Goal: Information Seeking & Learning: Learn about a topic

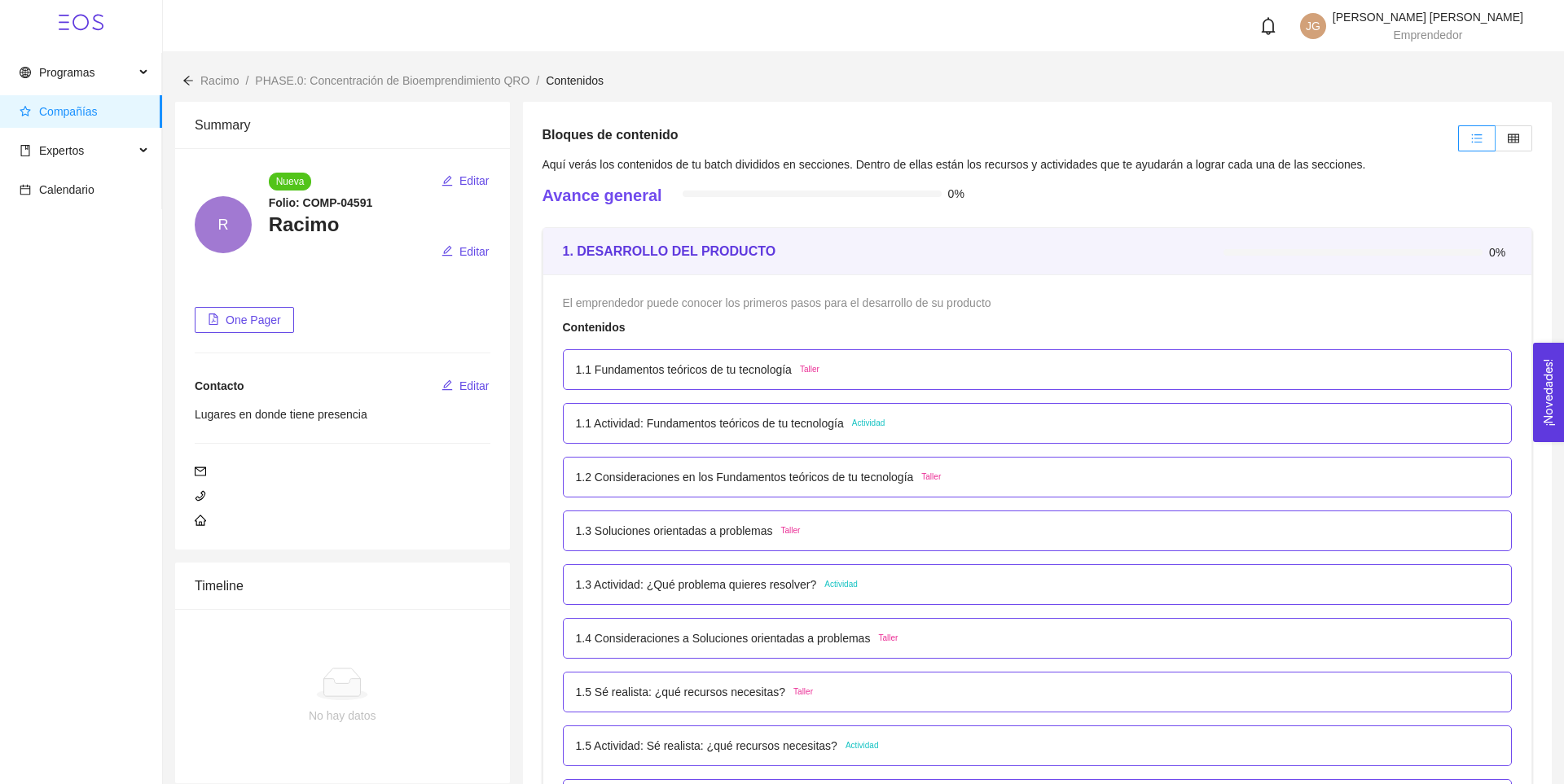
scroll to position [189, 0]
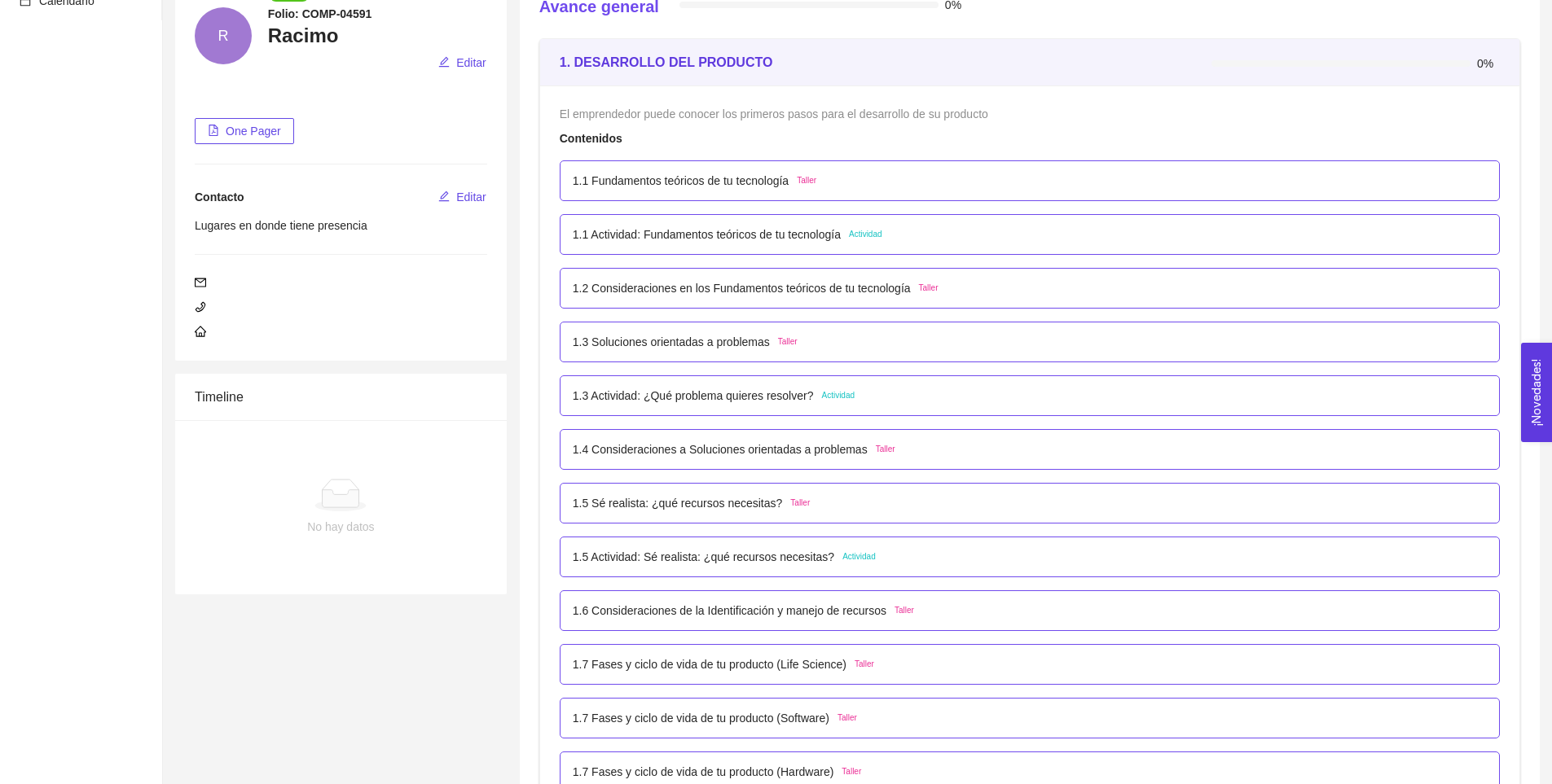
click at [742, 399] on p "1.3 Actividad: ¿Qué problema quieres resolver?" at bounding box center [693, 395] width 241 height 18
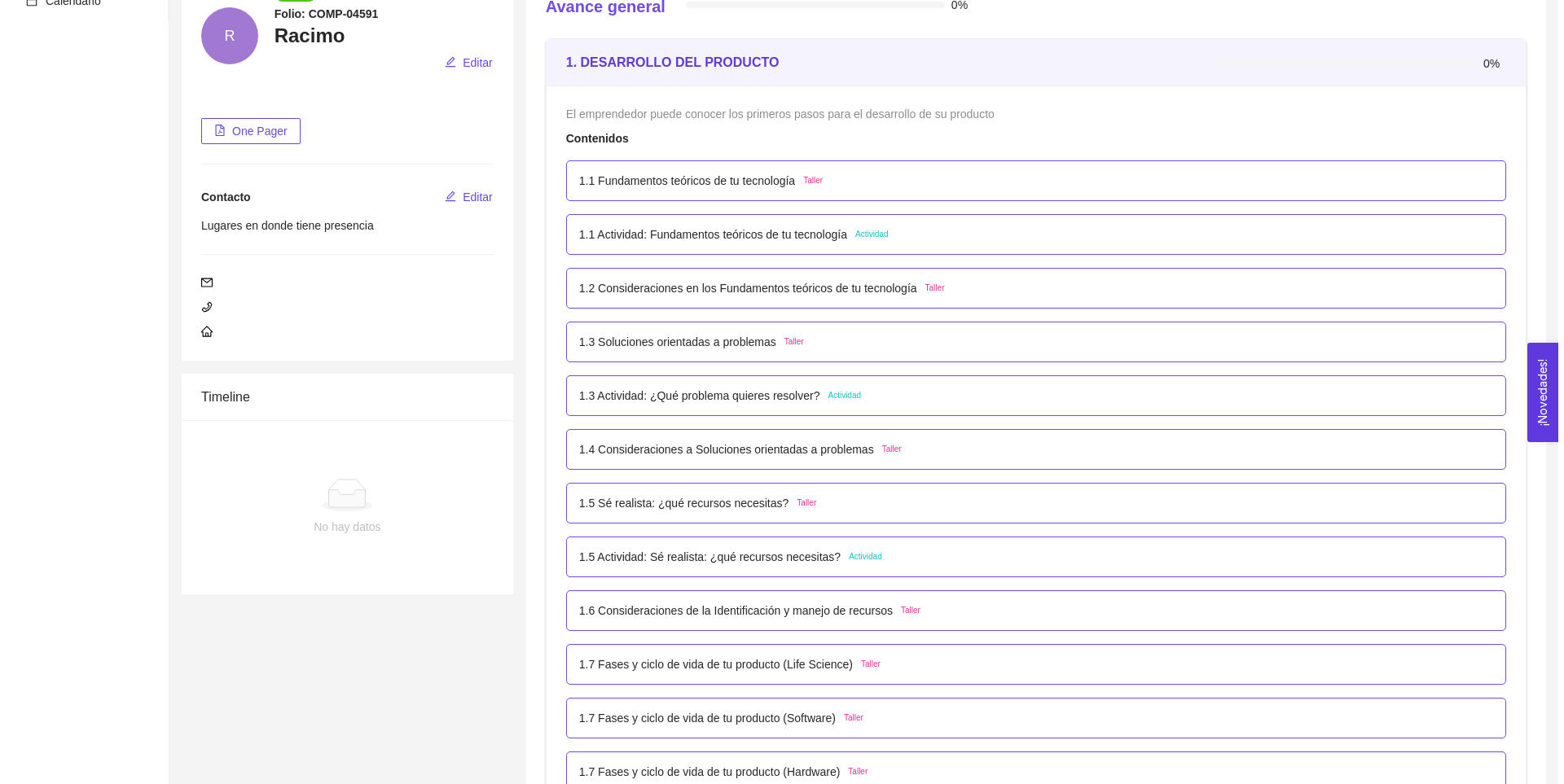
scroll to position [0, 0]
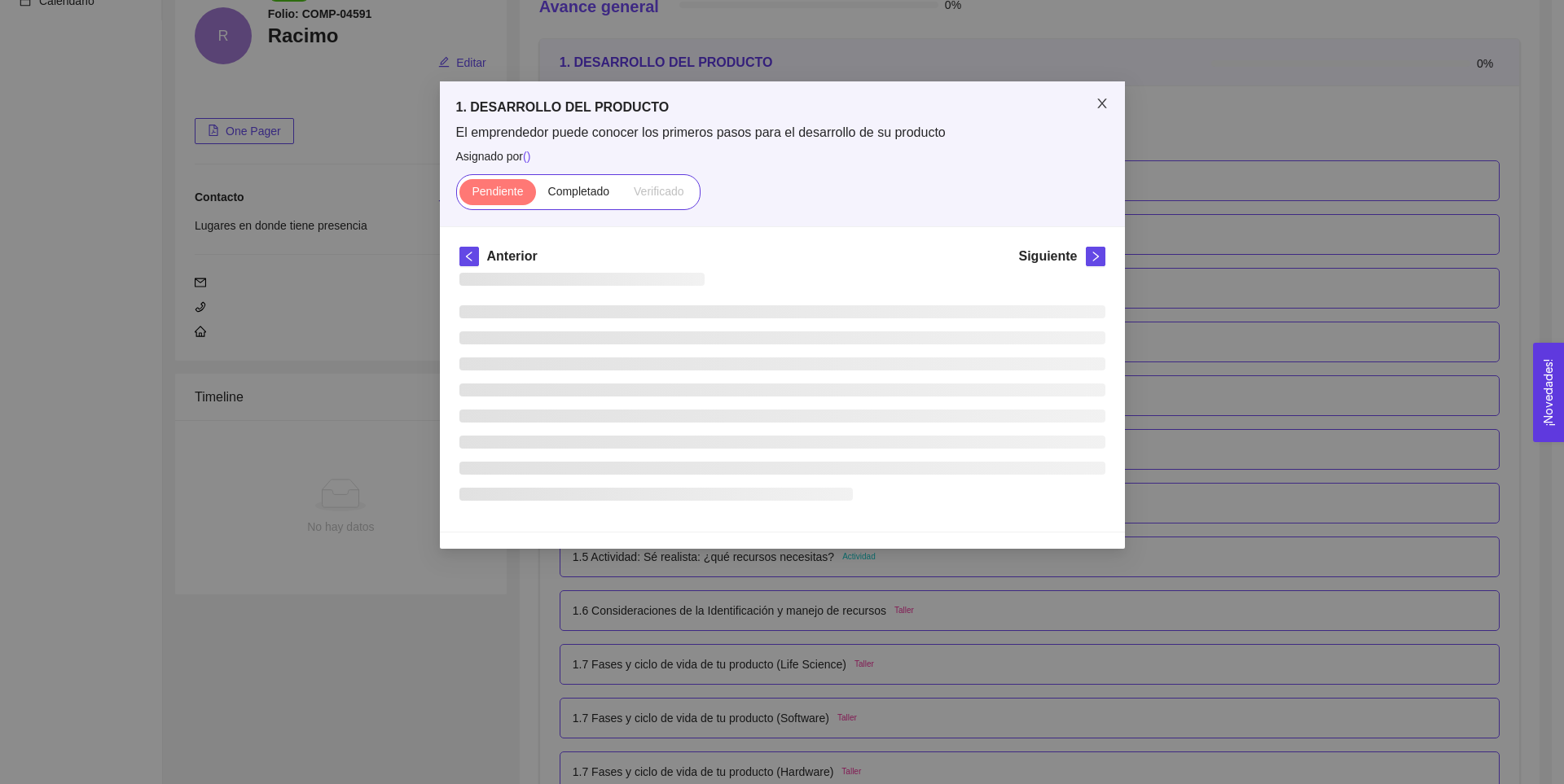
click at [1092, 111] on span "Close" at bounding box center [1102, 103] width 46 height 46
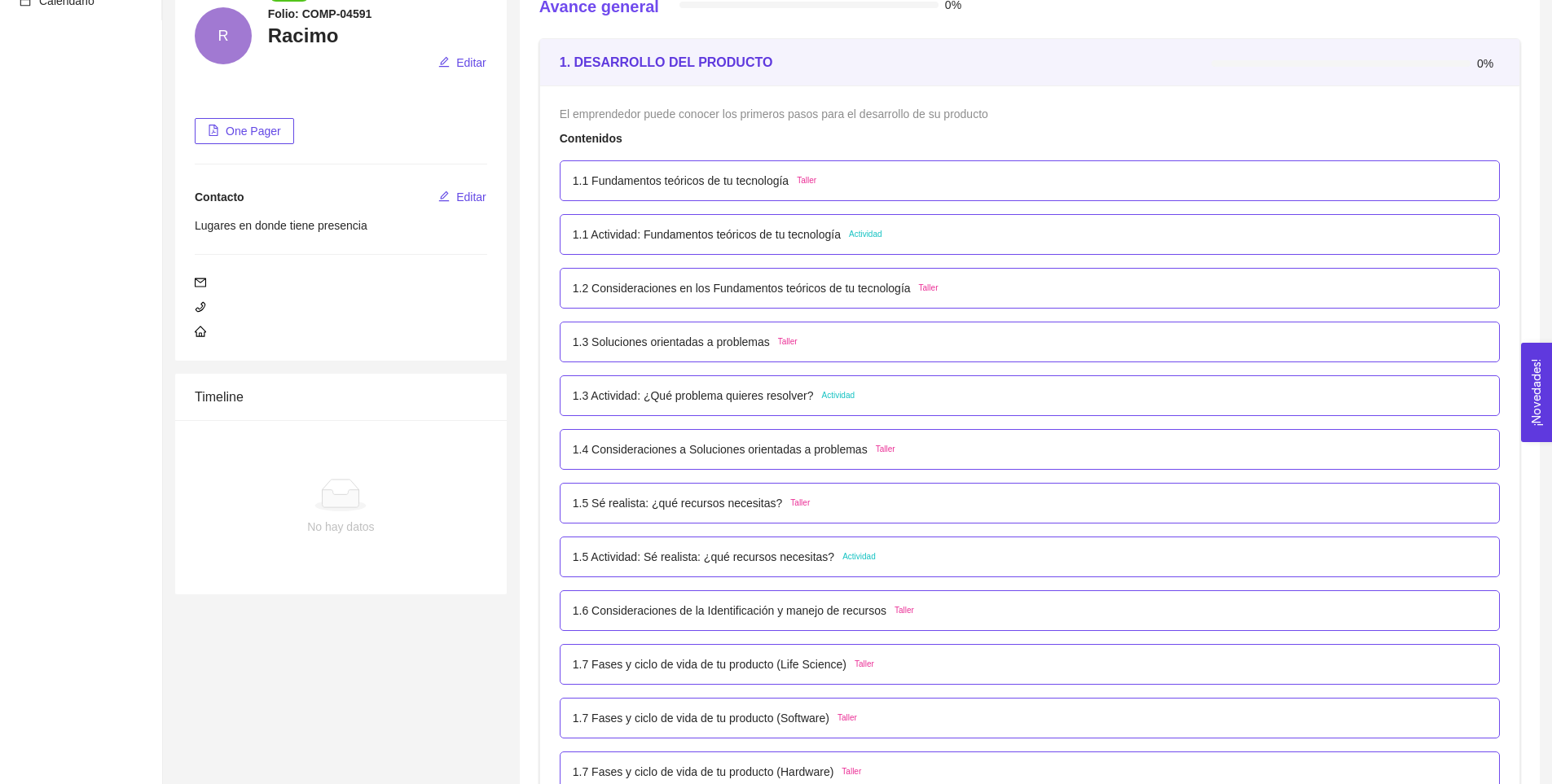
click at [842, 229] on div "1.1 Actividad: Fundamentos teóricos de tu tecnología Actividad" at bounding box center [728, 234] width 309 height 18
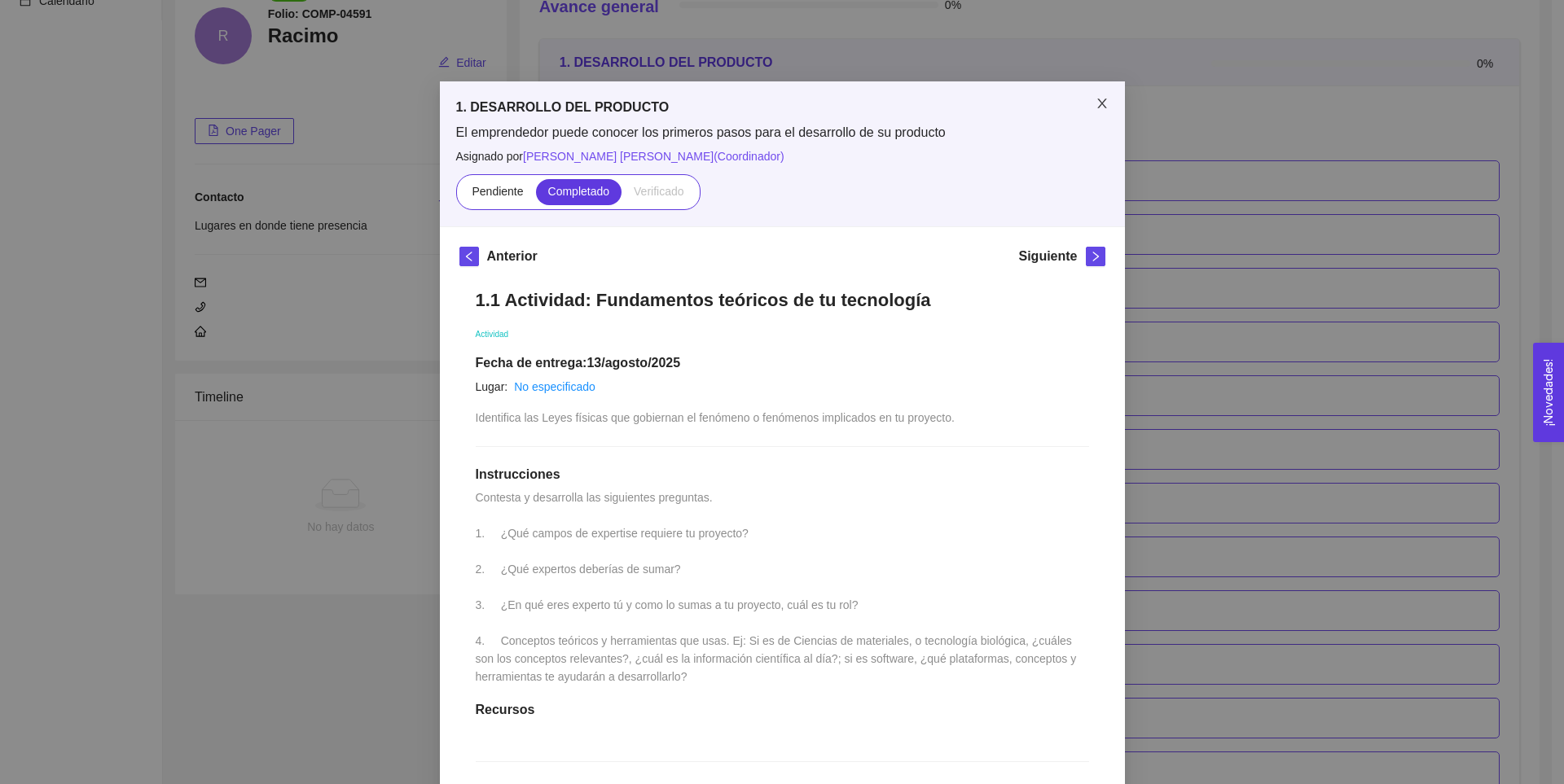
click at [1100, 97] on span "Close" at bounding box center [1102, 103] width 46 height 46
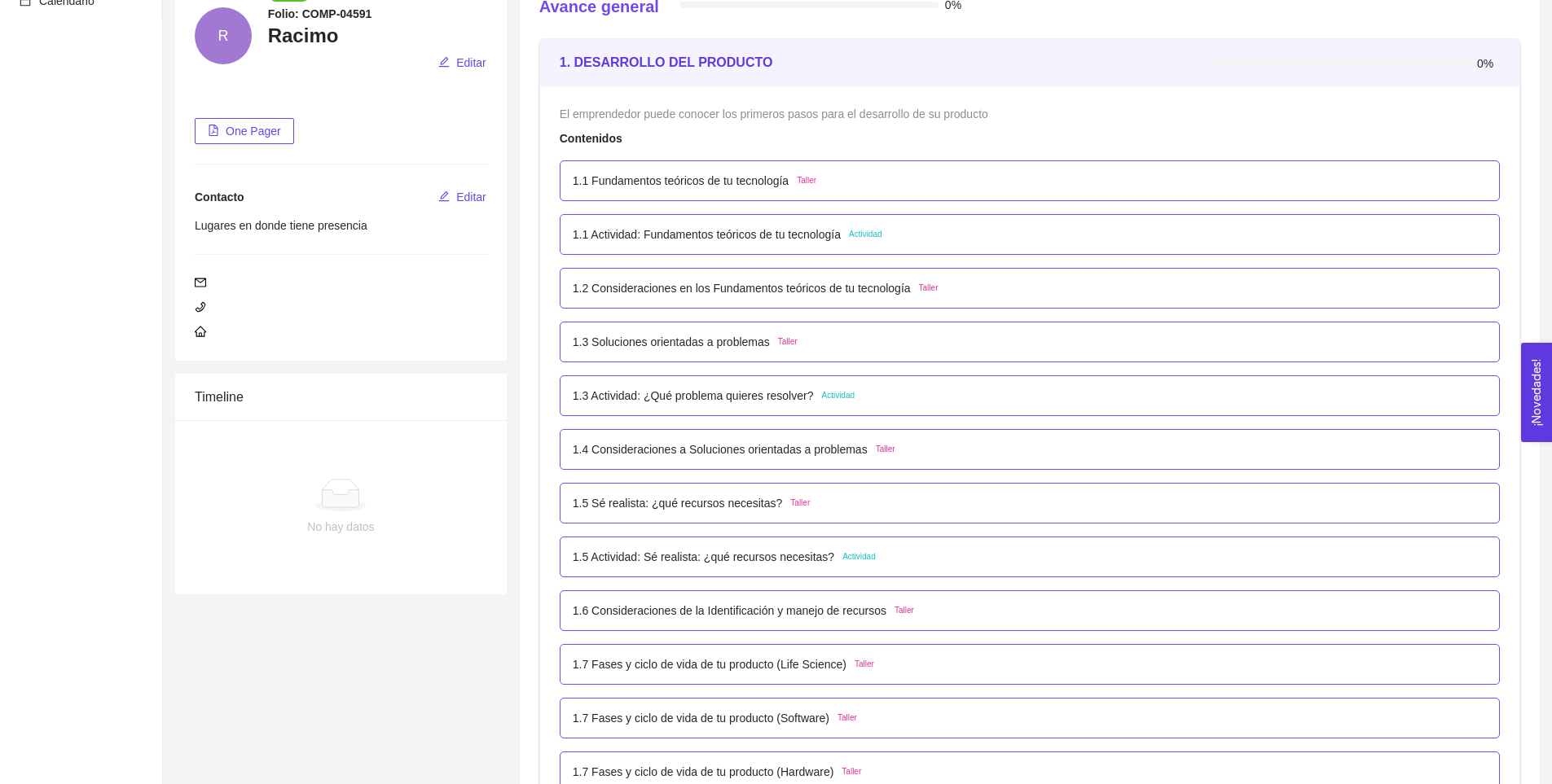
click at [734, 337] on p "1.3 Soluciones orientadas a problemas" at bounding box center [672, 342] width 197 height 18
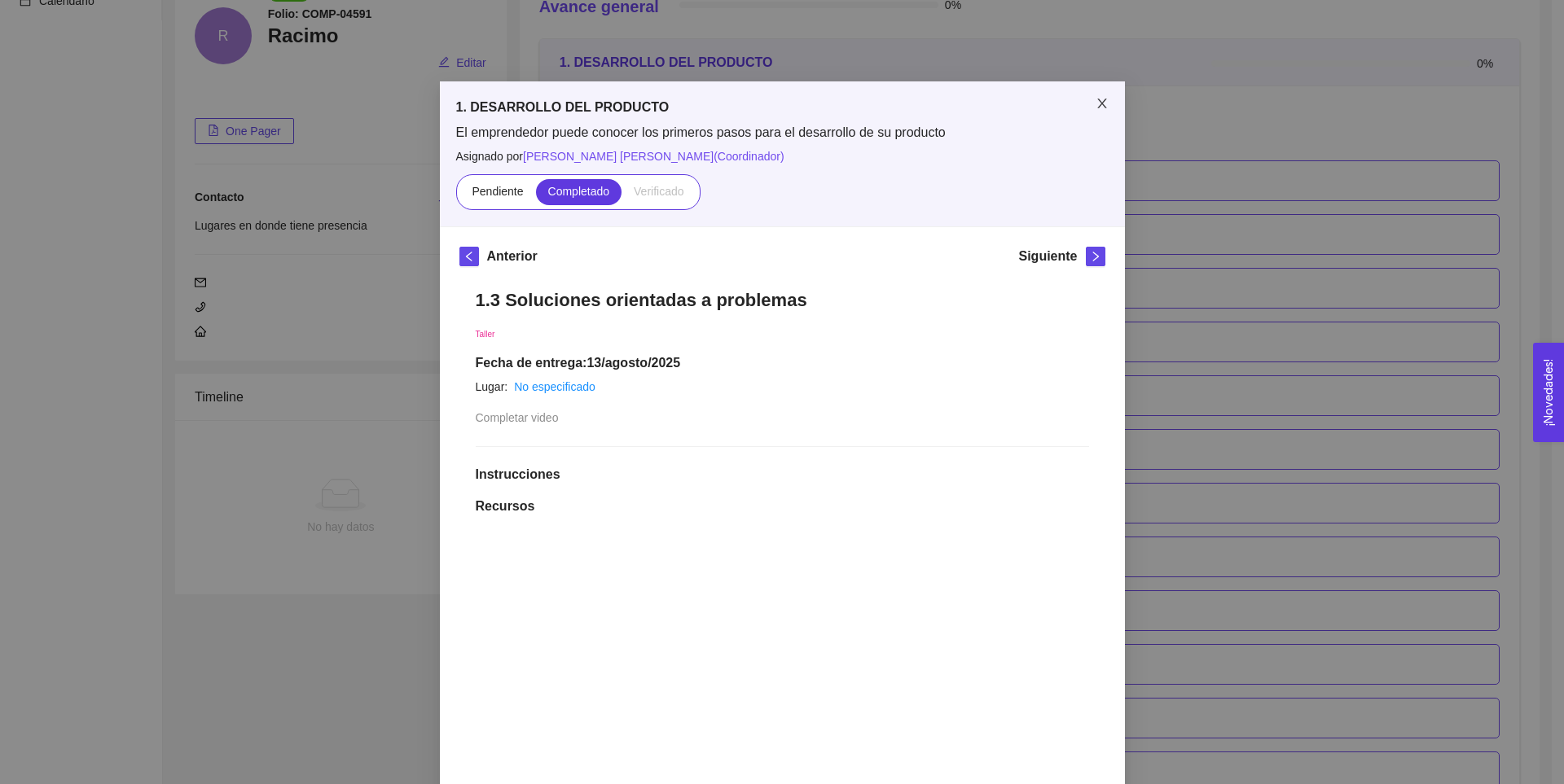
click at [1086, 104] on span "Close" at bounding box center [1102, 103] width 46 height 46
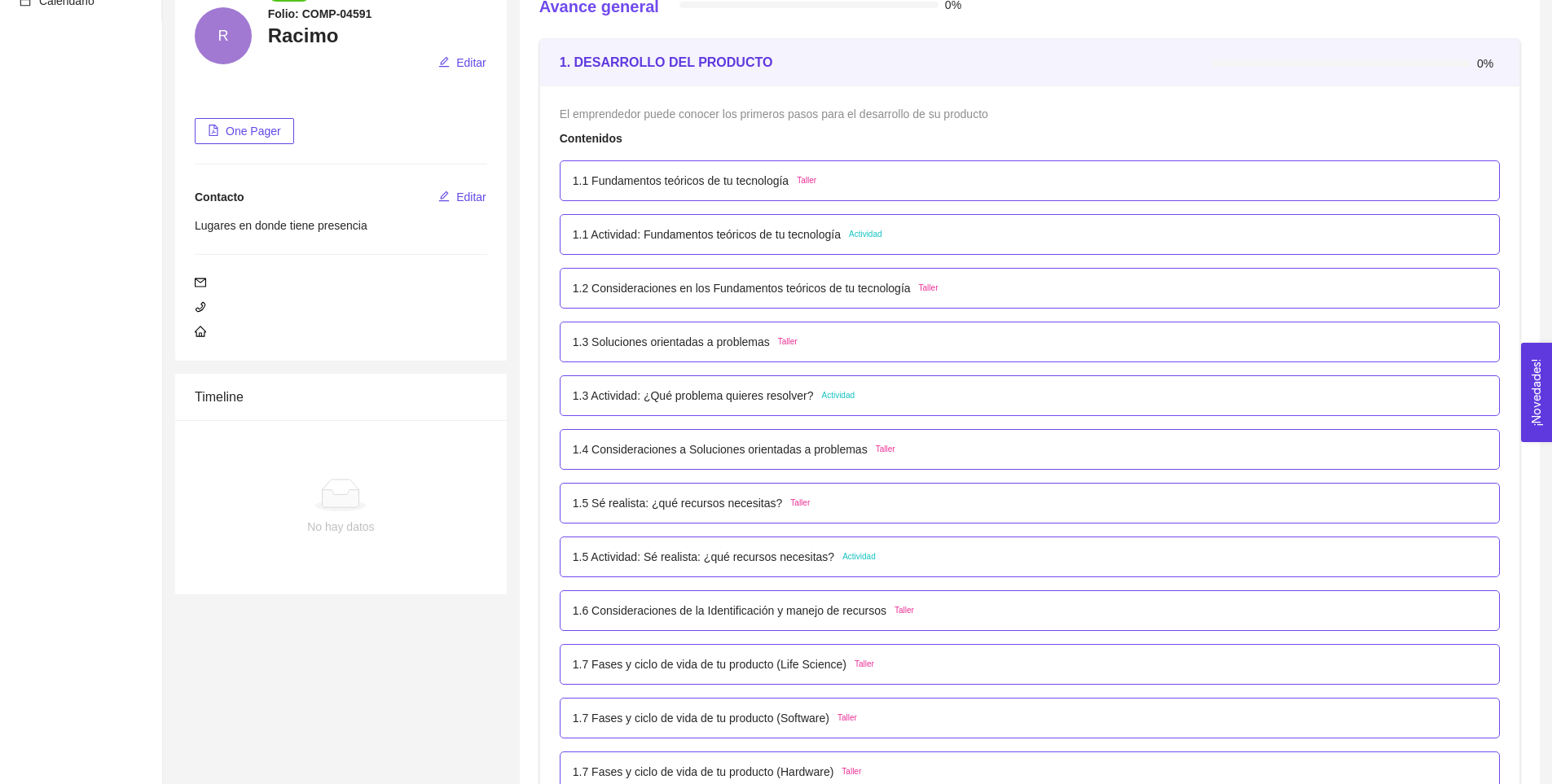
click at [775, 399] on p "1.3 Actividad: ¿Qué problema quieres resolver?" at bounding box center [693, 395] width 241 height 18
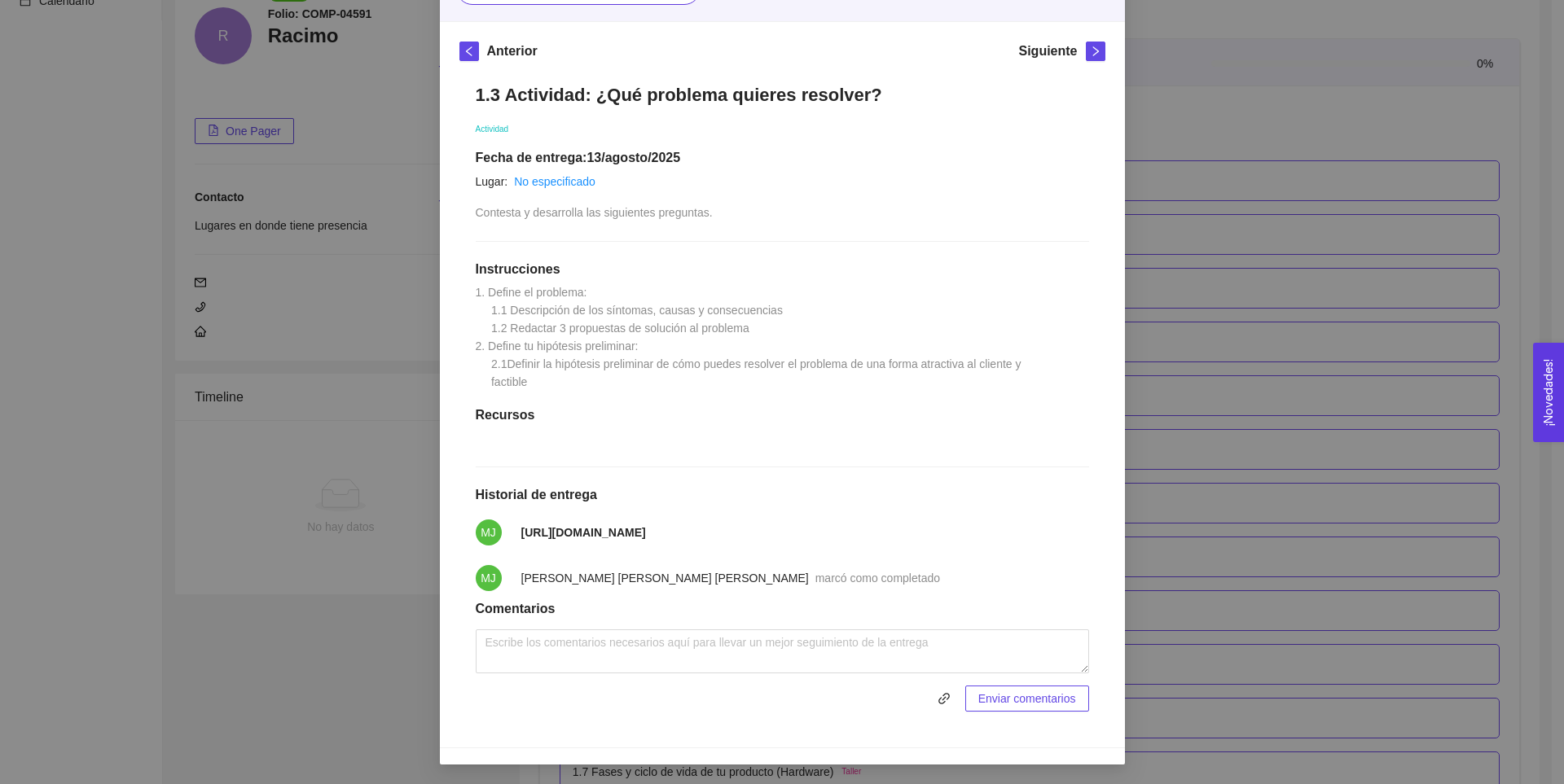
scroll to position [163, 0]
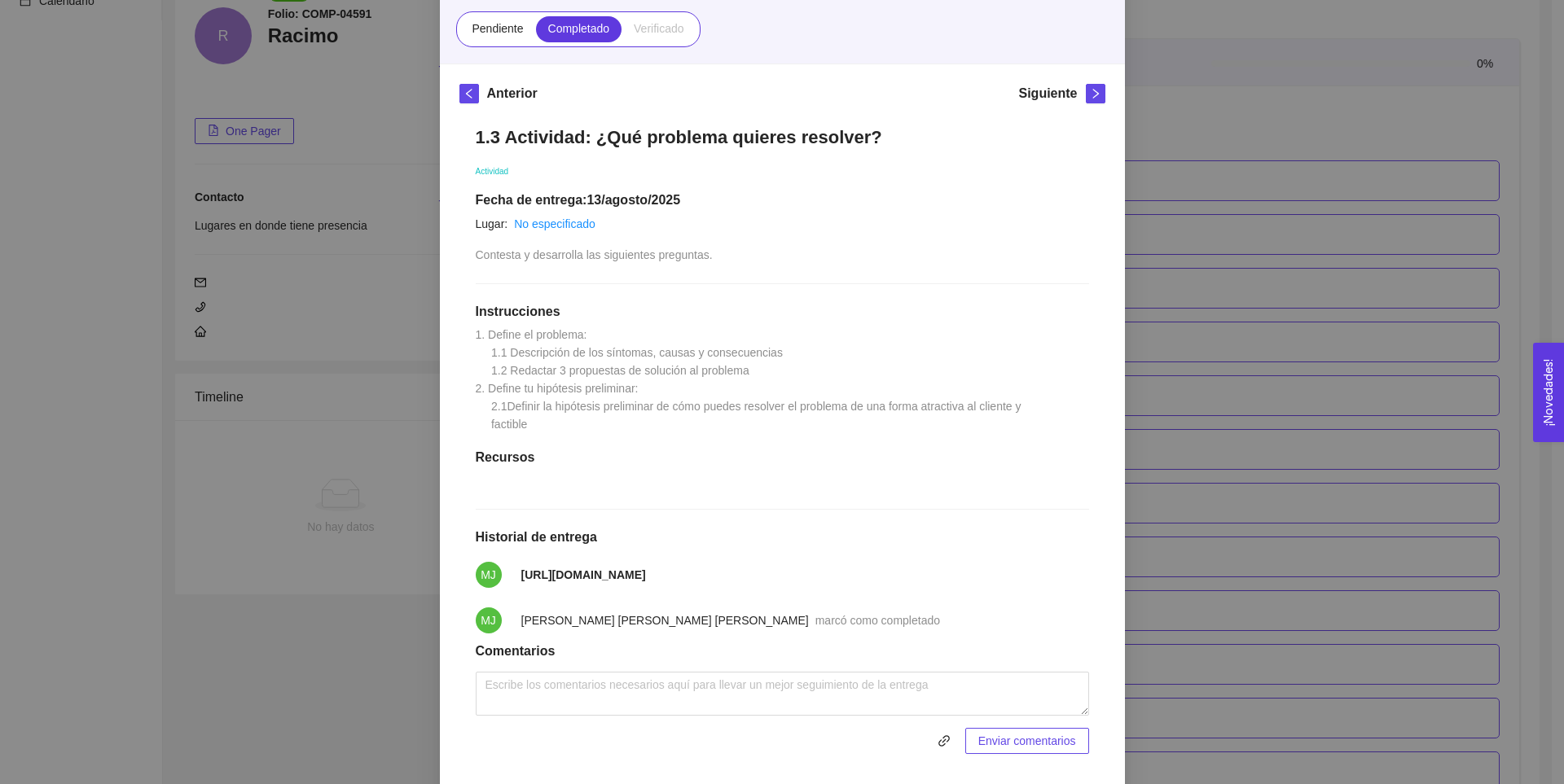
click at [1115, 272] on div "Anterior Siguiente 1.3 Actividad: ¿Qué problema quieres resolver? Actividad Fec…" at bounding box center [782, 426] width 685 height 725
drag, startPoint x: 580, startPoint y: 608, endPoint x: 489, endPoint y: 583, distance: 94.4
click at [489, 583] on li "MJ [URL][DOMAIN_NAME]" at bounding box center [782, 574] width 613 height 46
copy li "MJ [URL][DOMAIN_NAME]"
click at [736, 299] on div "1.3 Actividad: ¿Qué problema quieres resolver? Actividad Fecha de entrega: 13/a…" at bounding box center [782, 439] width 646 height 660
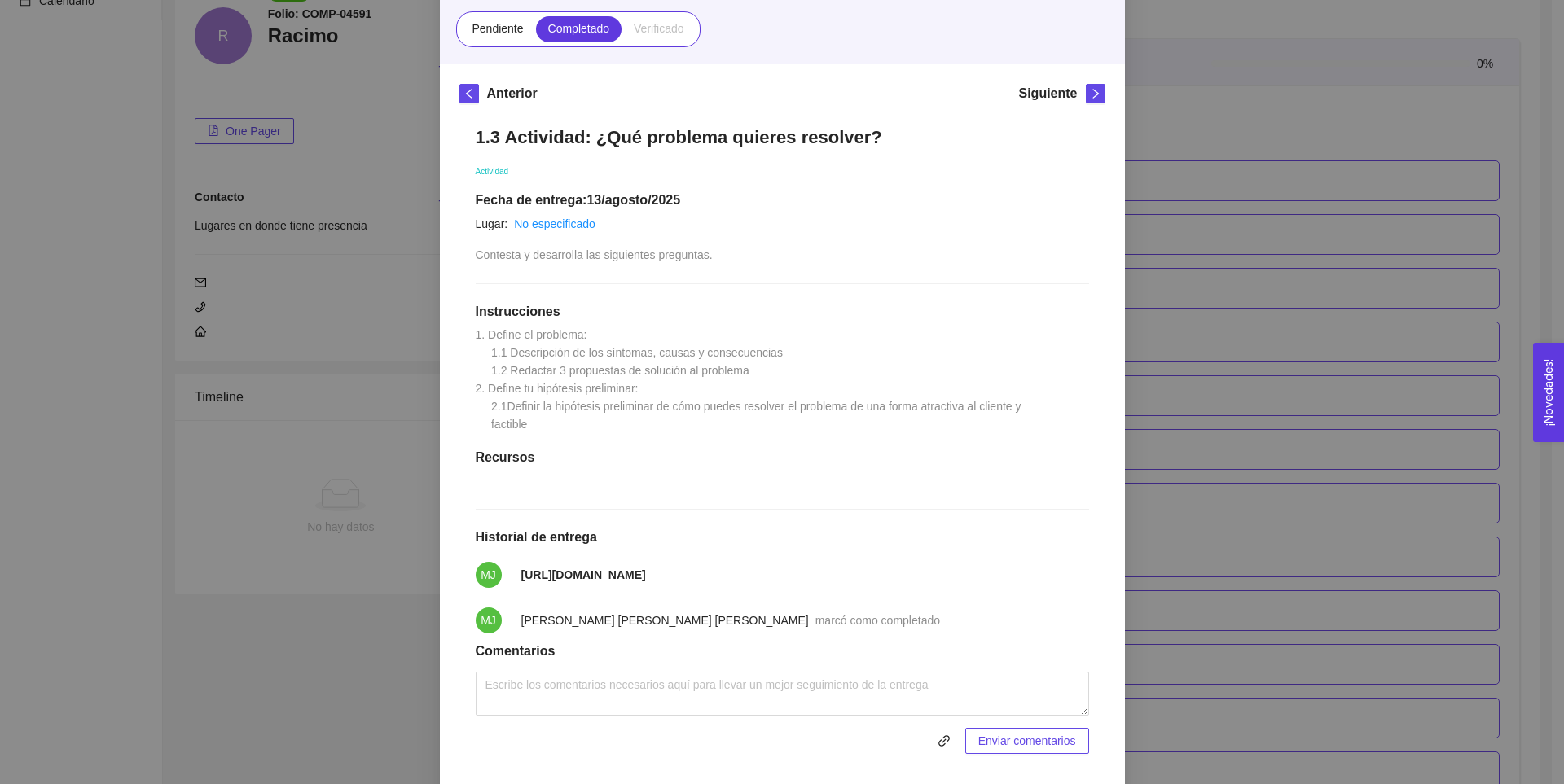
click at [1177, 229] on div "1. DESARROLLO DEL PRODUCTO El emprendedor puede conocer los primeros pasos para…" at bounding box center [782, 392] width 1564 height 784
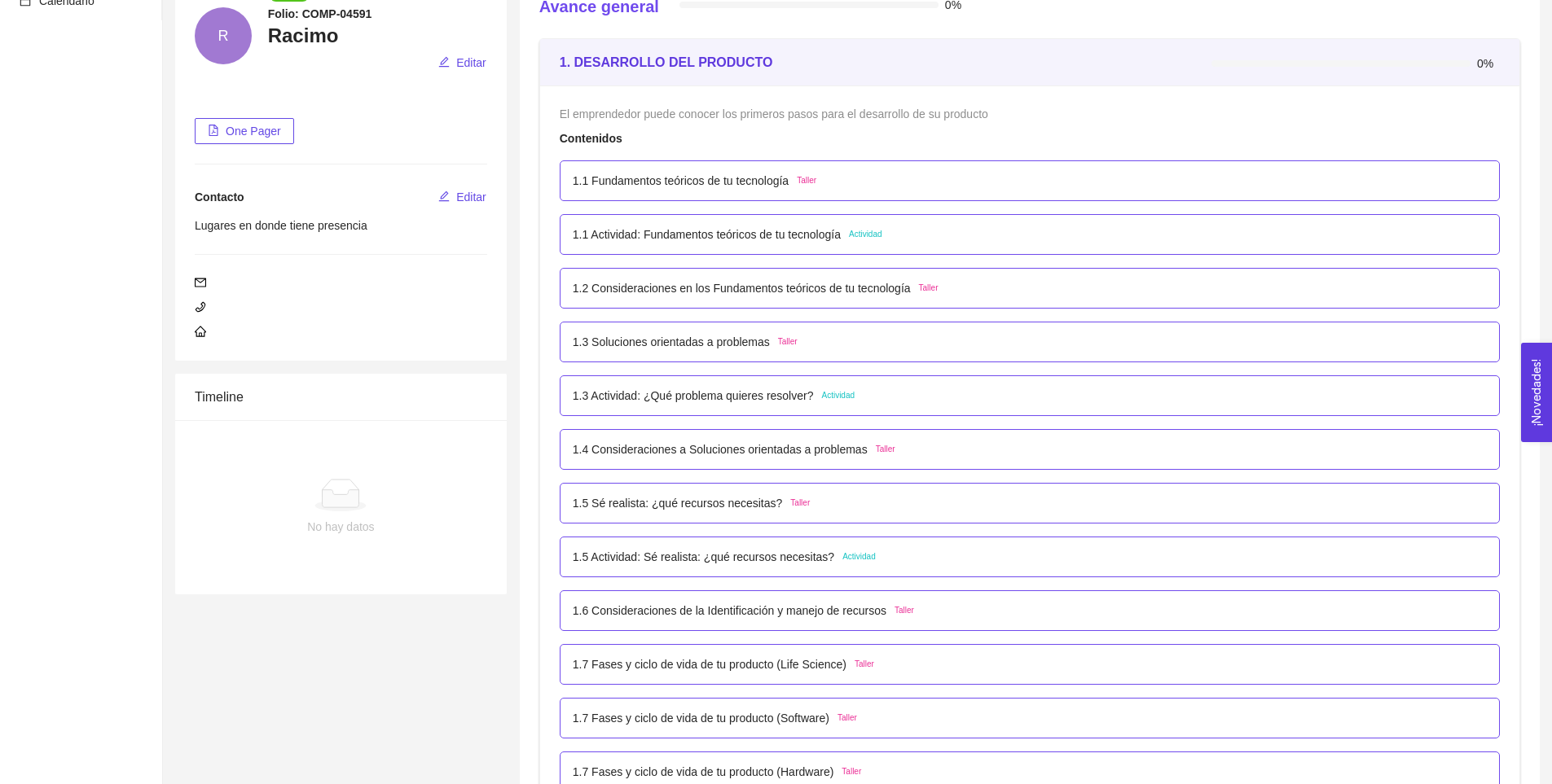
click at [739, 448] on p "1.4 Consideraciones a Soluciones orientadas a problemas" at bounding box center [720, 449] width 295 height 18
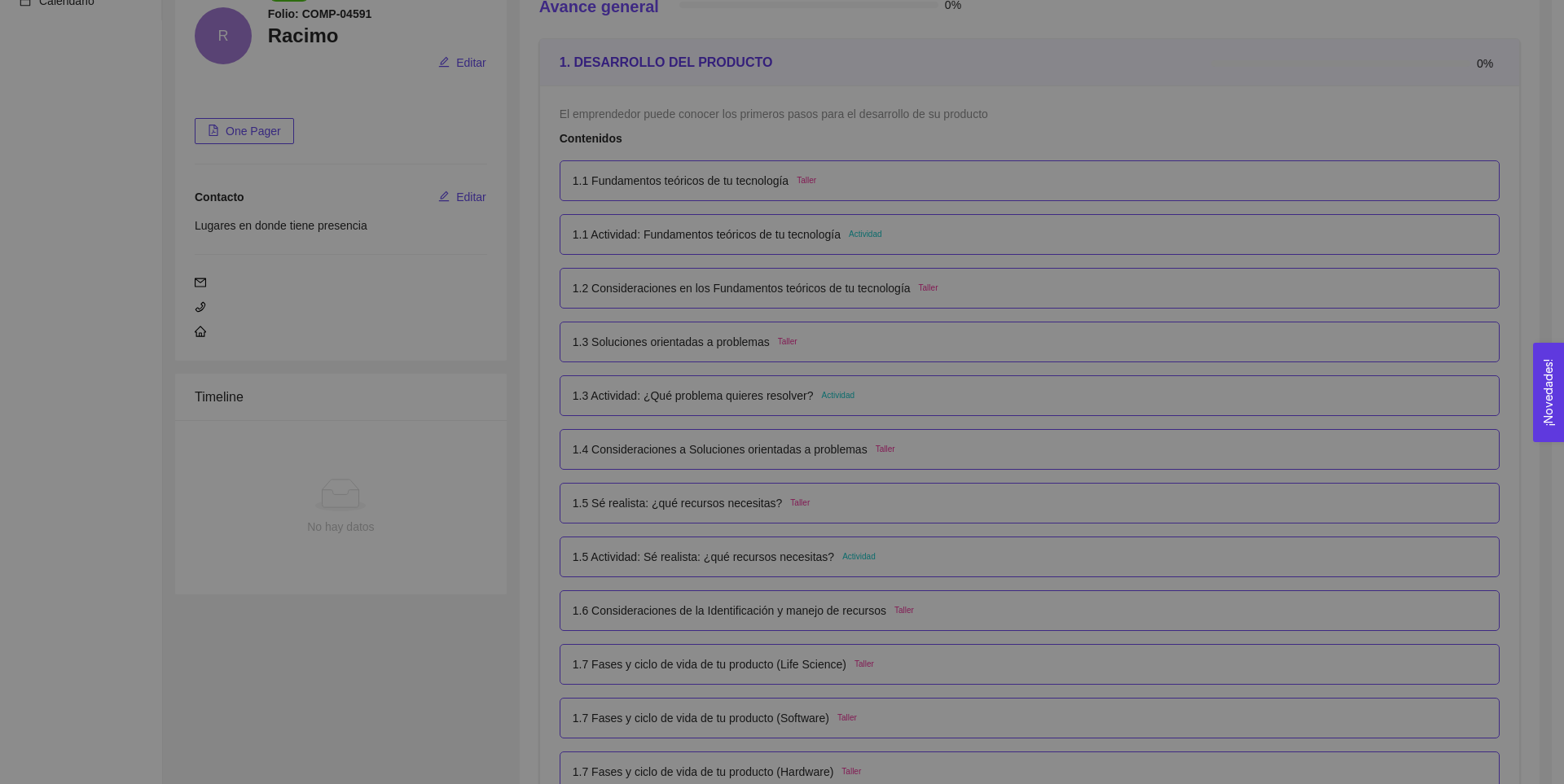
scroll to position [0, 0]
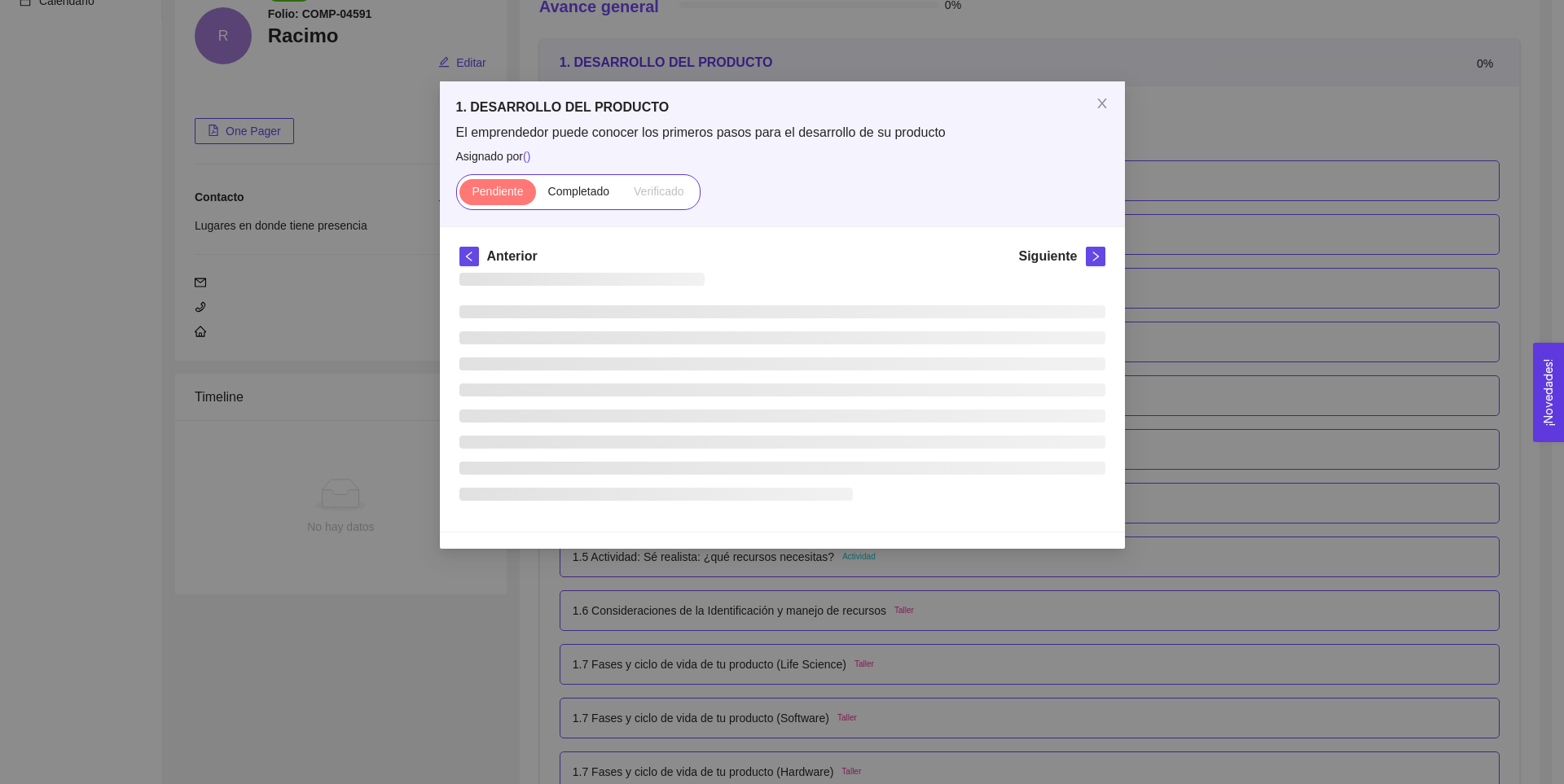
click at [1243, 191] on div "1. DESARROLLO DEL PRODUCTO El emprendedor puede conocer los primeros pasos para…" at bounding box center [782, 392] width 1564 height 784
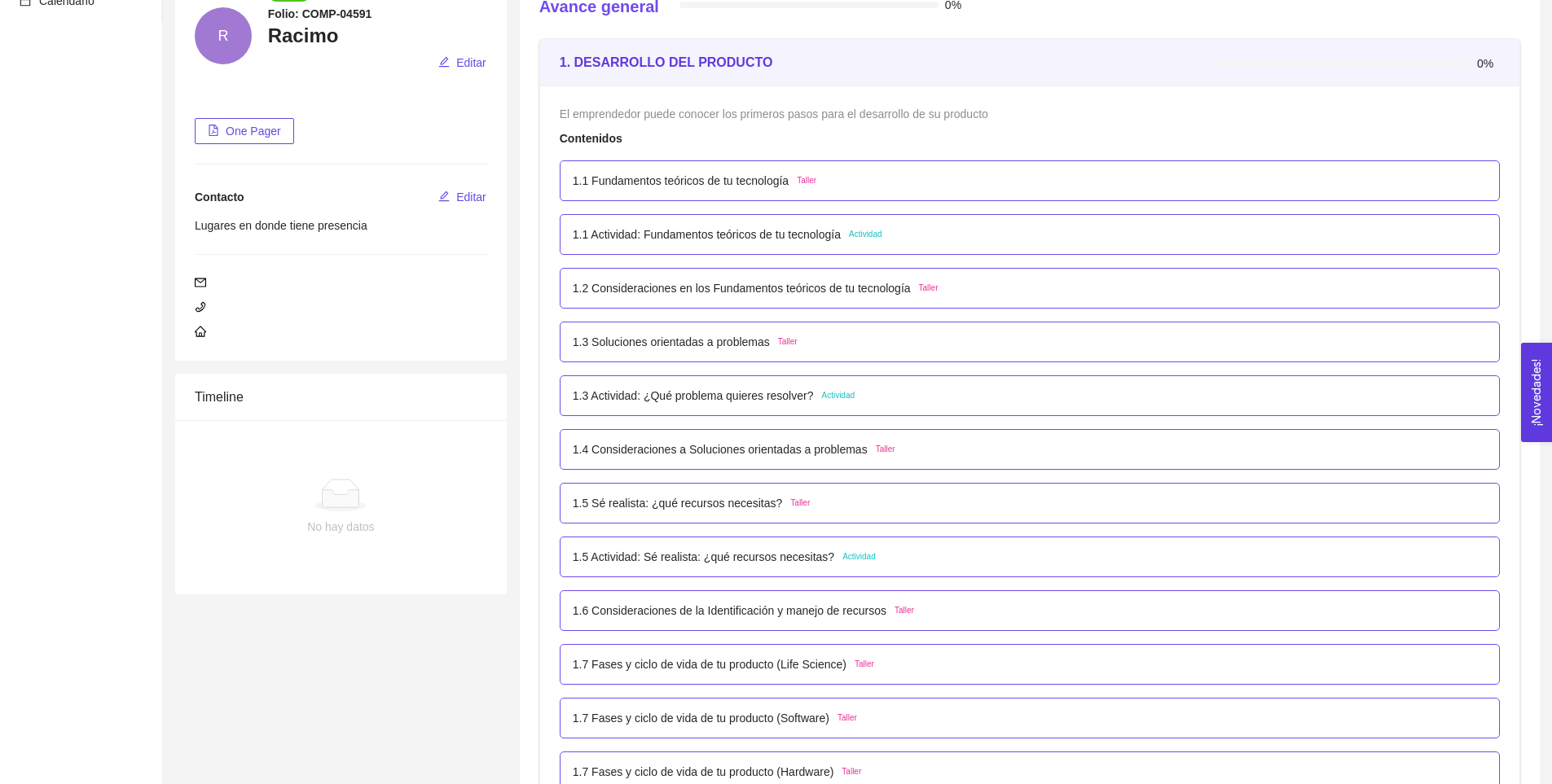
click at [815, 453] on p "1.4 Consideraciones a Soluciones orientadas a problemas" at bounding box center [720, 449] width 295 height 18
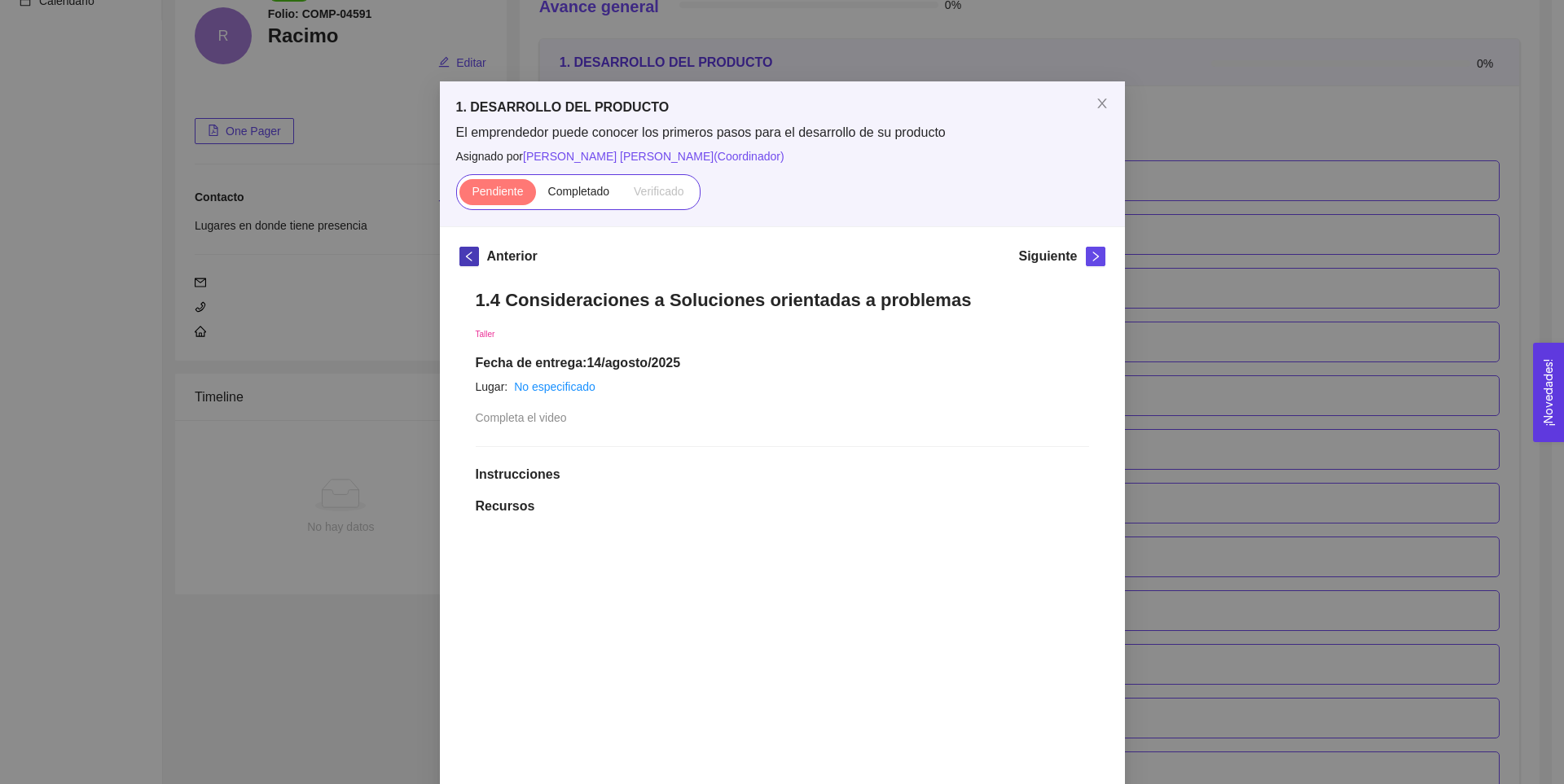
click at [465, 258] on icon "left" at bounding box center [469, 256] width 11 height 11
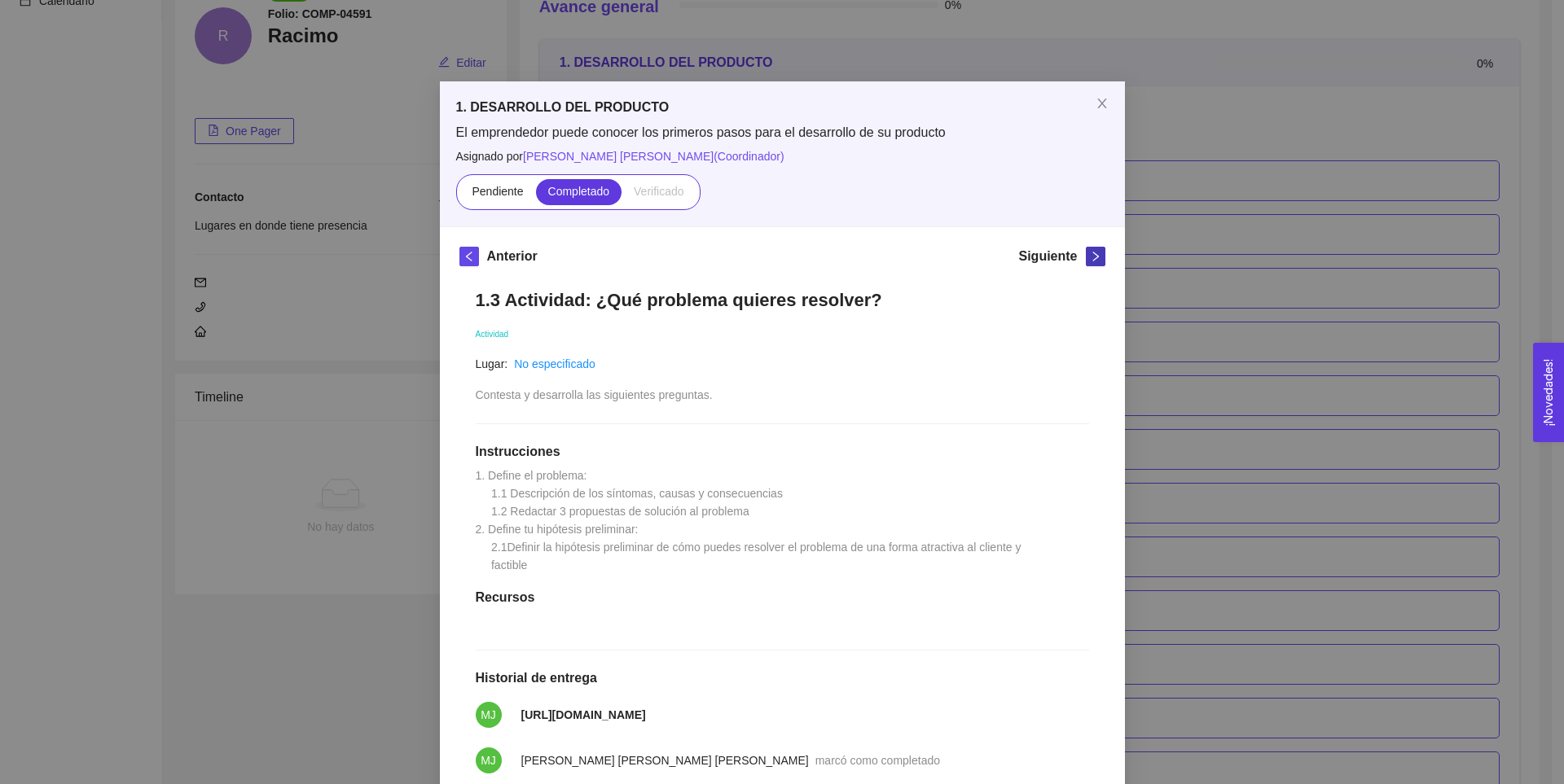
click at [1093, 260] on icon "right" at bounding box center [1095, 256] width 6 height 9
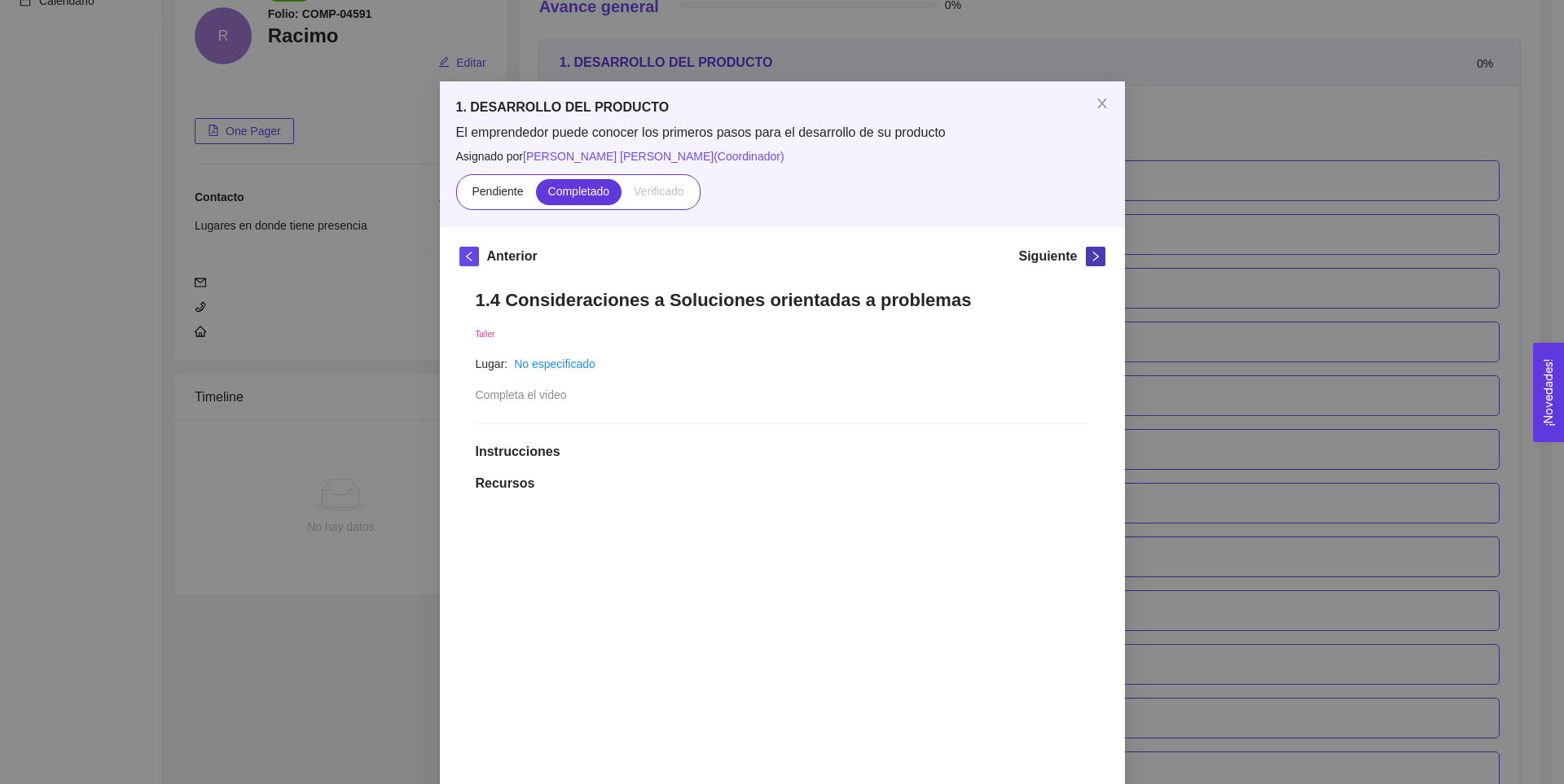
scroll to position [240, 0]
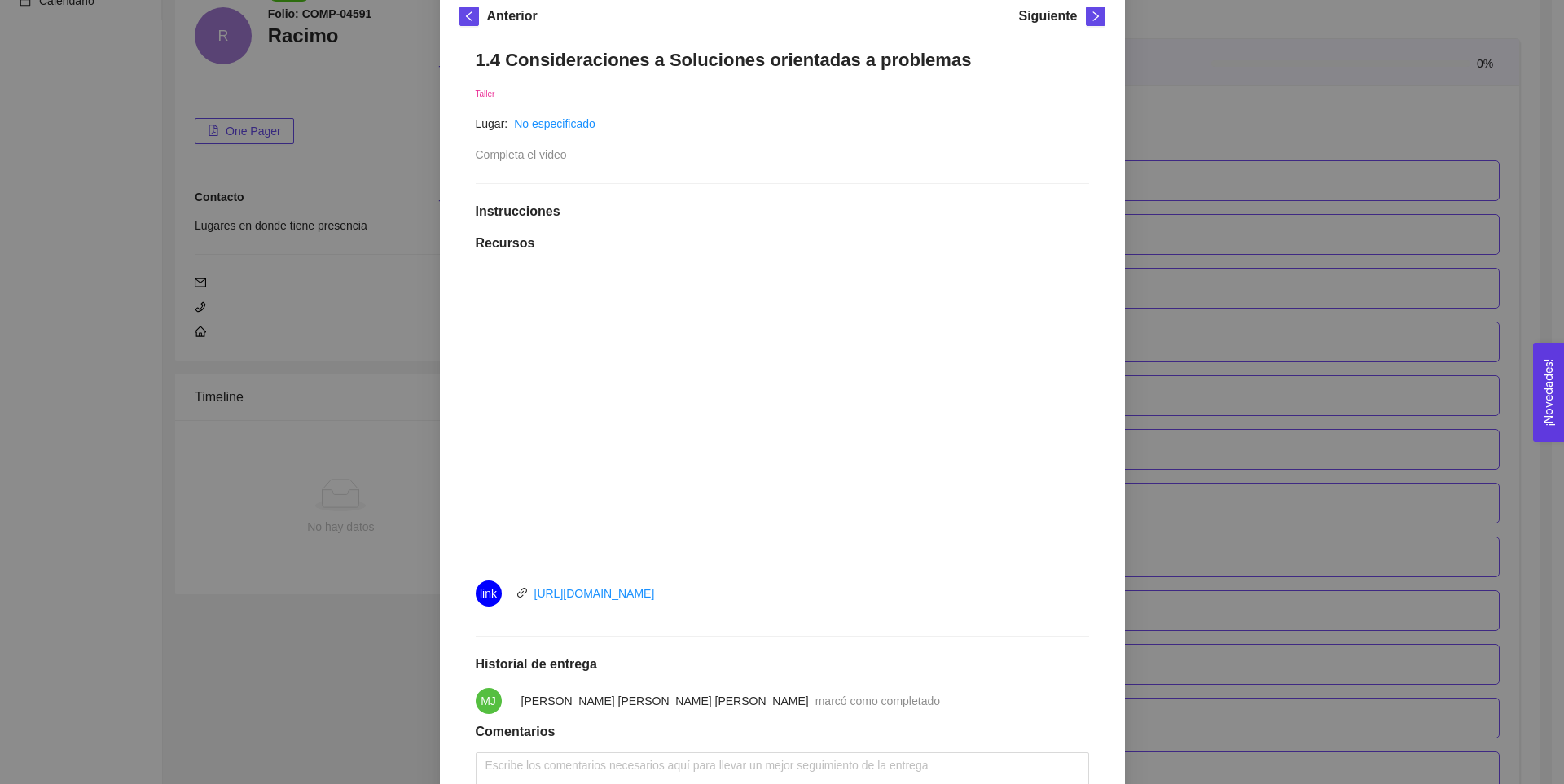
drag, startPoint x: 612, startPoint y: 589, endPoint x: 724, endPoint y: 598, distance: 112.4
click at [724, 598] on div "link [URL][DOMAIN_NAME]" at bounding box center [659, 593] width 366 height 26
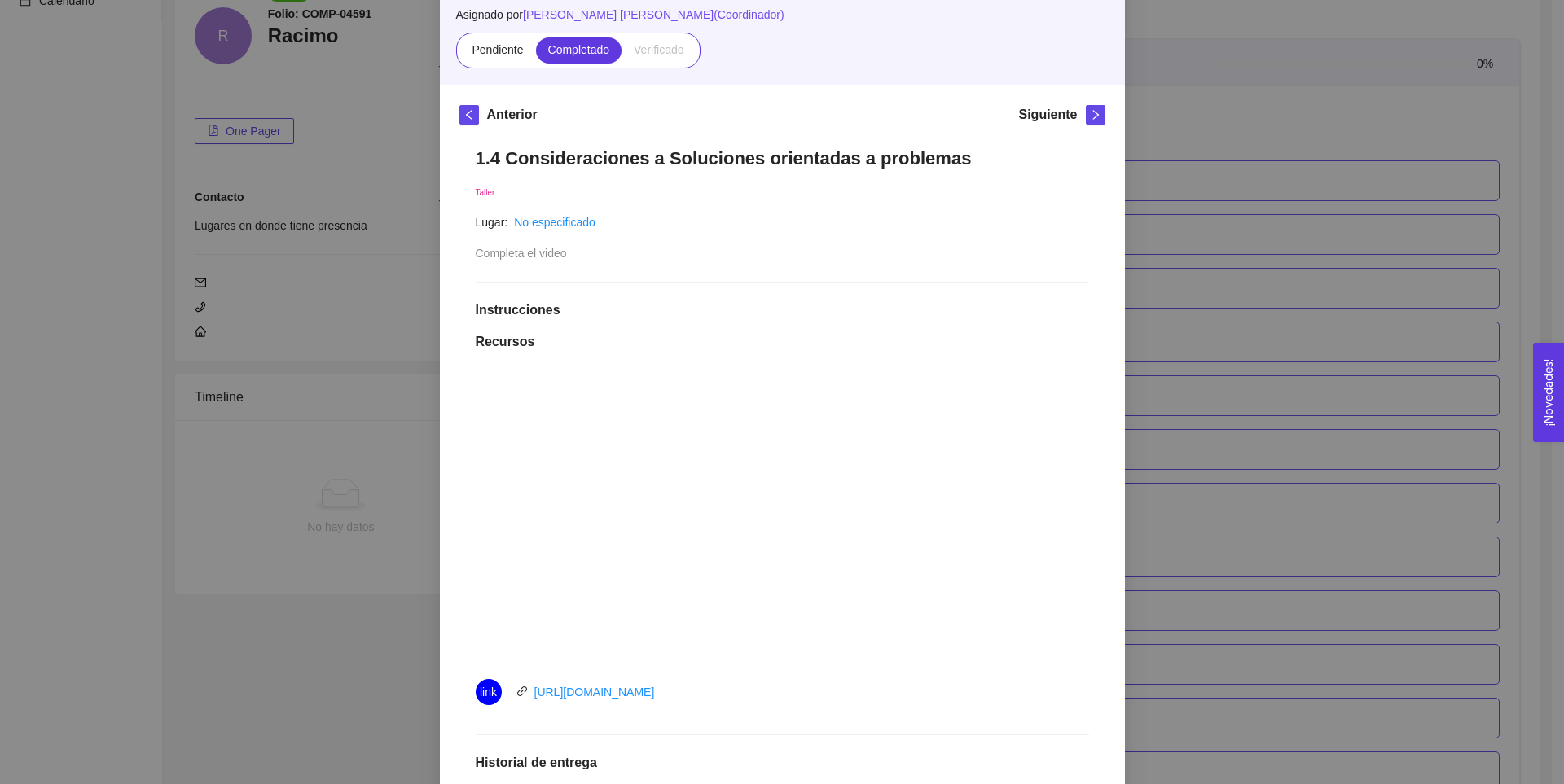
scroll to position [141, 0]
click at [1077, 120] on div "Siguiente" at bounding box center [1061, 119] width 87 height 26
click at [1093, 117] on icon "right" at bounding box center [1095, 115] width 6 height 9
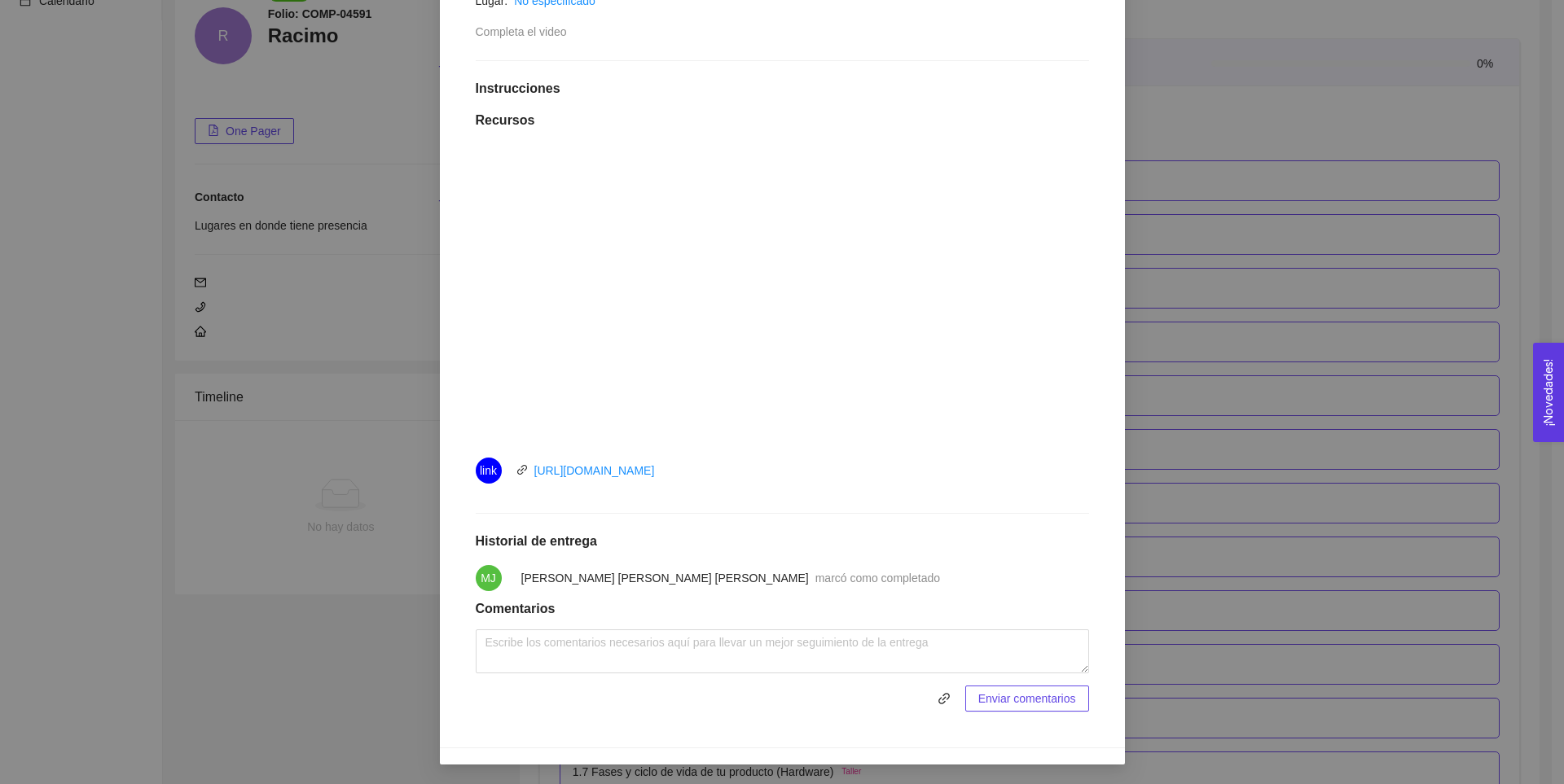
scroll to position [0, 0]
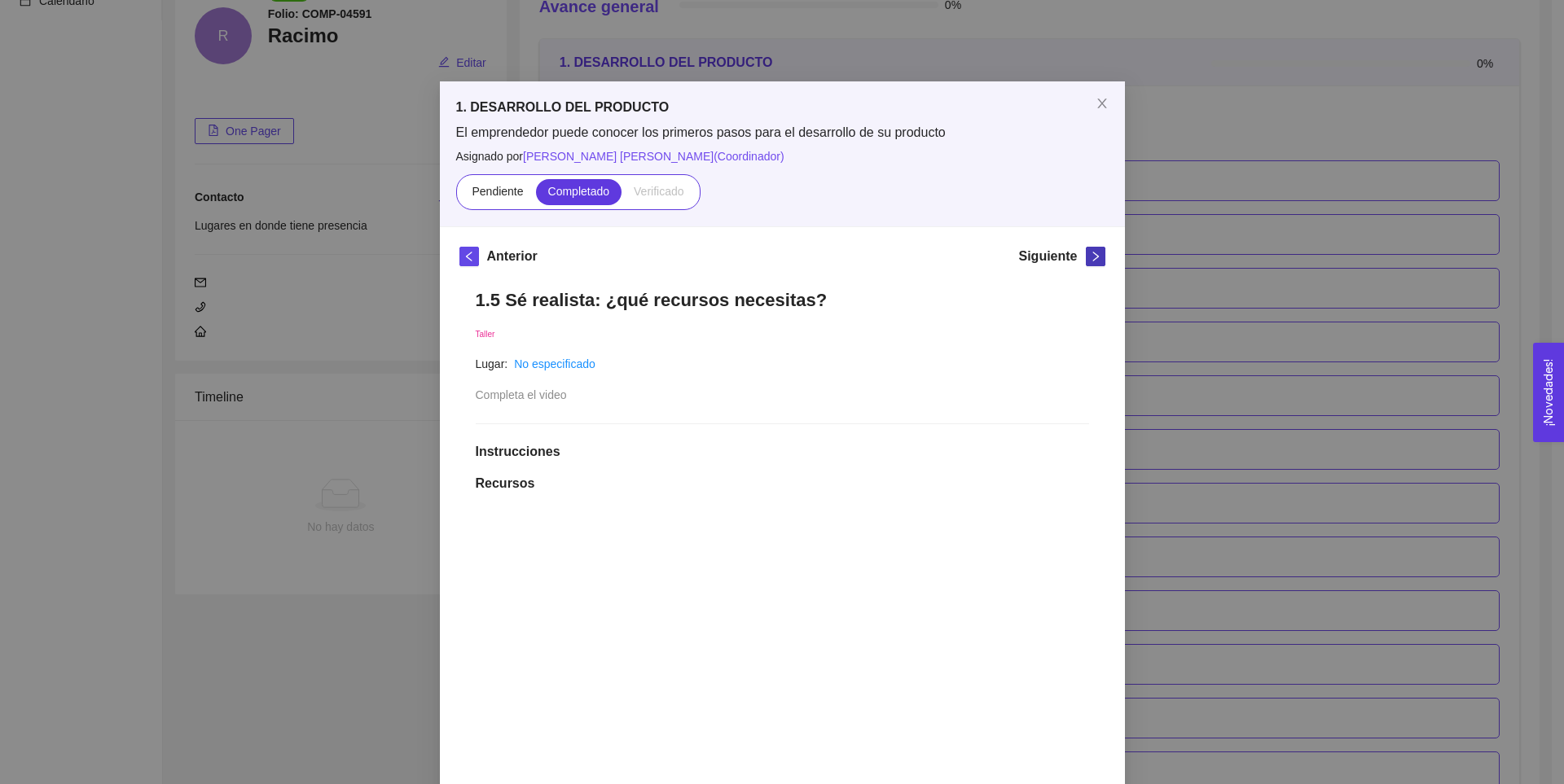
click at [1090, 259] on icon "right" at bounding box center [1095, 256] width 11 height 11
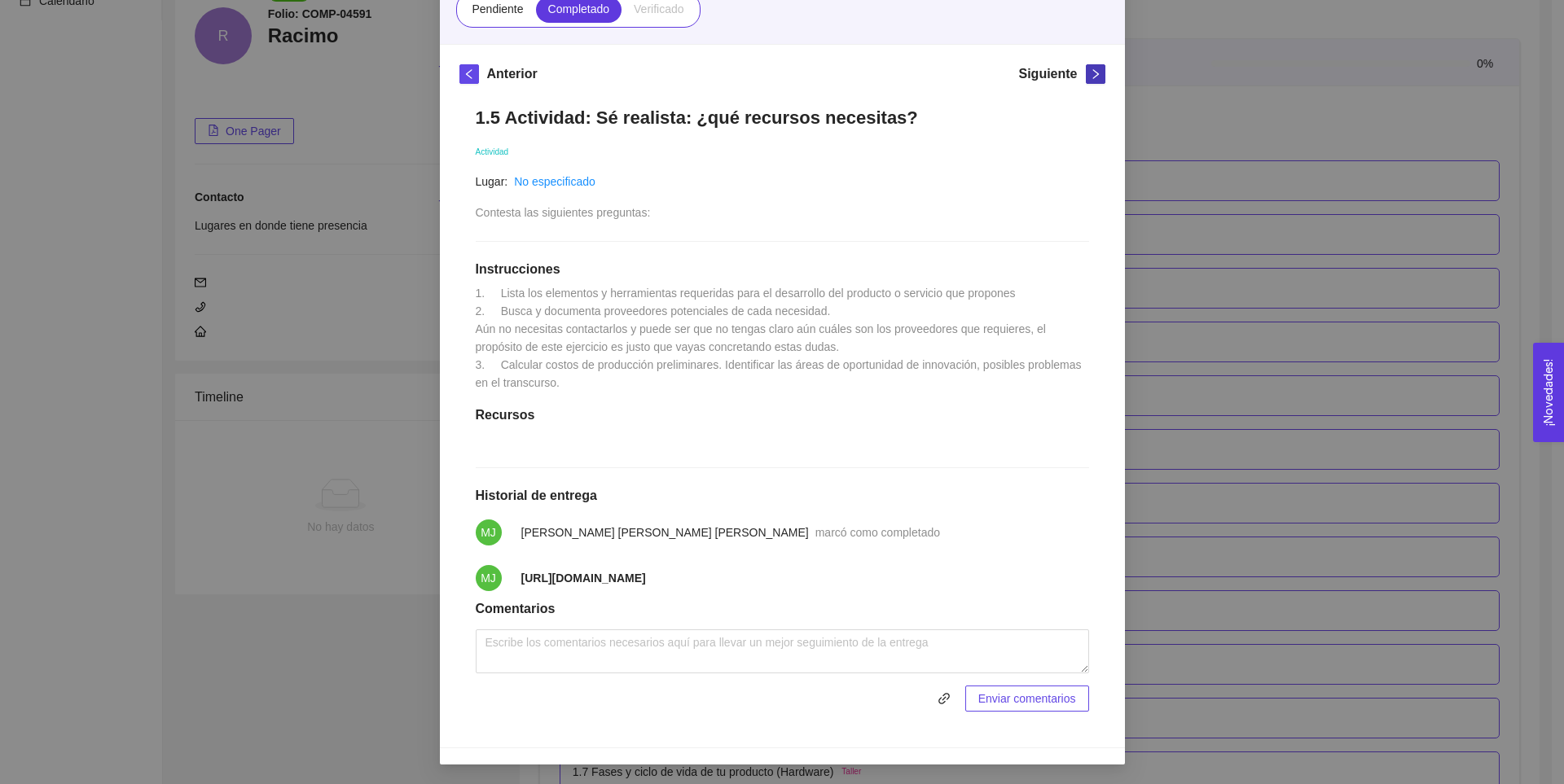
scroll to position [204, 0]
drag, startPoint x: 575, startPoint y: 593, endPoint x: 510, endPoint y: 574, distance: 67.7
click at [522, 574] on span "[URL][DOMAIN_NAME]" at bounding box center [584, 577] width 125 height 18
copy strong "[URL][DOMAIN_NAME]"
click at [718, 279] on div "1.5 Actividad: Sé realista: ¿qué recursos necesitas? Actividad Lugar: No especi…" at bounding box center [782, 409] width 646 height 638
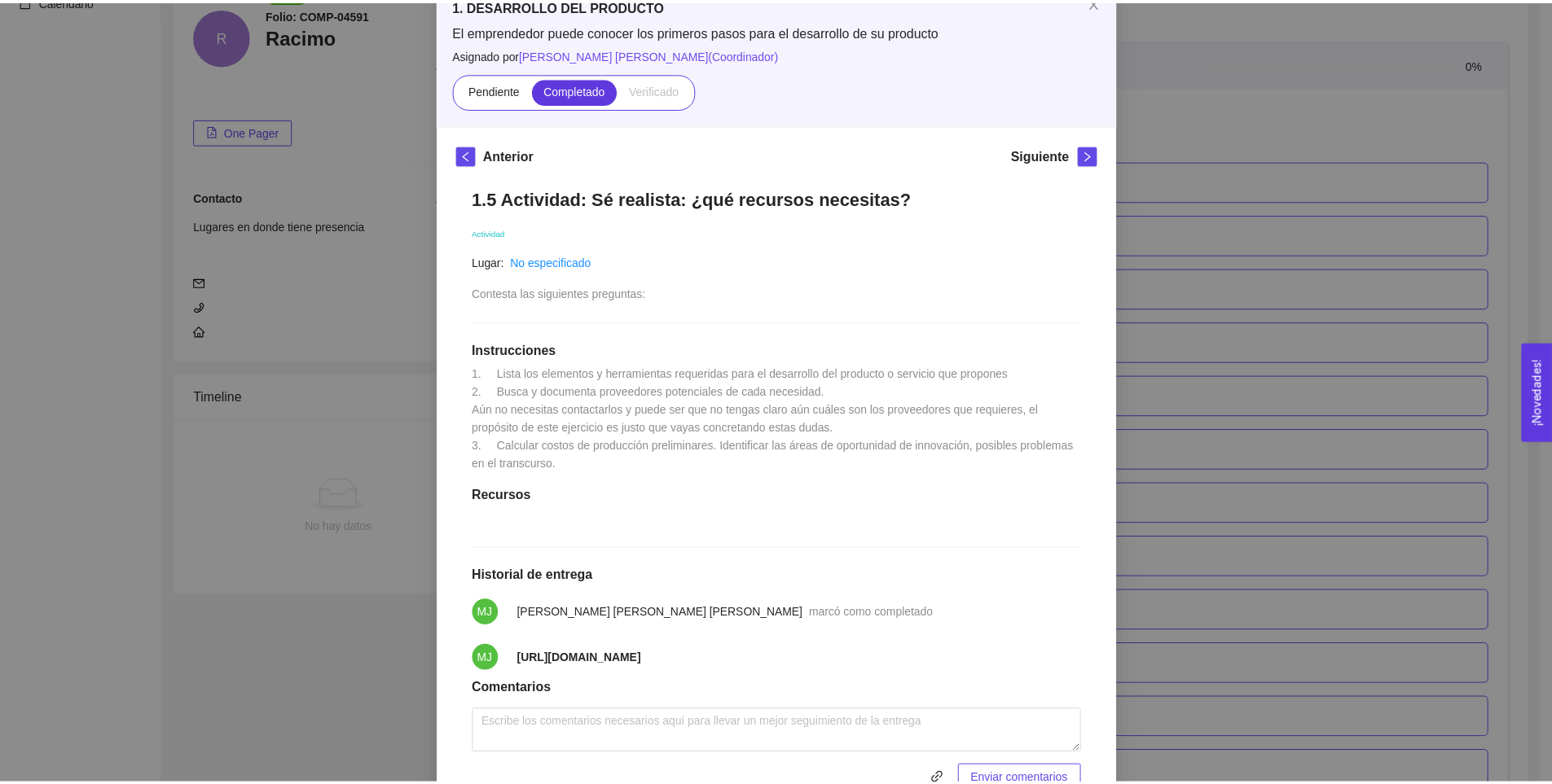
scroll to position [0, 0]
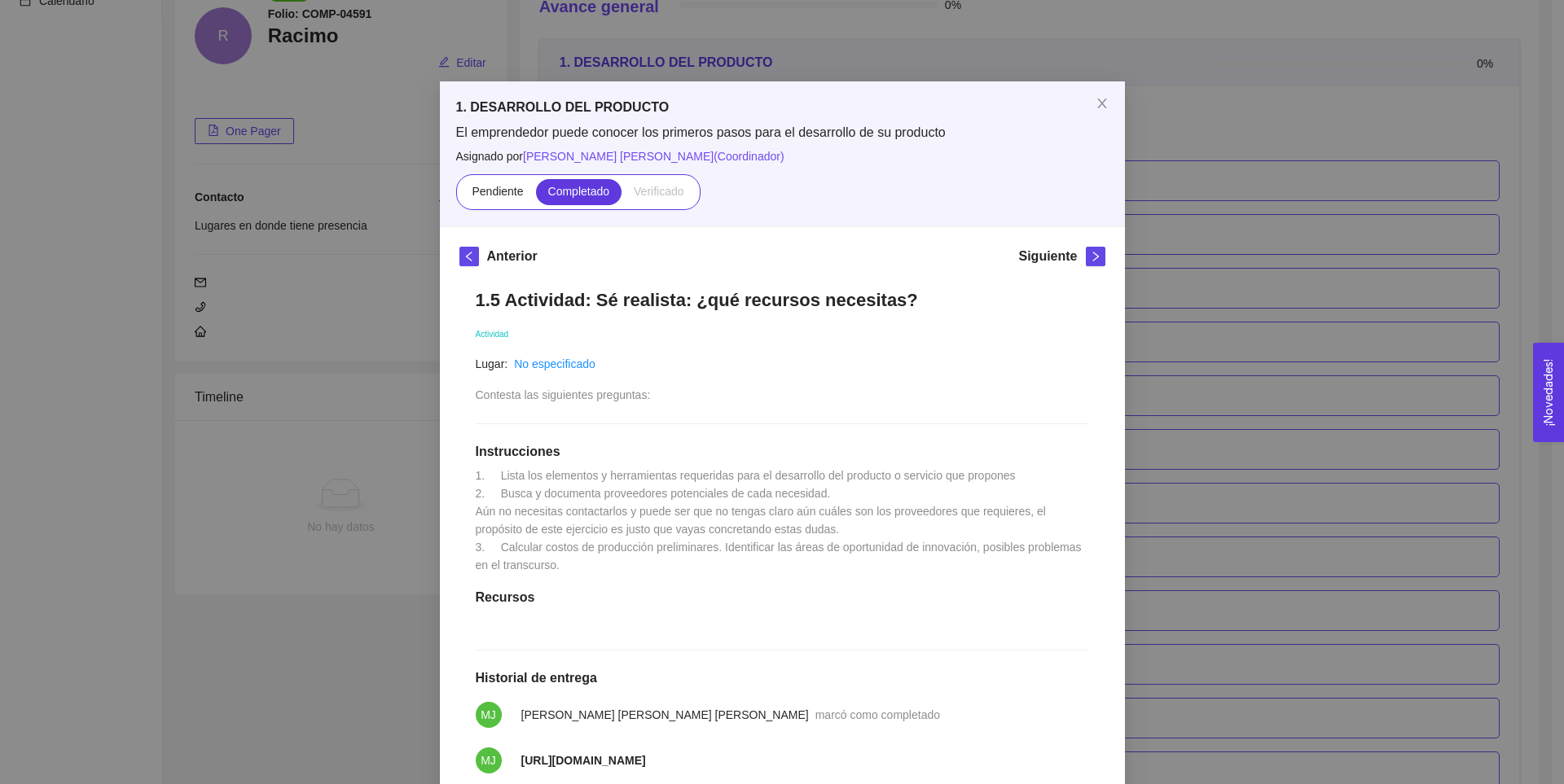
click at [1169, 217] on div "1. DESARROLLO DEL PRODUCTO El emprendedor puede conocer los primeros pasos para…" at bounding box center [782, 392] width 1564 height 784
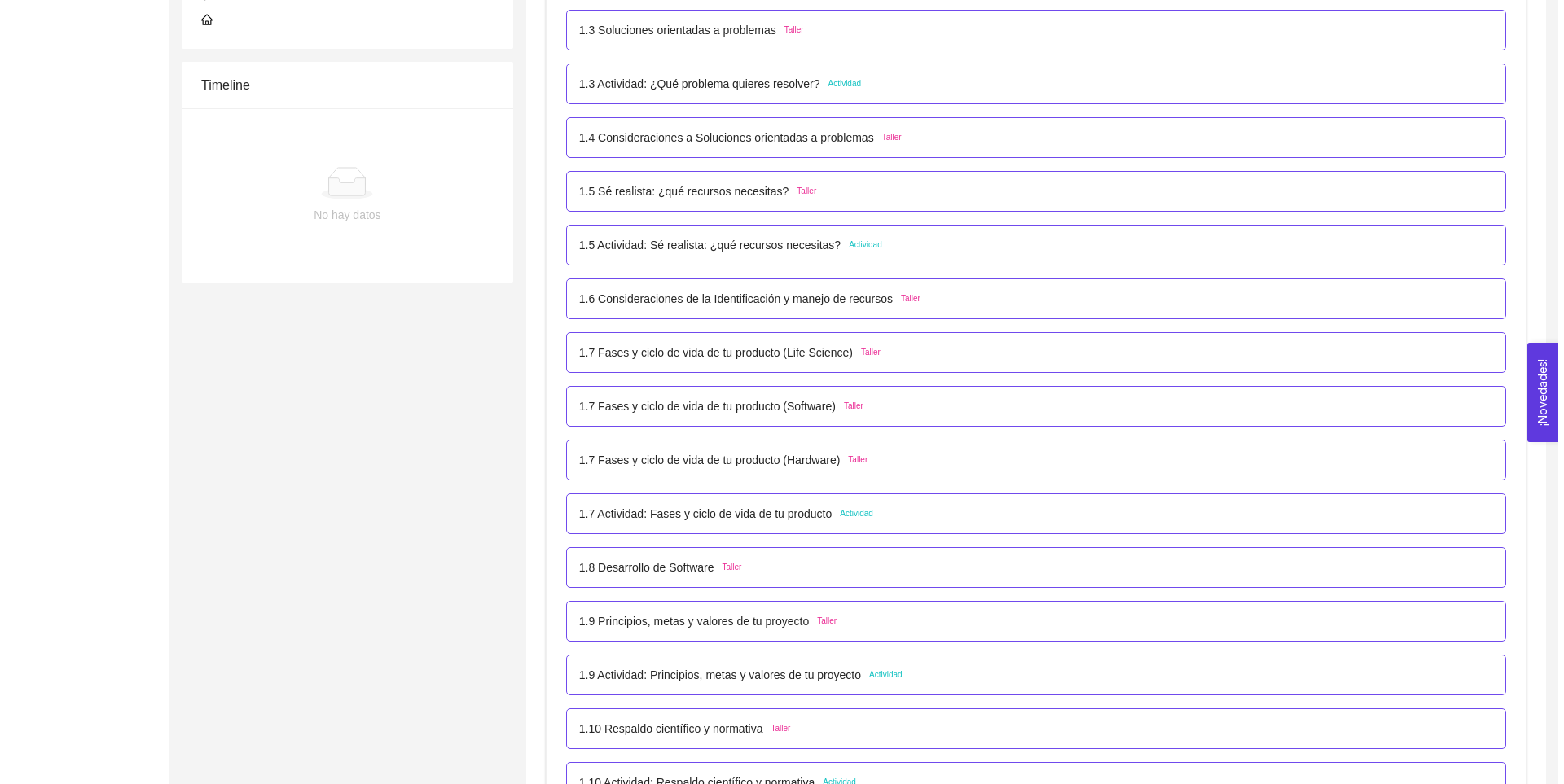
scroll to position [482, 0]
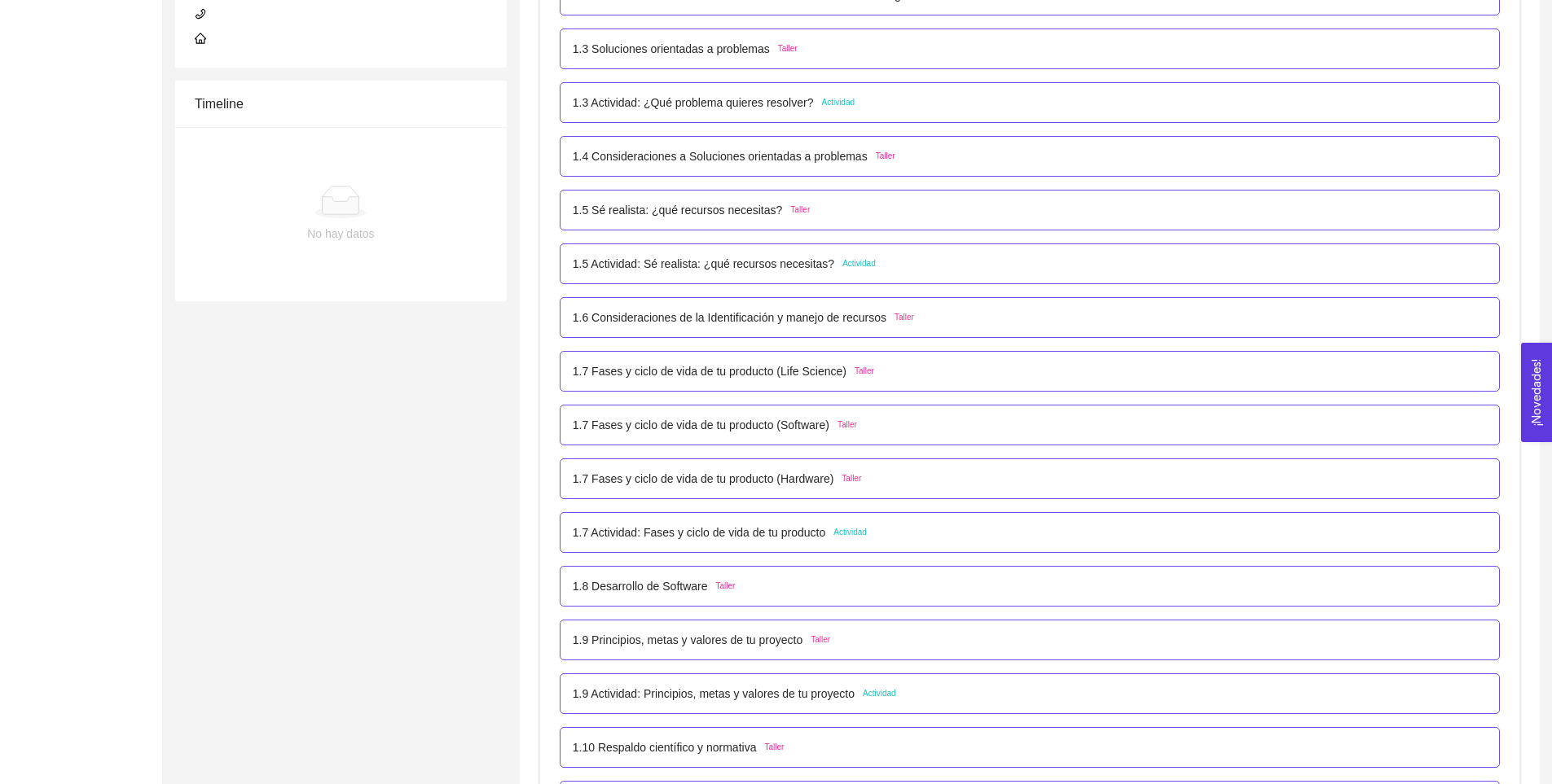
click at [754, 371] on p "1.7 Fases y ciclo de vida de tu producto (Life Science)" at bounding box center [710, 371] width 274 height 18
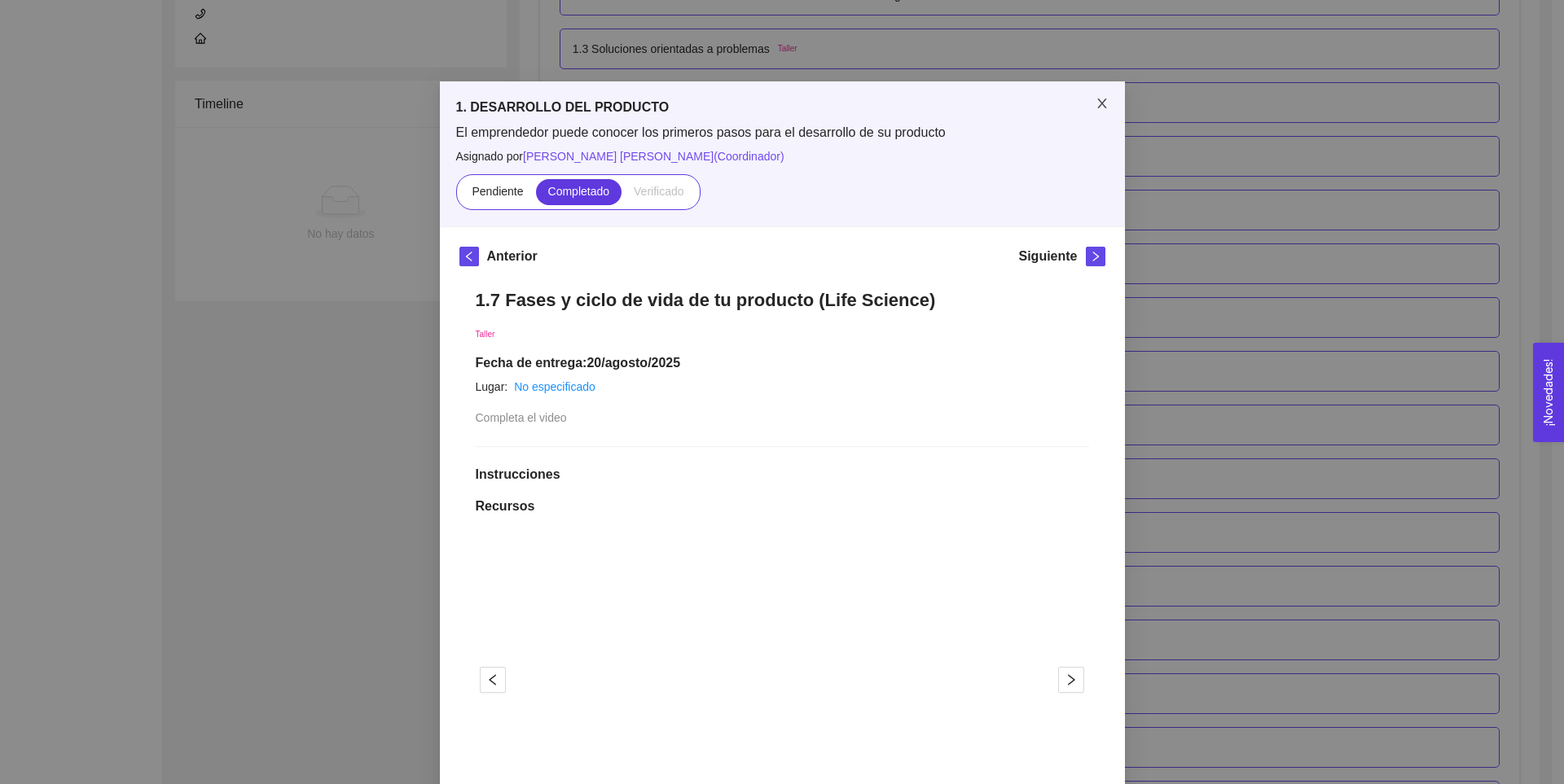
click at [1101, 98] on icon "close" at bounding box center [1102, 103] width 13 height 13
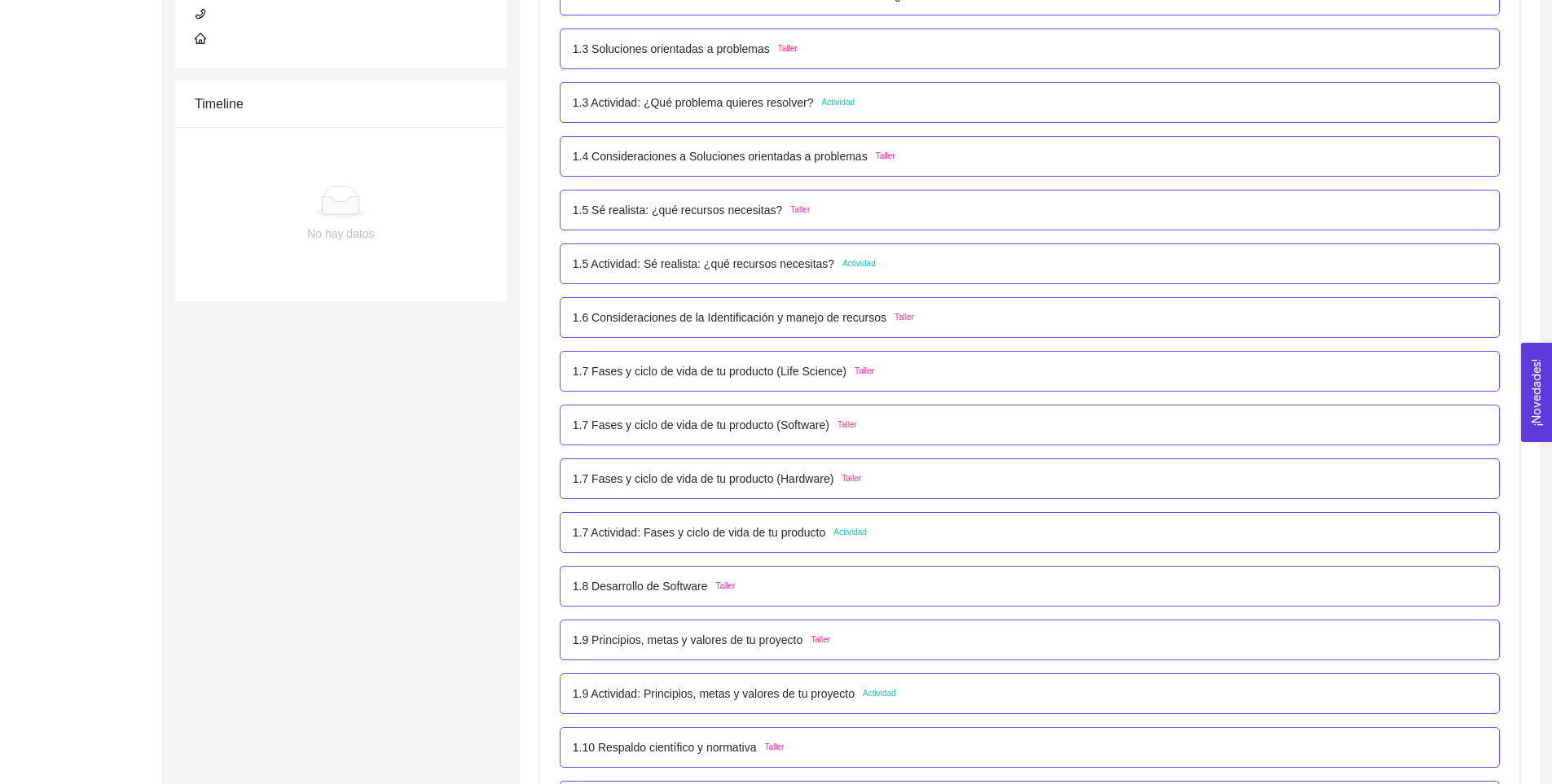
click at [827, 326] on p "1.6 Consideraciones de la Identificación y manejo de recursos" at bounding box center [729, 317] width 314 height 18
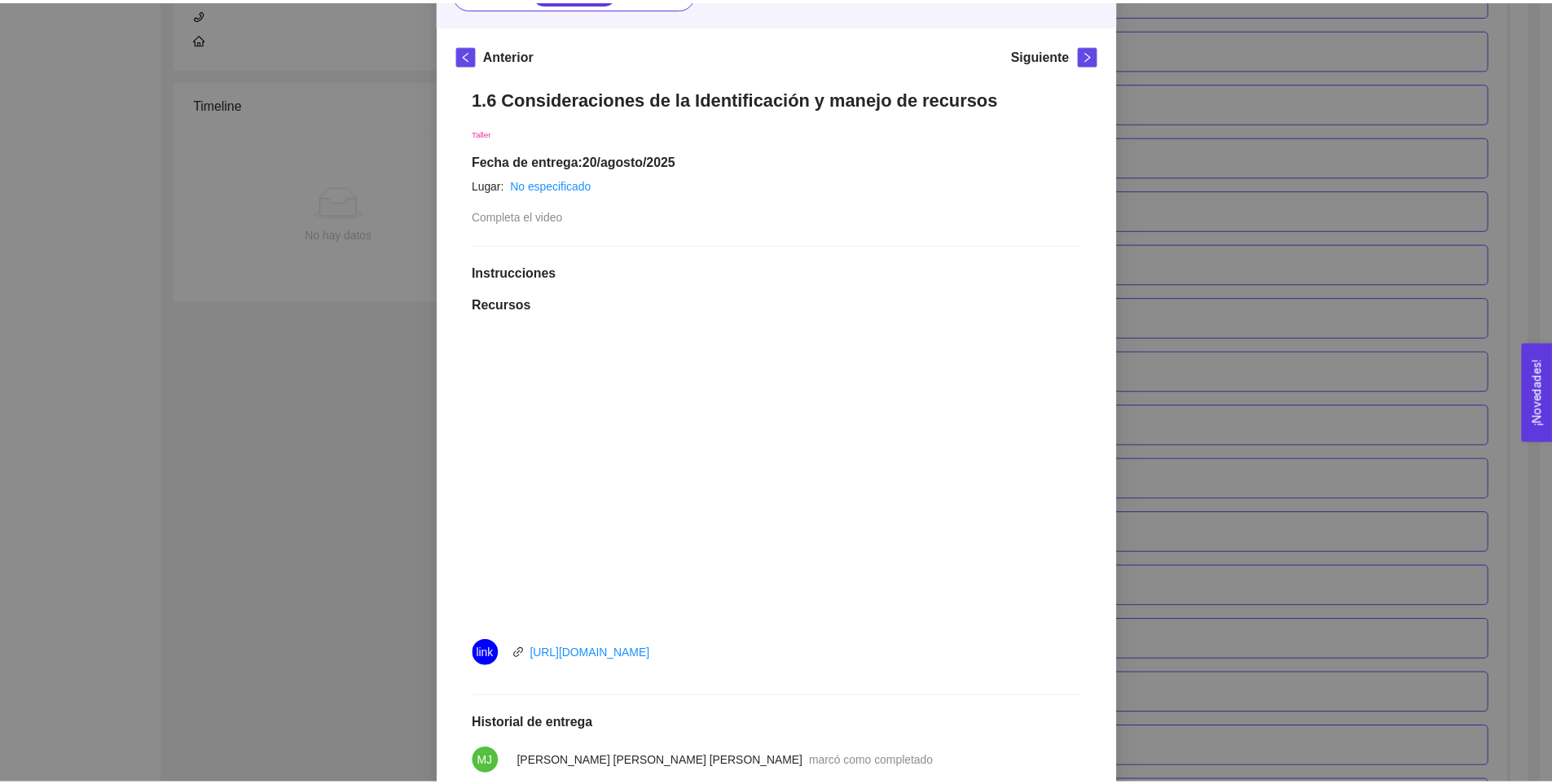
scroll to position [203, 0]
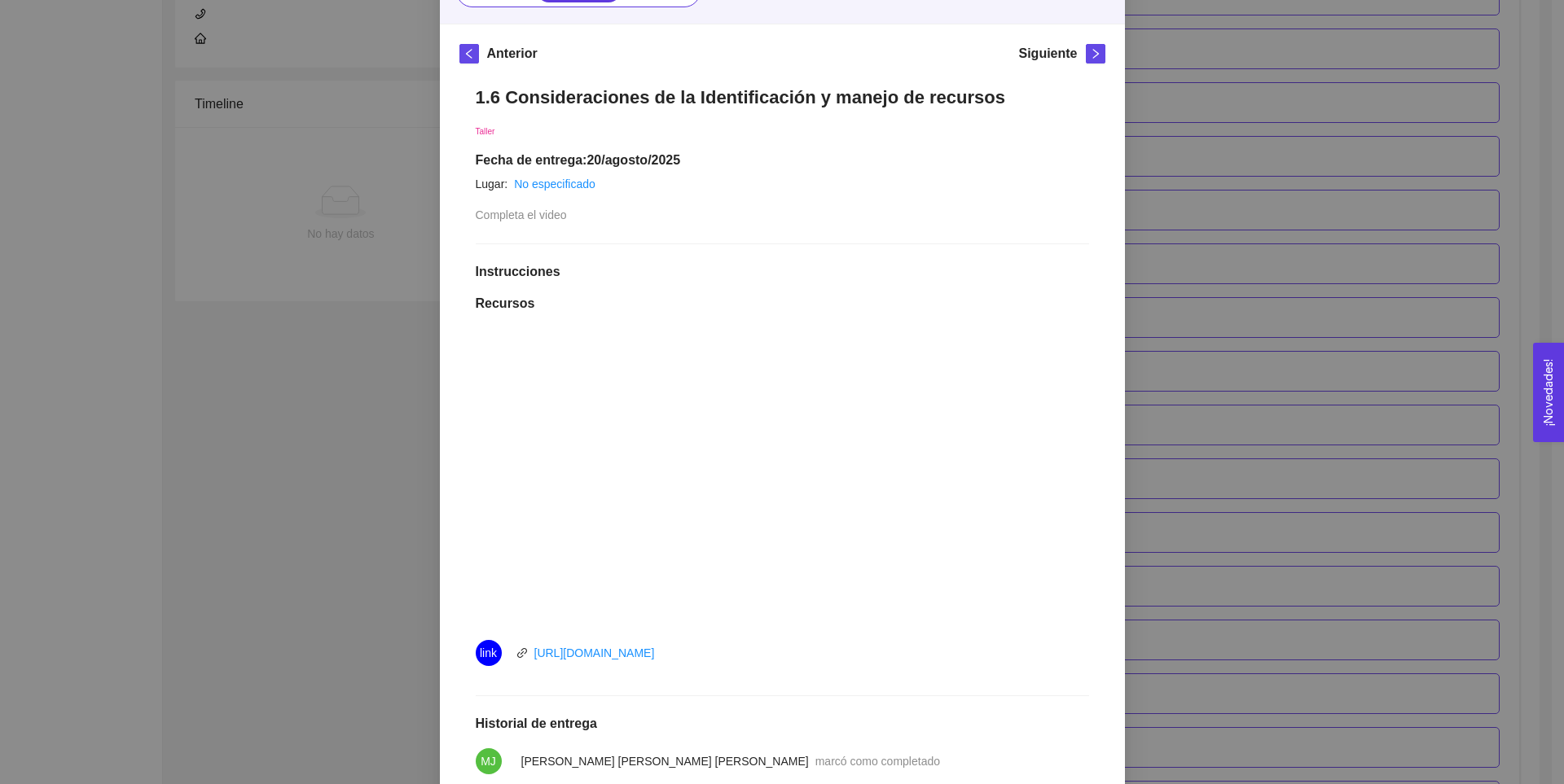
click at [857, 215] on div "1.6 Consideraciones de la Identificación y manejo de recursos Taller Fecha de e…" at bounding box center [782, 490] width 646 height 841
click at [1215, 199] on div "1. DESARROLLO DEL PRODUCTO El emprendedor puede conocer los primeros pasos para…" at bounding box center [782, 392] width 1564 height 784
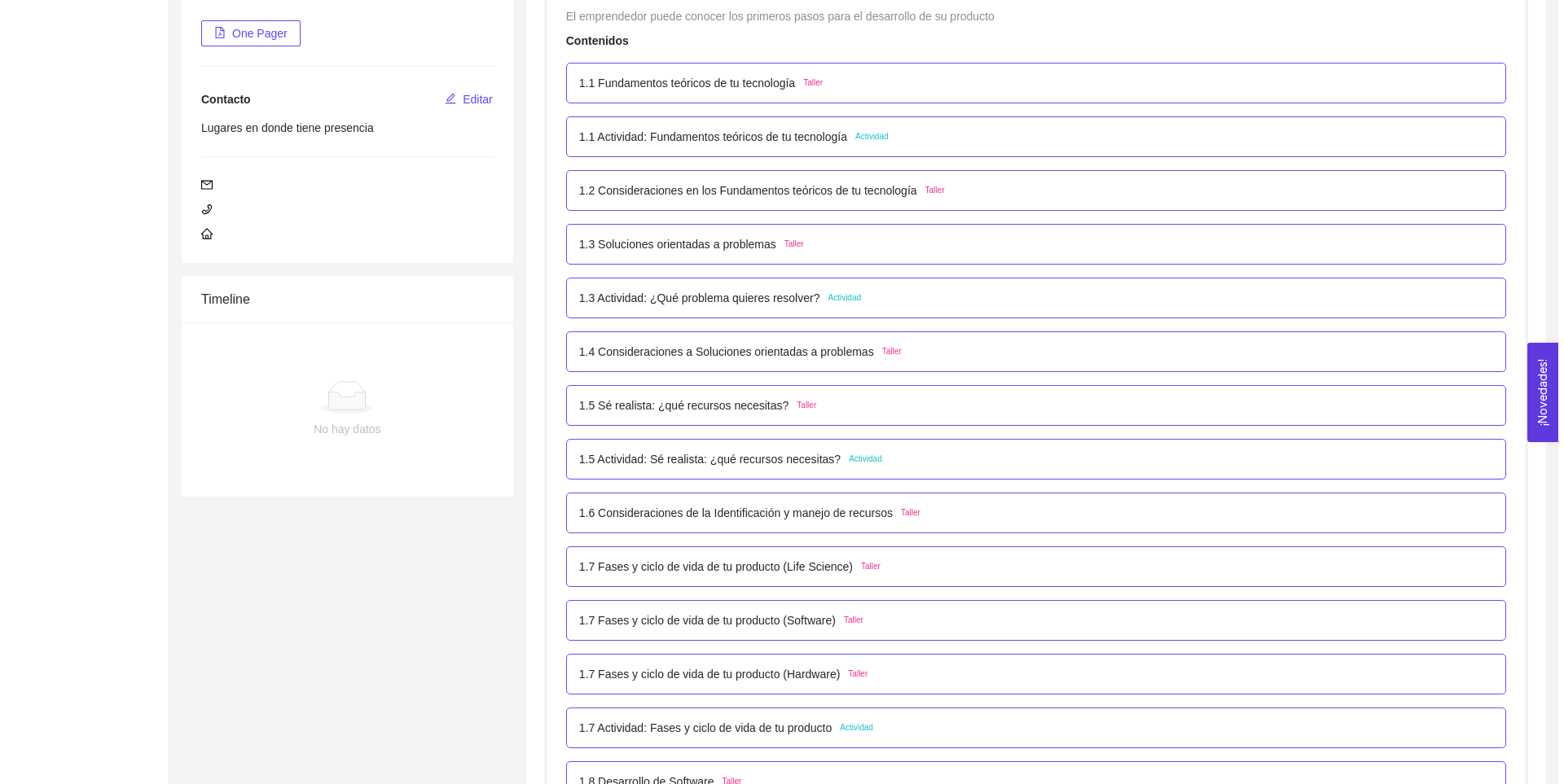
scroll to position [286, 0]
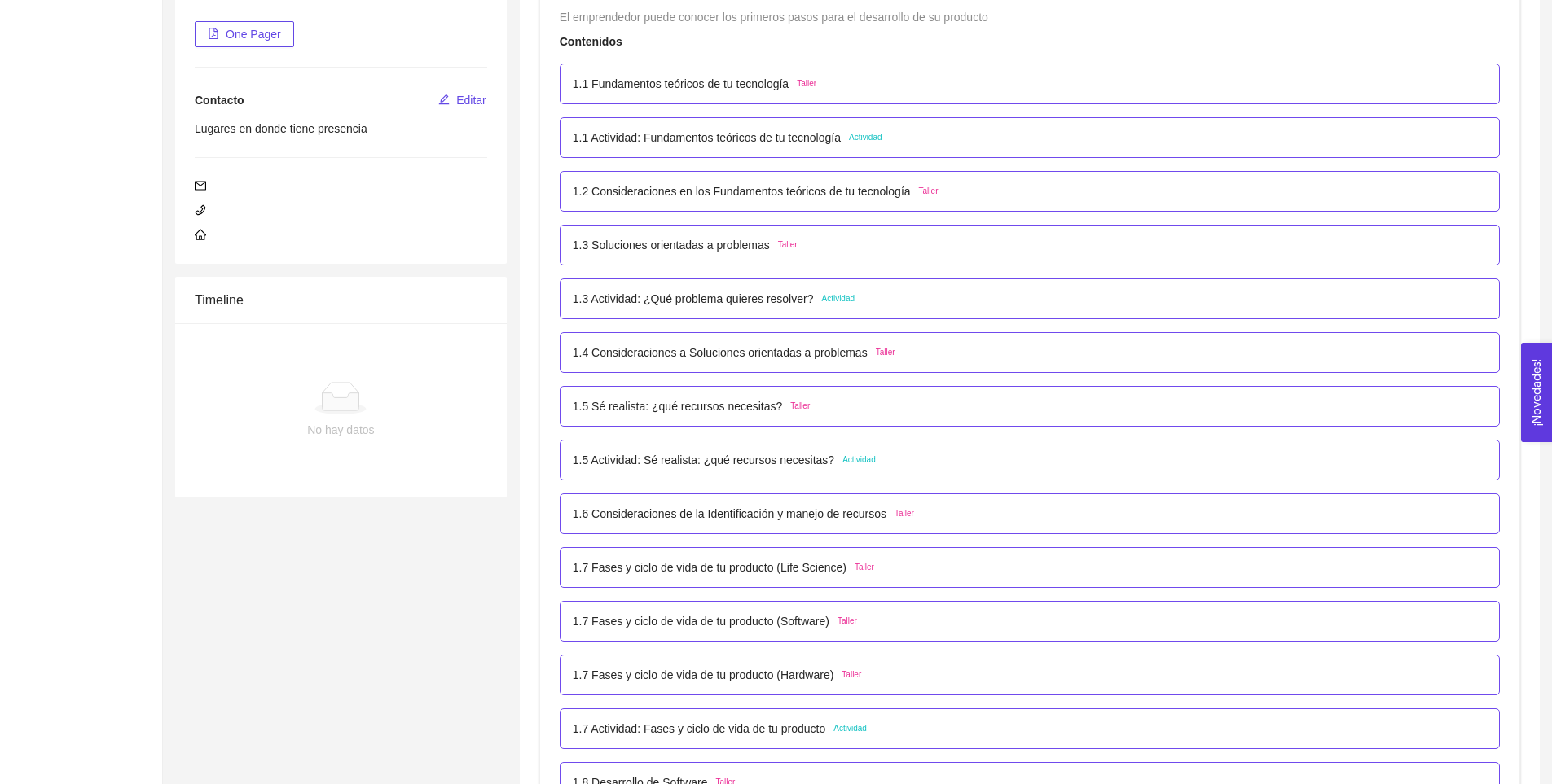
click at [686, 83] on p "1.1 Fundamentos teóricos de tu tecnología" at bounding box center [681, 83] width 216 height 18
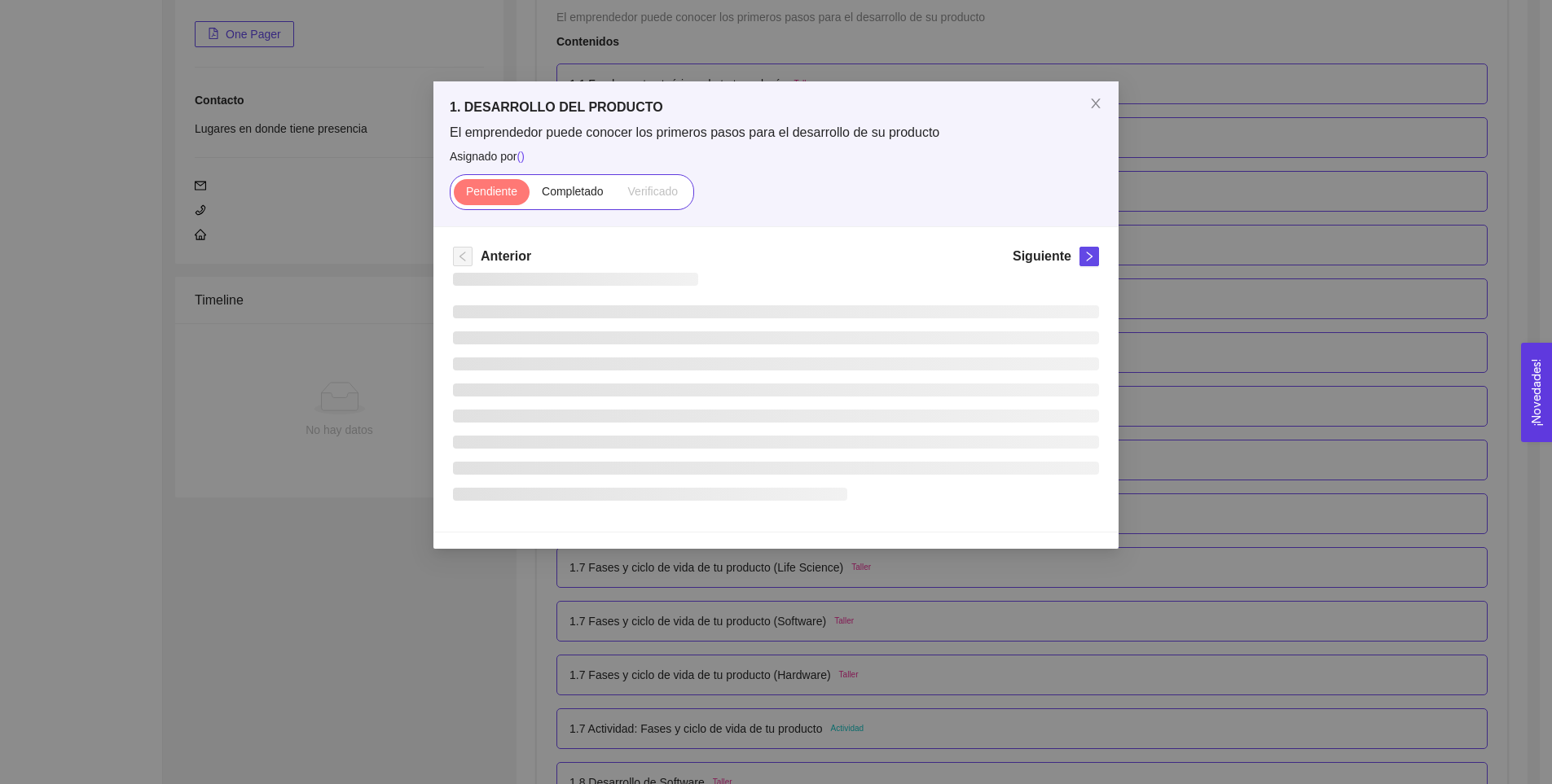
scroll to position [0, 0]
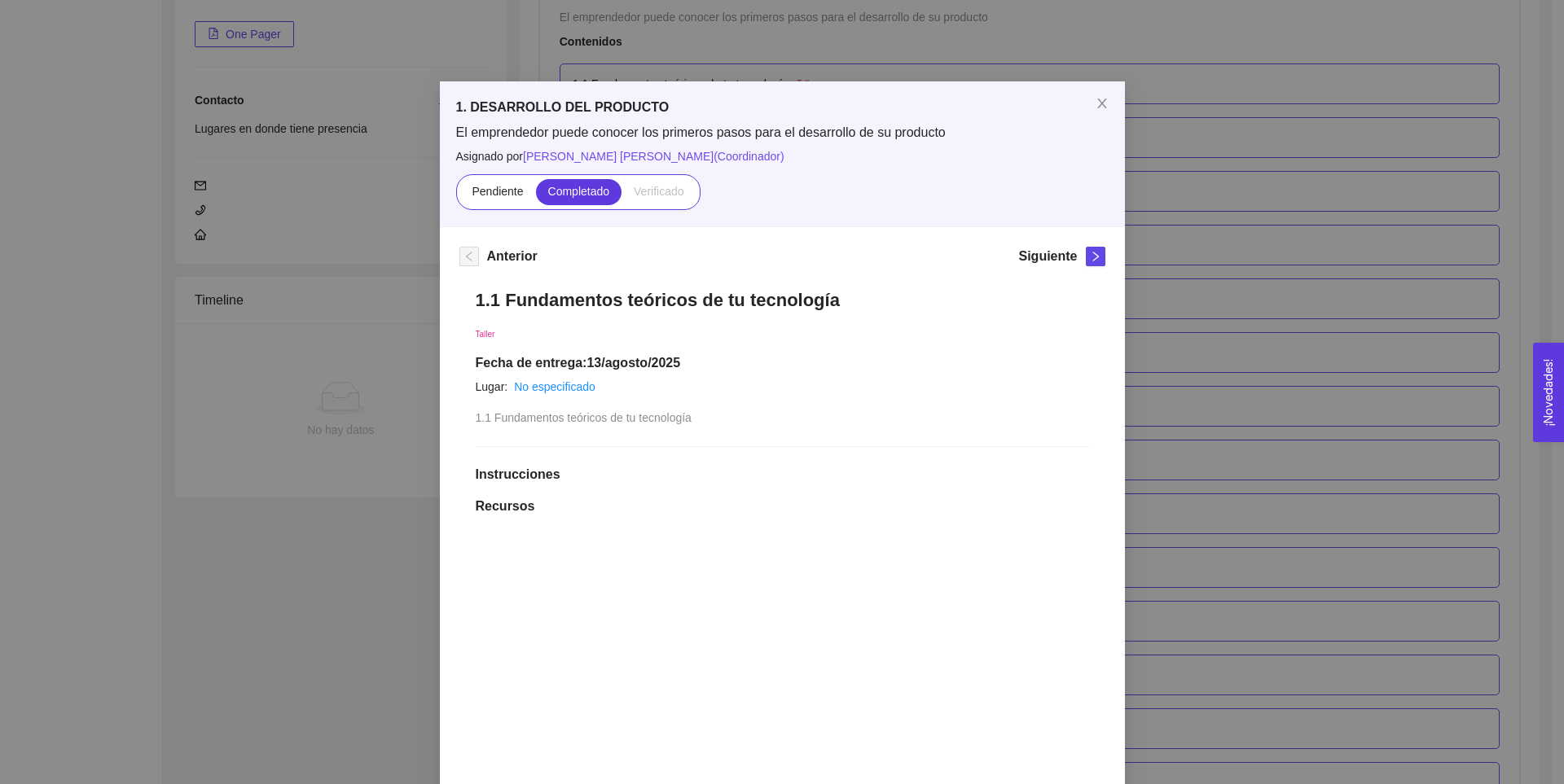
click at [1190, 261] on div "1. DESARROLLO DEL PRODUCTO El emprendedor puede conocer los primeros pasos para…" at bounding box center [782, 392] width 1564 height 784
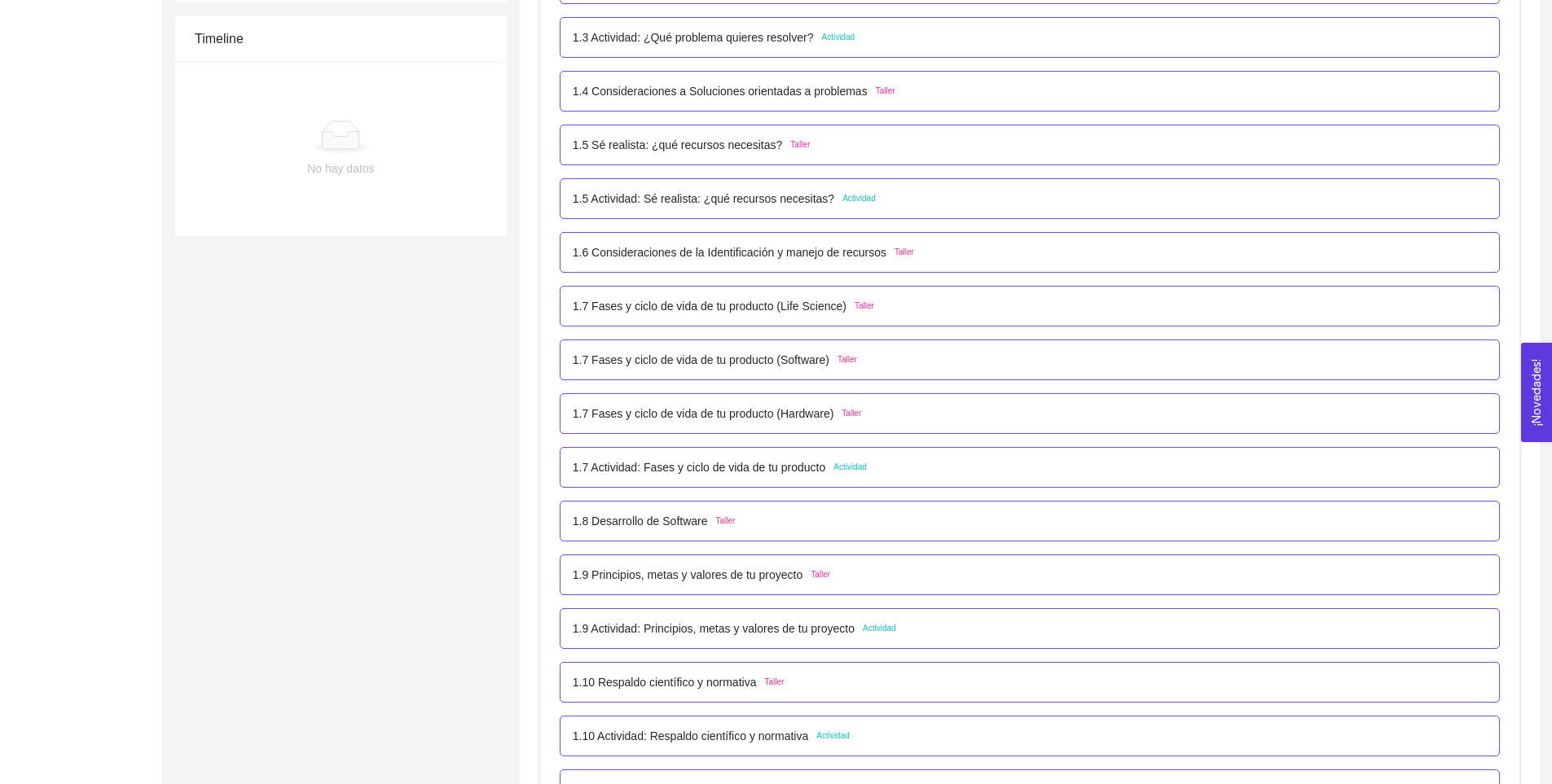
scroll to position [547, 0]
click at [729, 357] on p "1.7 Fases y ciclo de vida de tu producto (Software)" at bounding box center [701, 358] width 256 height 18
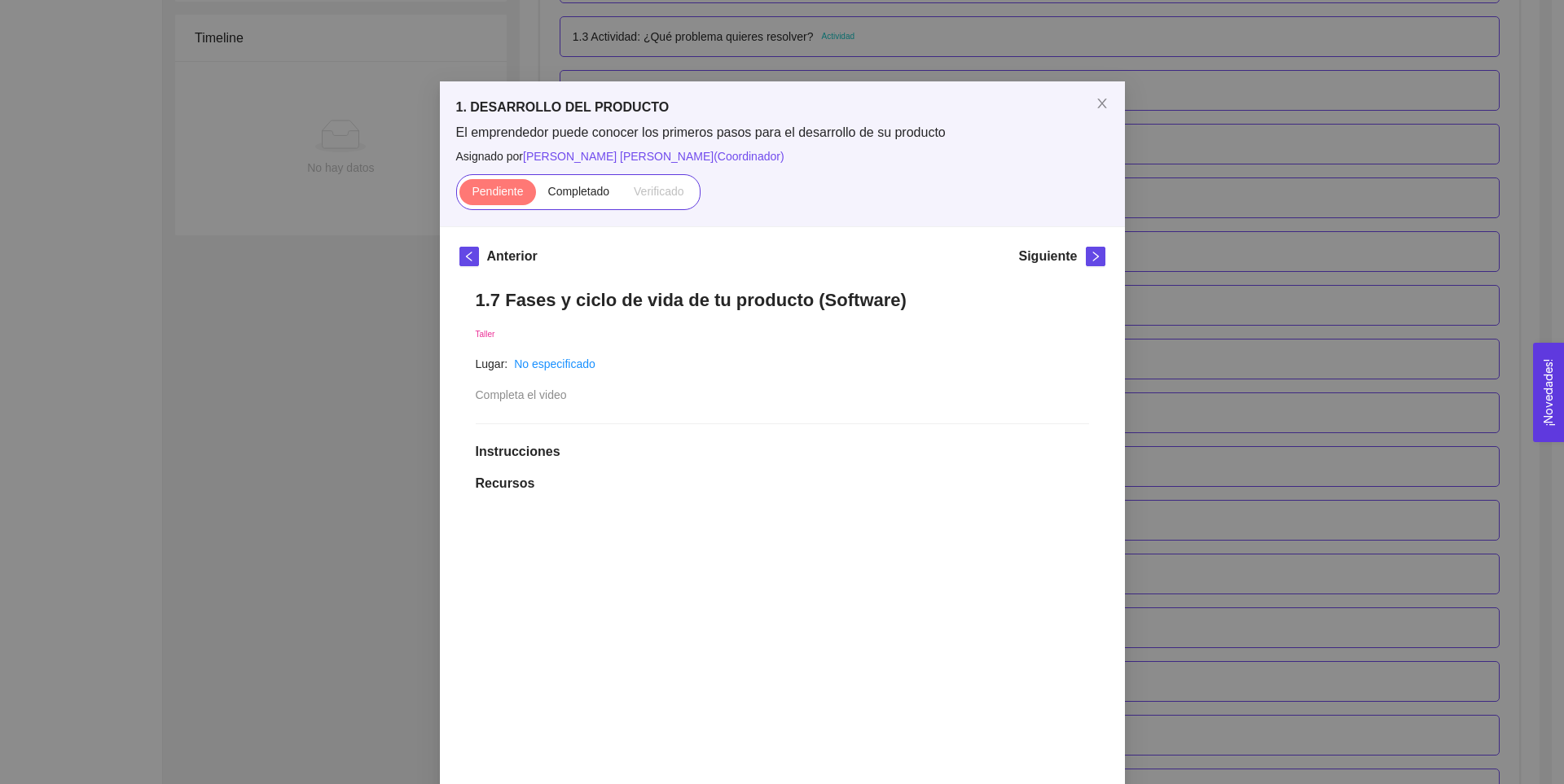
click at [1220, 318] on div "1. DESARROLLO DEL PRODUCTO El emprendedor puede conocer los primeros pasos para…" at bounding box center [782, 392] width 1564 height 784
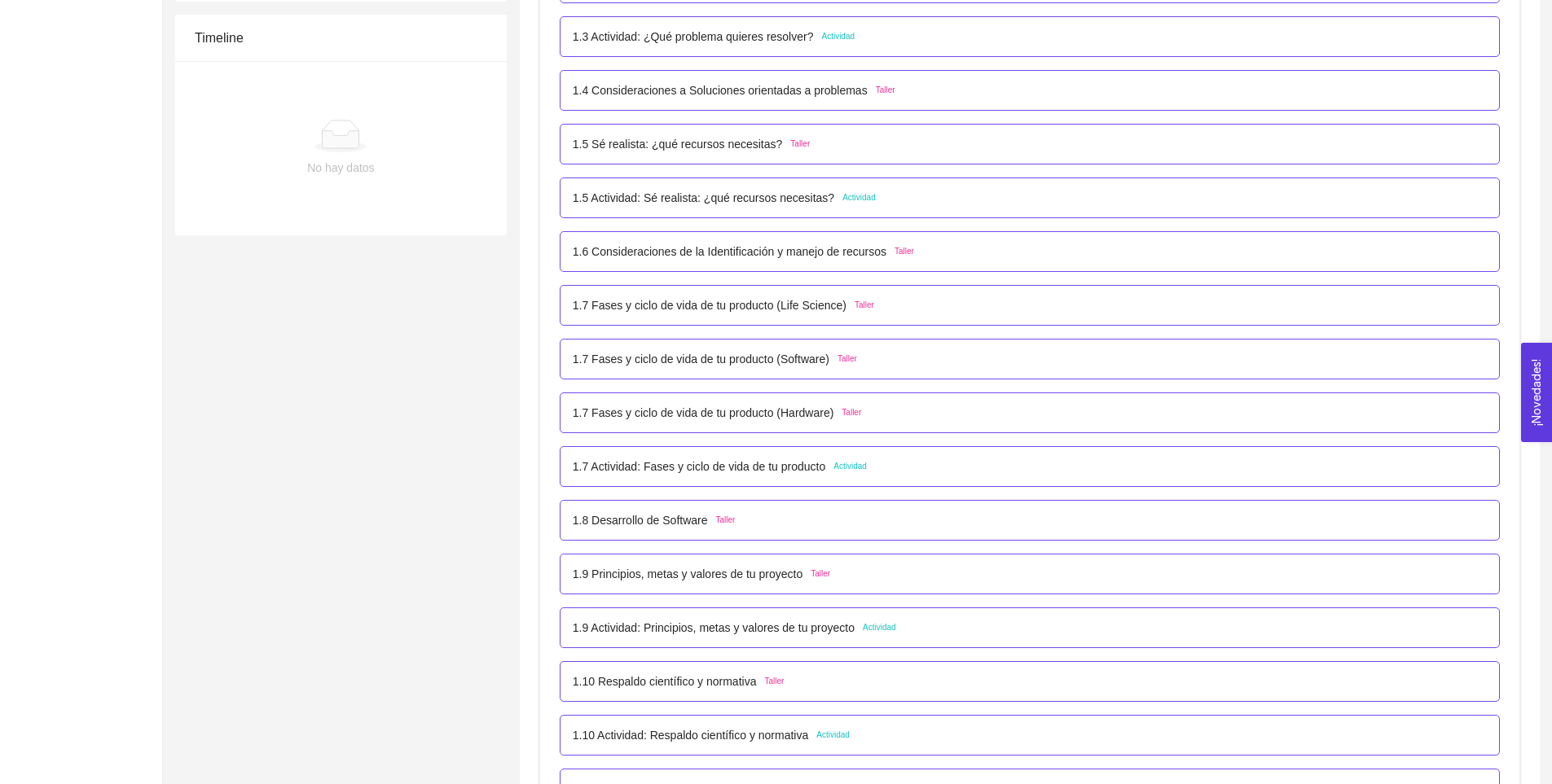
click at [778, 307] on p "1.7 Fases y ciclo de vida de tu producto (Life Science)" at bounding box center [710, 304] width 274 height 18
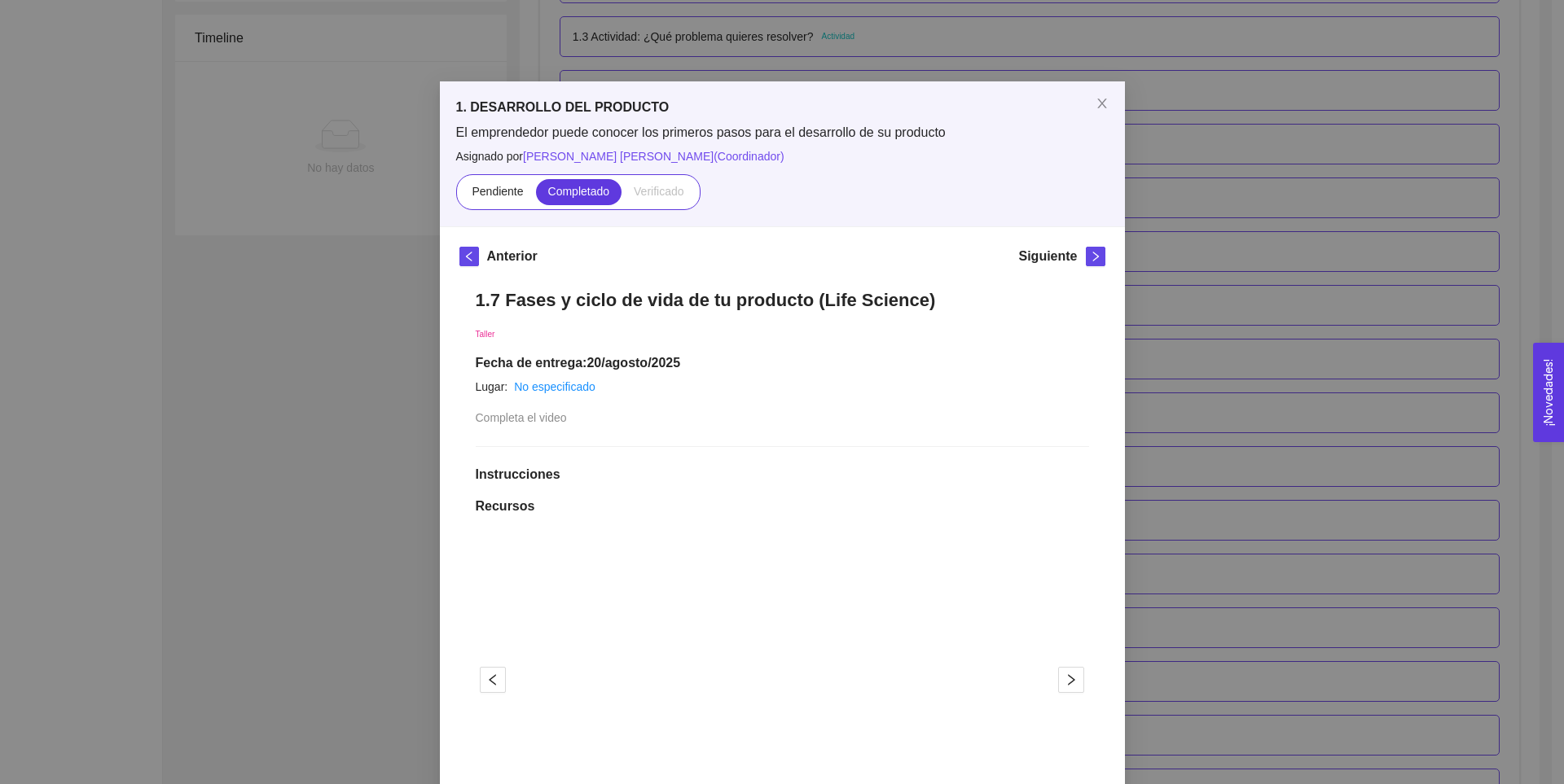
click at [1144, 358] on div "1. DESARROLLO DEL PRODUCTO El emprendedor puede conocer los primeros pasos para…" at bounding box center [782, 392] width 1564 height 784
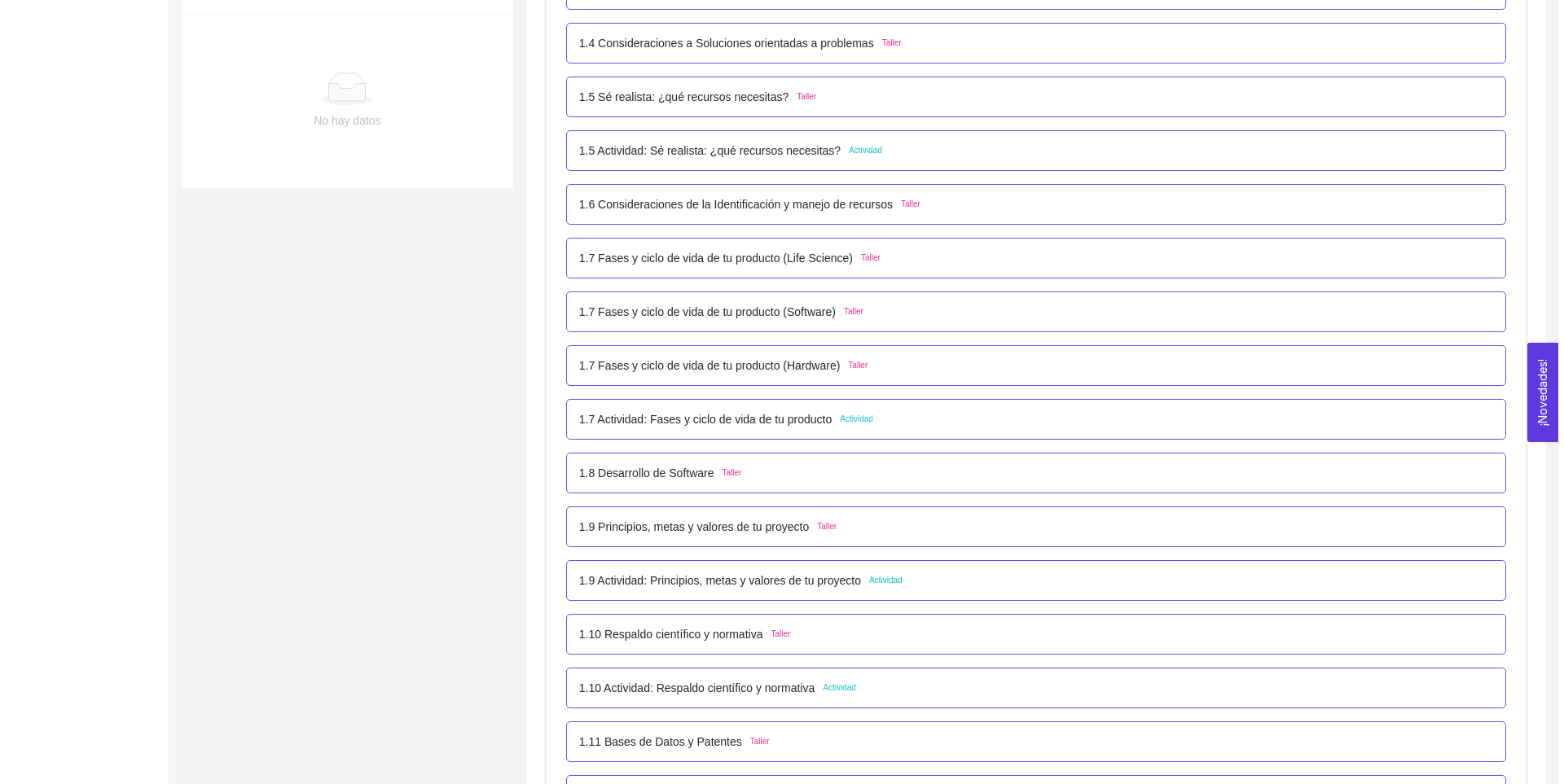
scroll to position [600, 0]
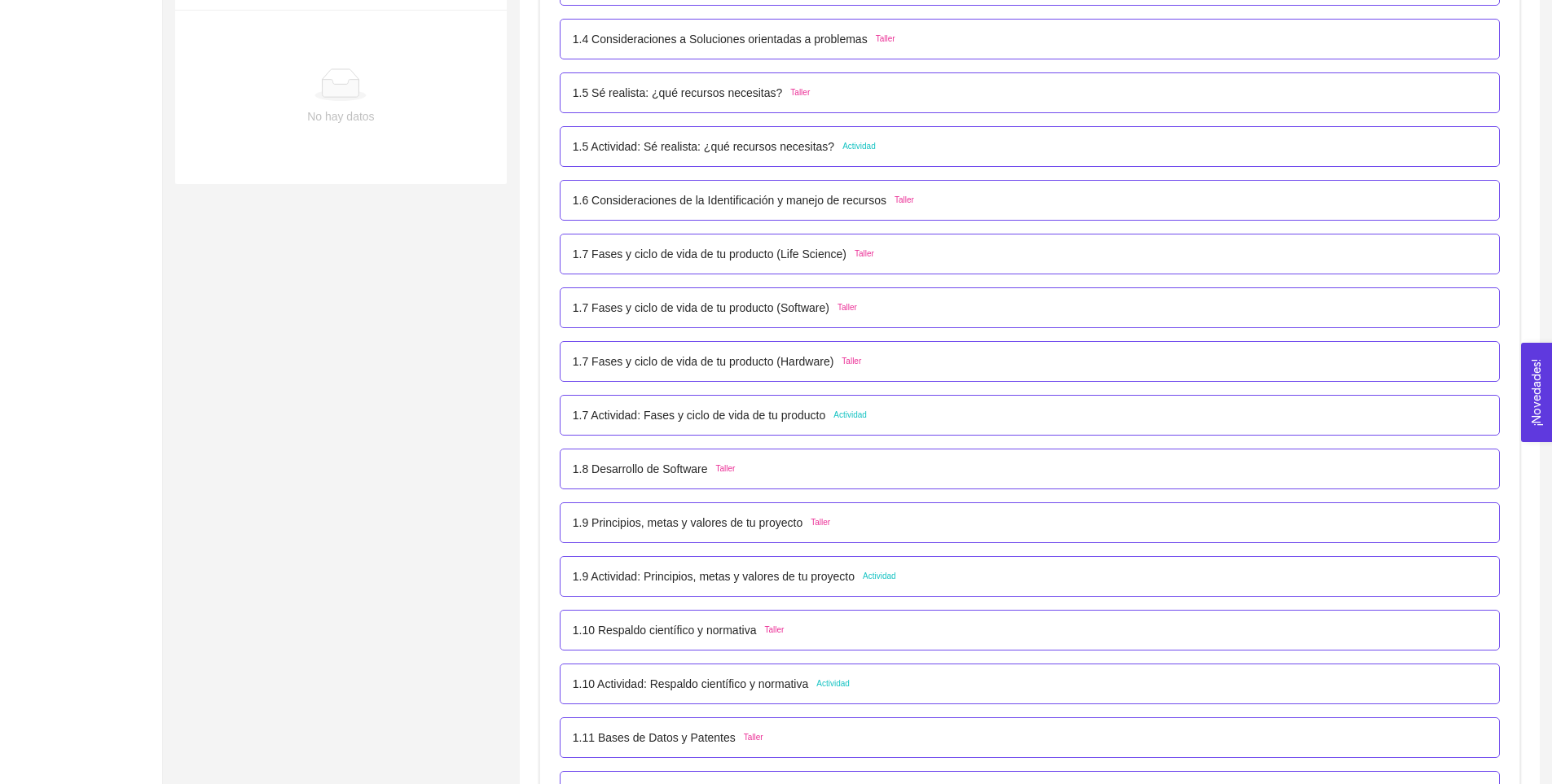
click at [769, 415] on p "1.7 Actividad: Fases y ciclo de vida de tu producto" at bounding box center [700, 414] width 253 height 18
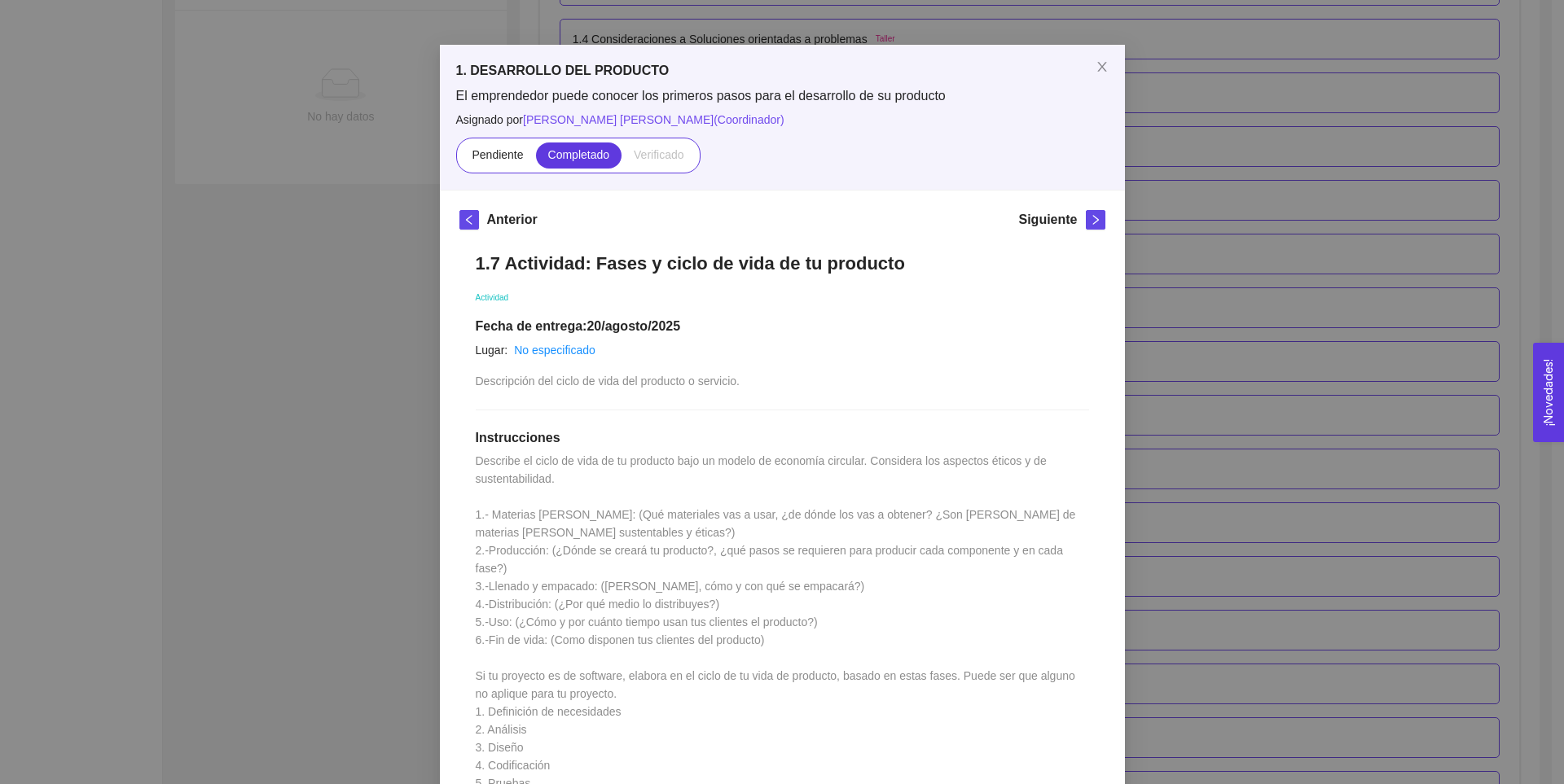
scroll to position [0, 0]
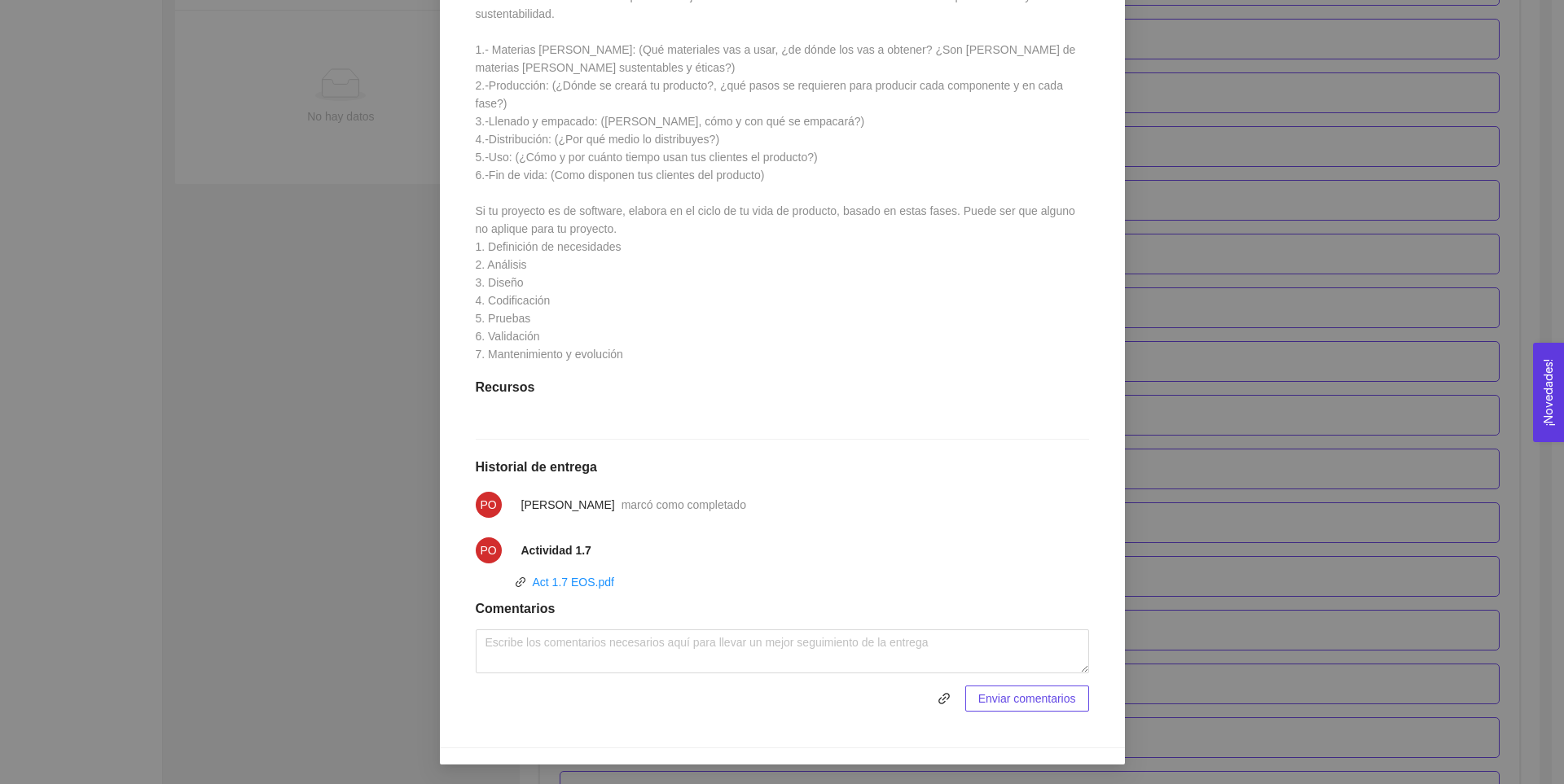
click at [1242, 345] on div "1. DESARROLLO DEL PRODUCTO El emprendedor puede conocer los primeros pasos para…" at bounding box center [782, 392] width 1564 height 784
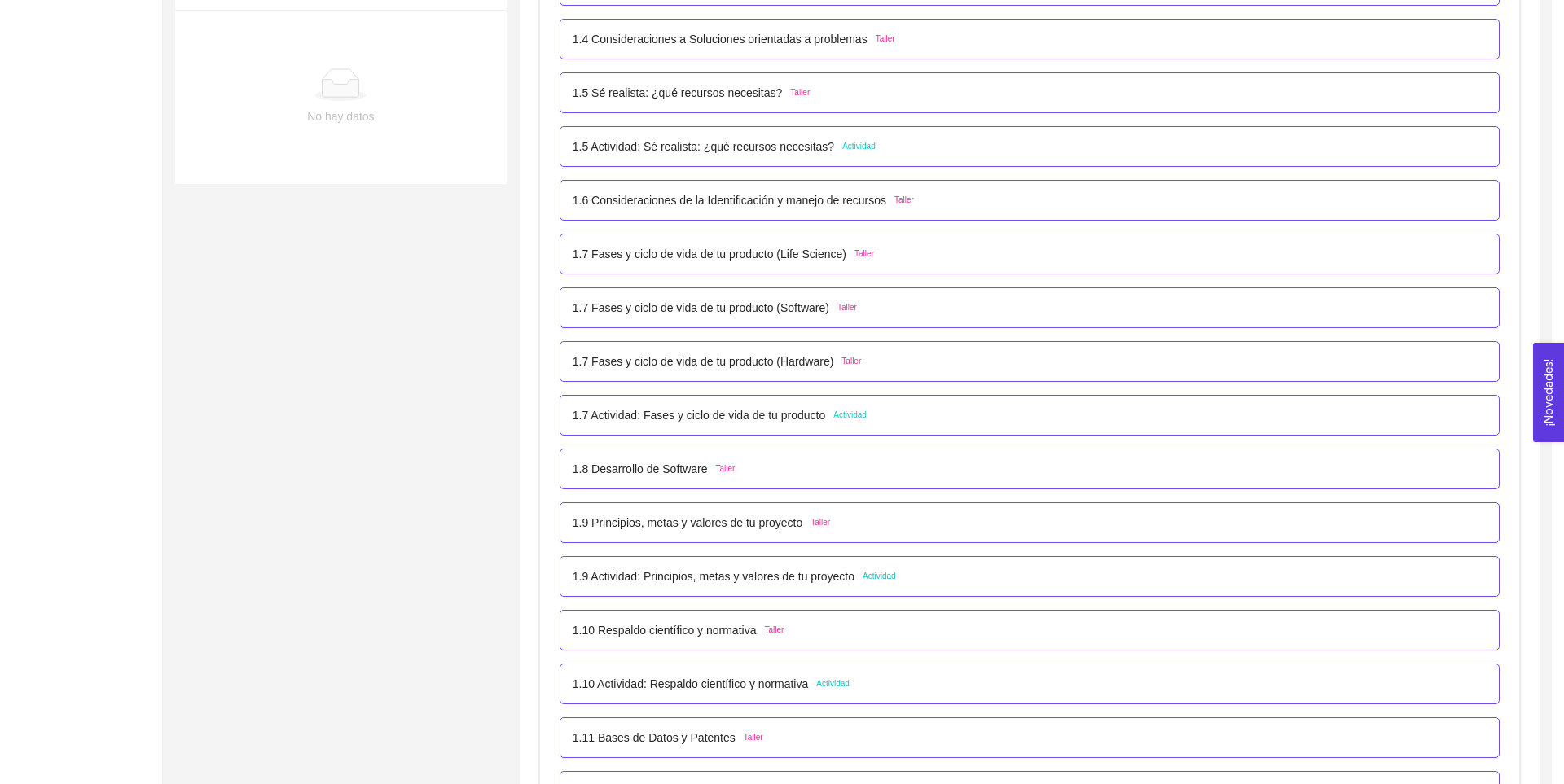
scroll to position [420, 0]
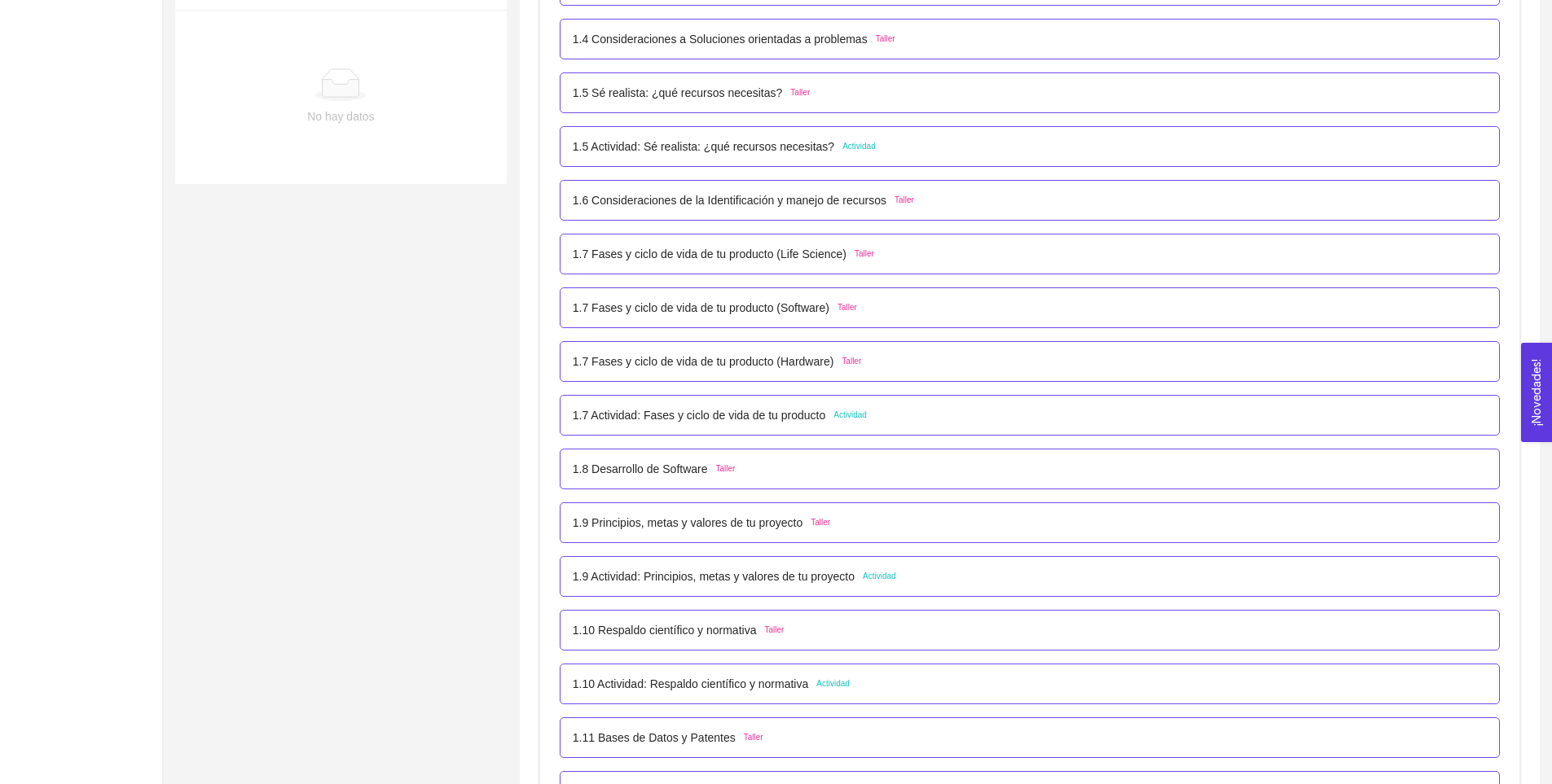
click at [775, 411] on p "1.7 Actividad: Fases y ciclo de vida de tu producto" at bounding box center [700, 414] width 253 height 18
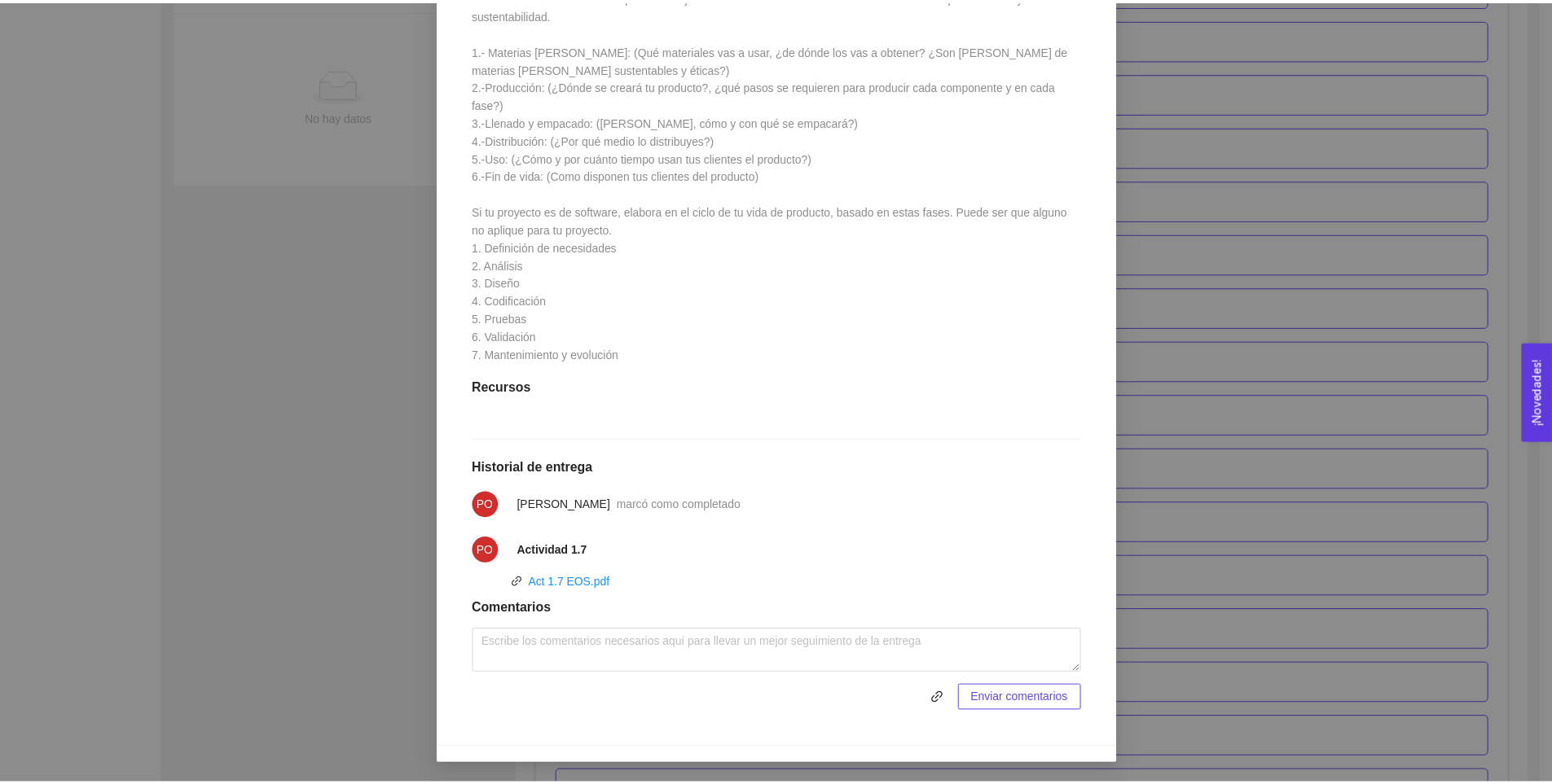
scroll to position [0, 0]
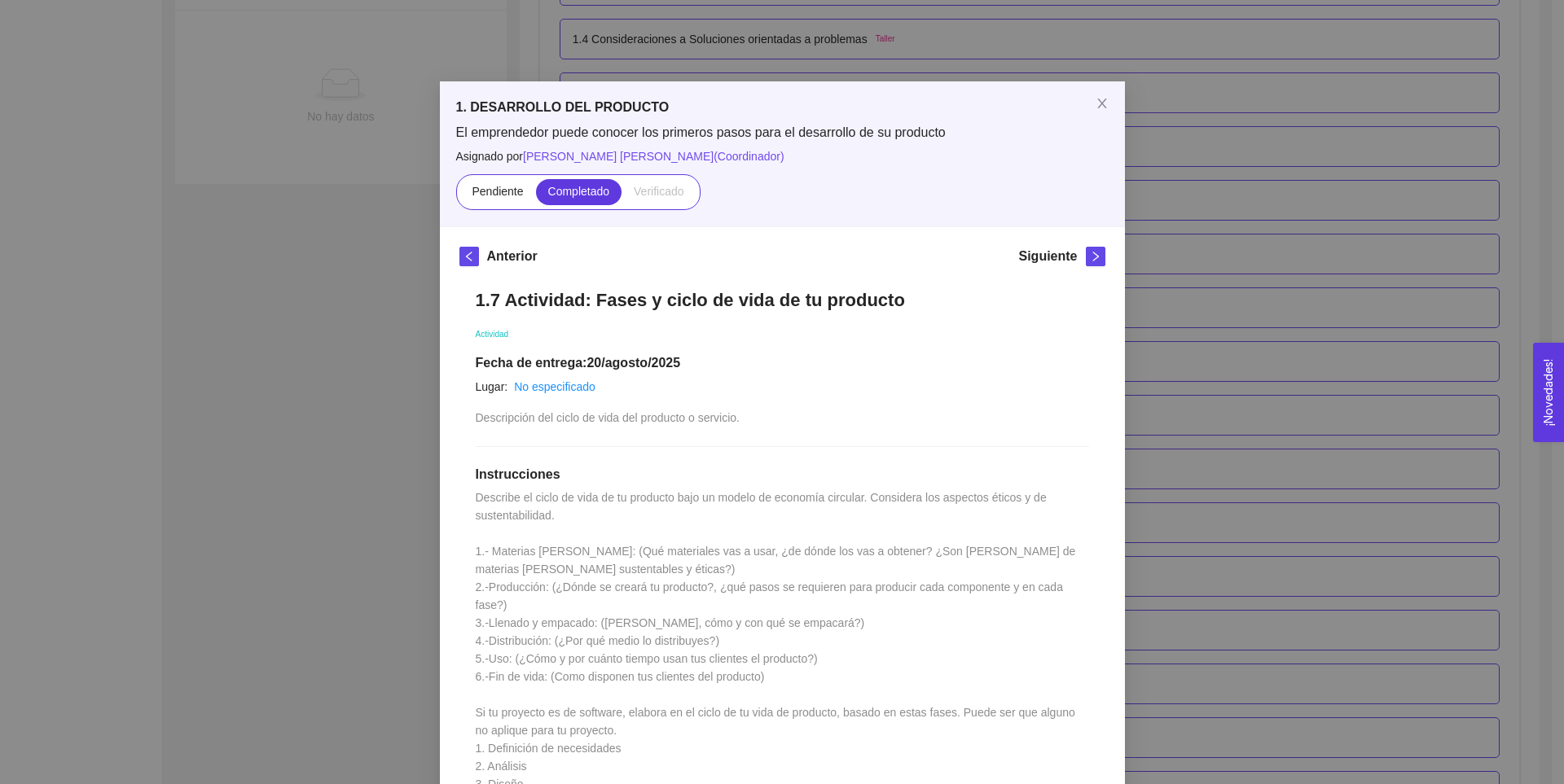
click at [1290, 287] on div "1. DESARROLLO DEL PRODUCTO El emprendedor puede conocer los primeros pasos para…" at bounding box center [782, 392] width 1564 height 784
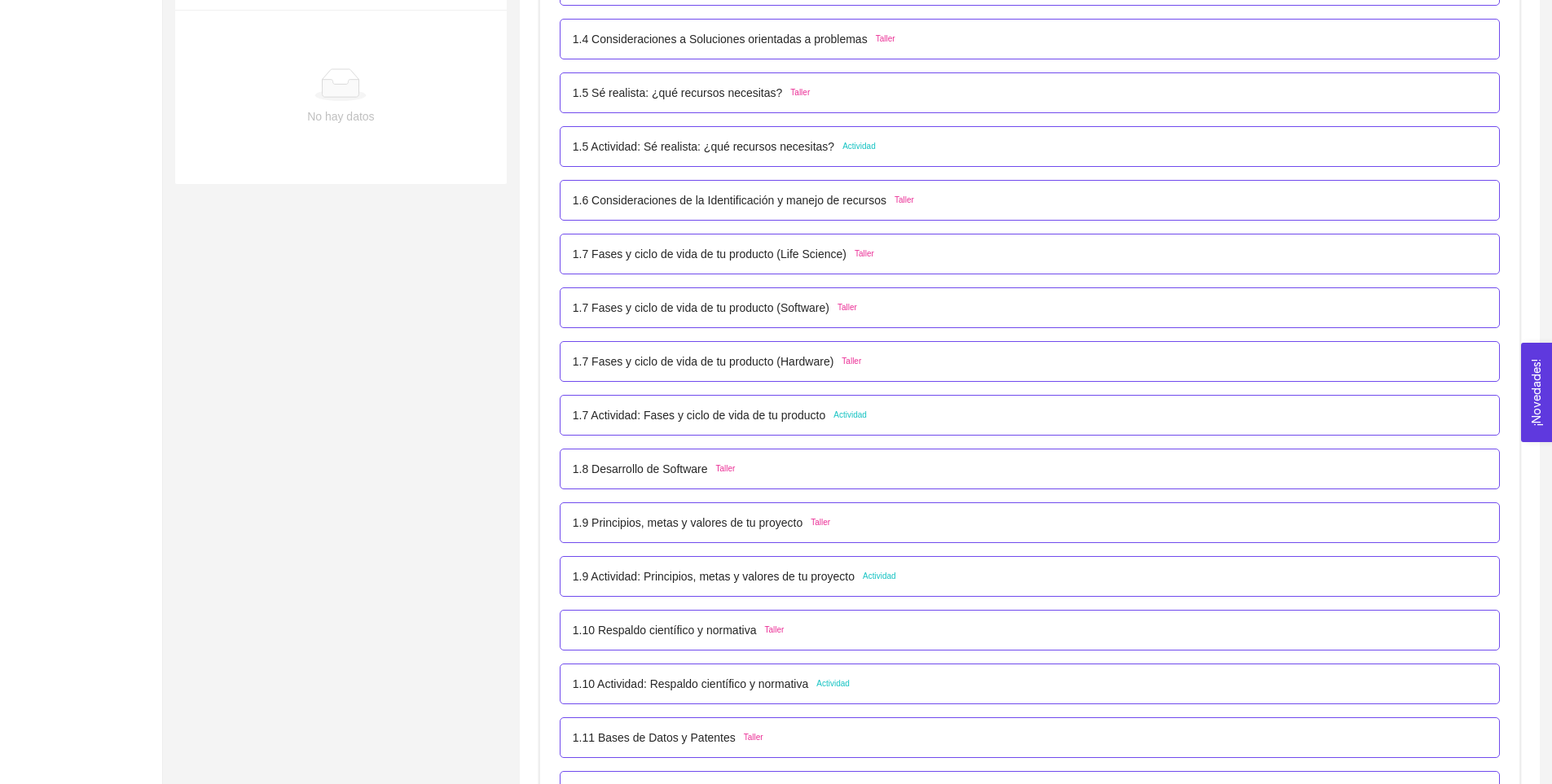
click at [675, 466] on p "1.8 Desarrollo de Software" at bounding box center [640, 468] width 135 height 18
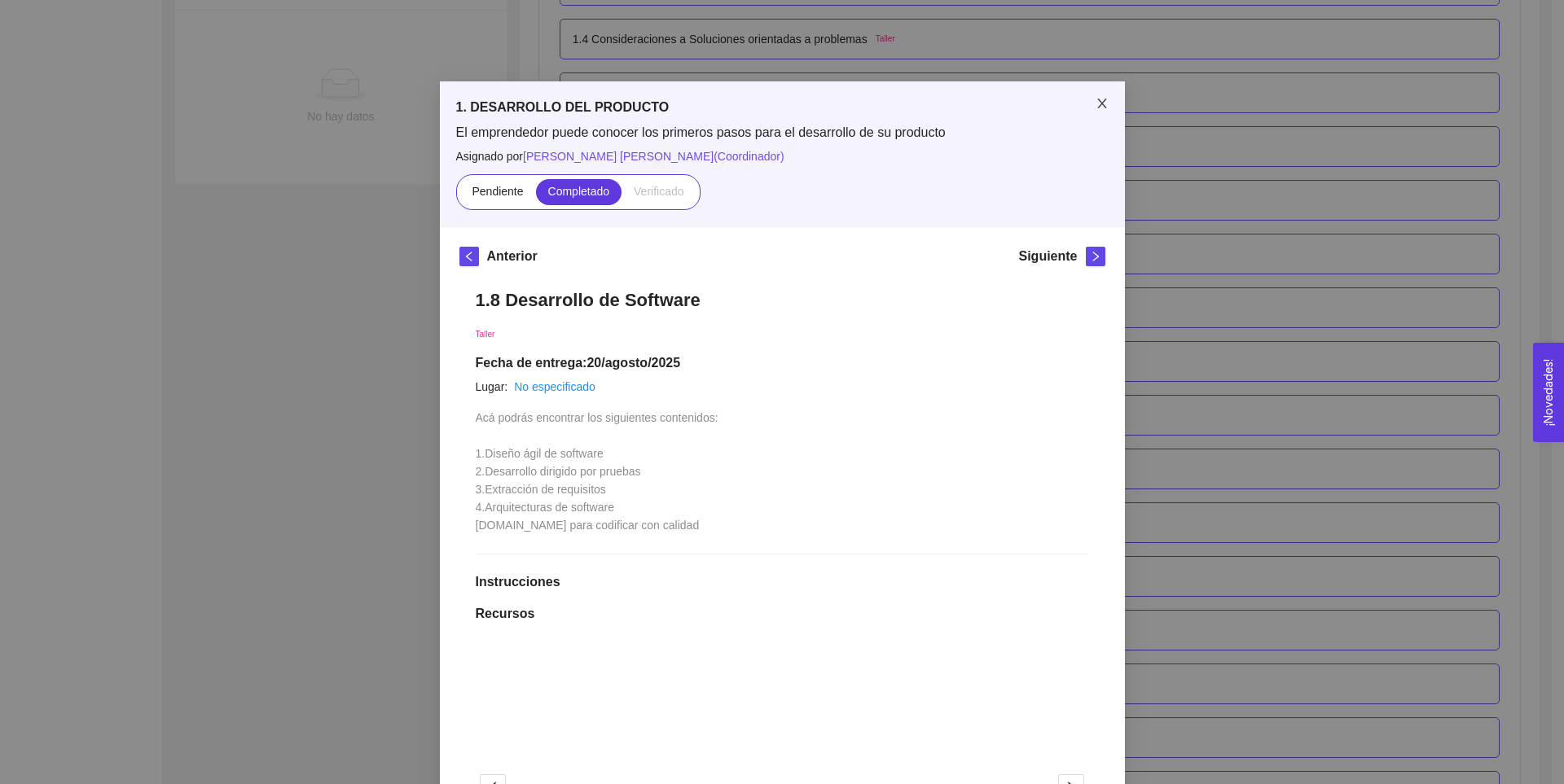
click at [1097, 102] on icon "close" at bounding box center [1102, 103] width 9 height 9
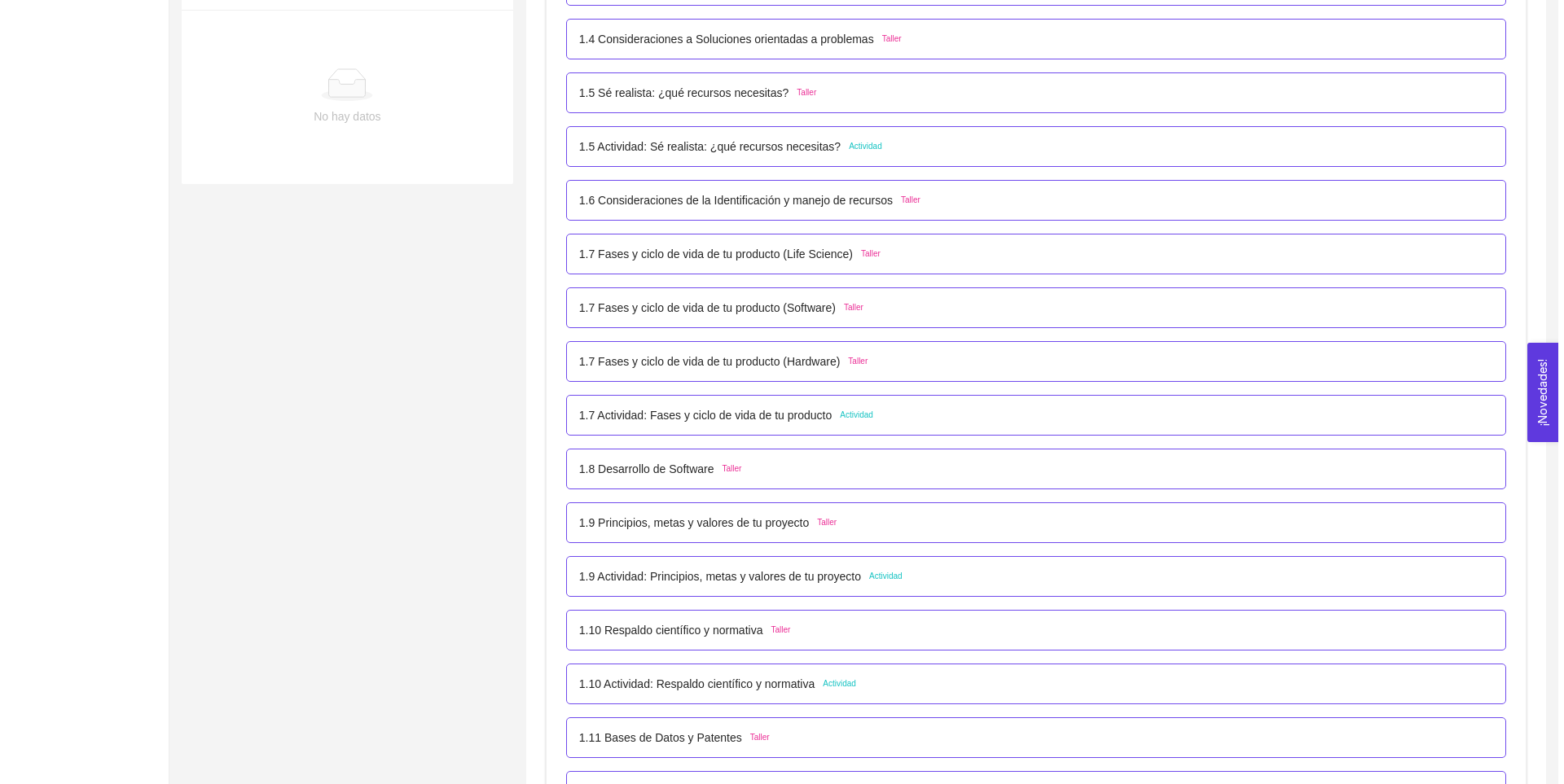
scroll to position [806, 0]
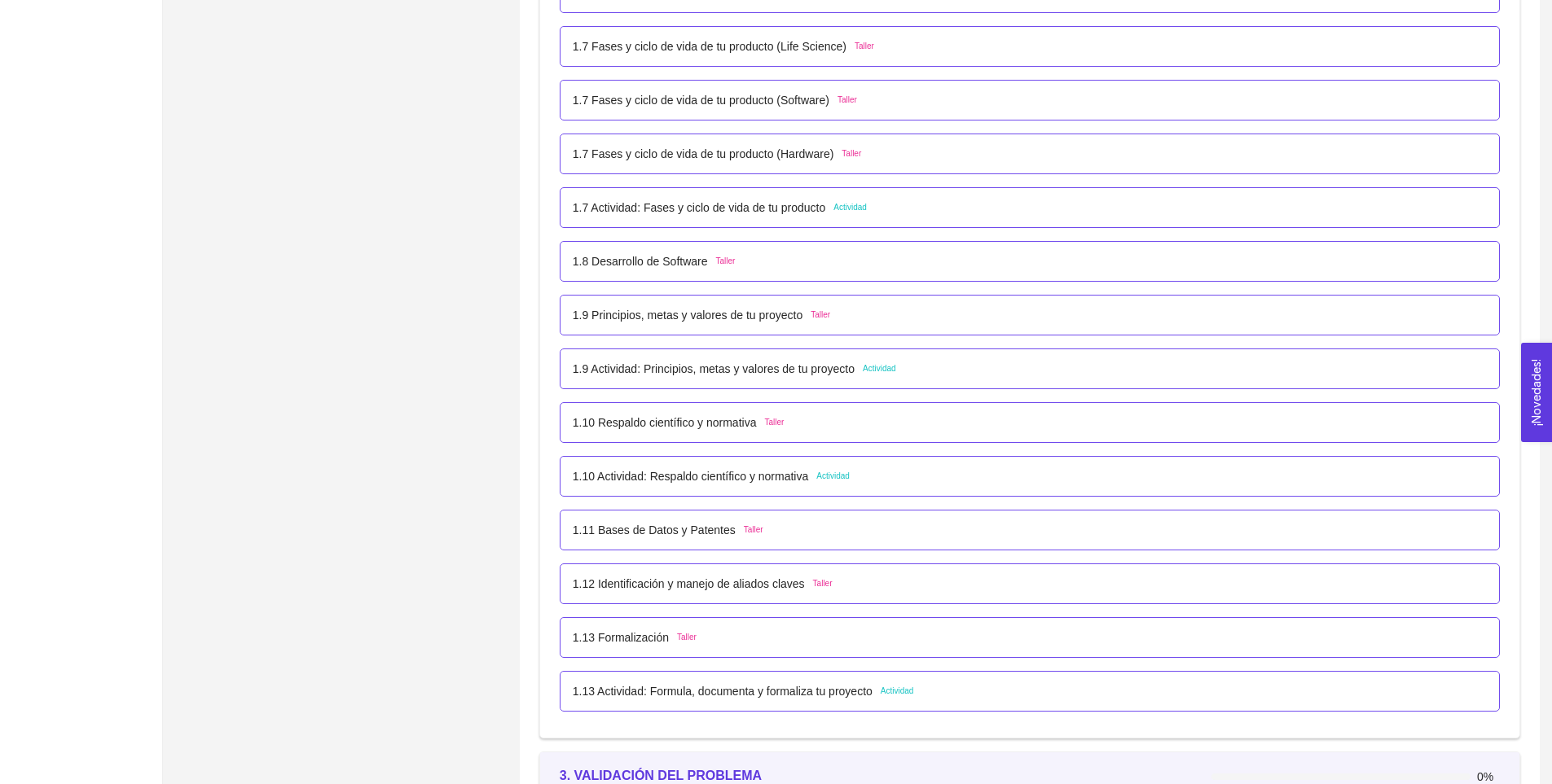
click at [660, 695] on p "1.13 Actividad: Formula, documenta y formaliza tu proyecto" at bounding box center [723, 691] width 300 height 18
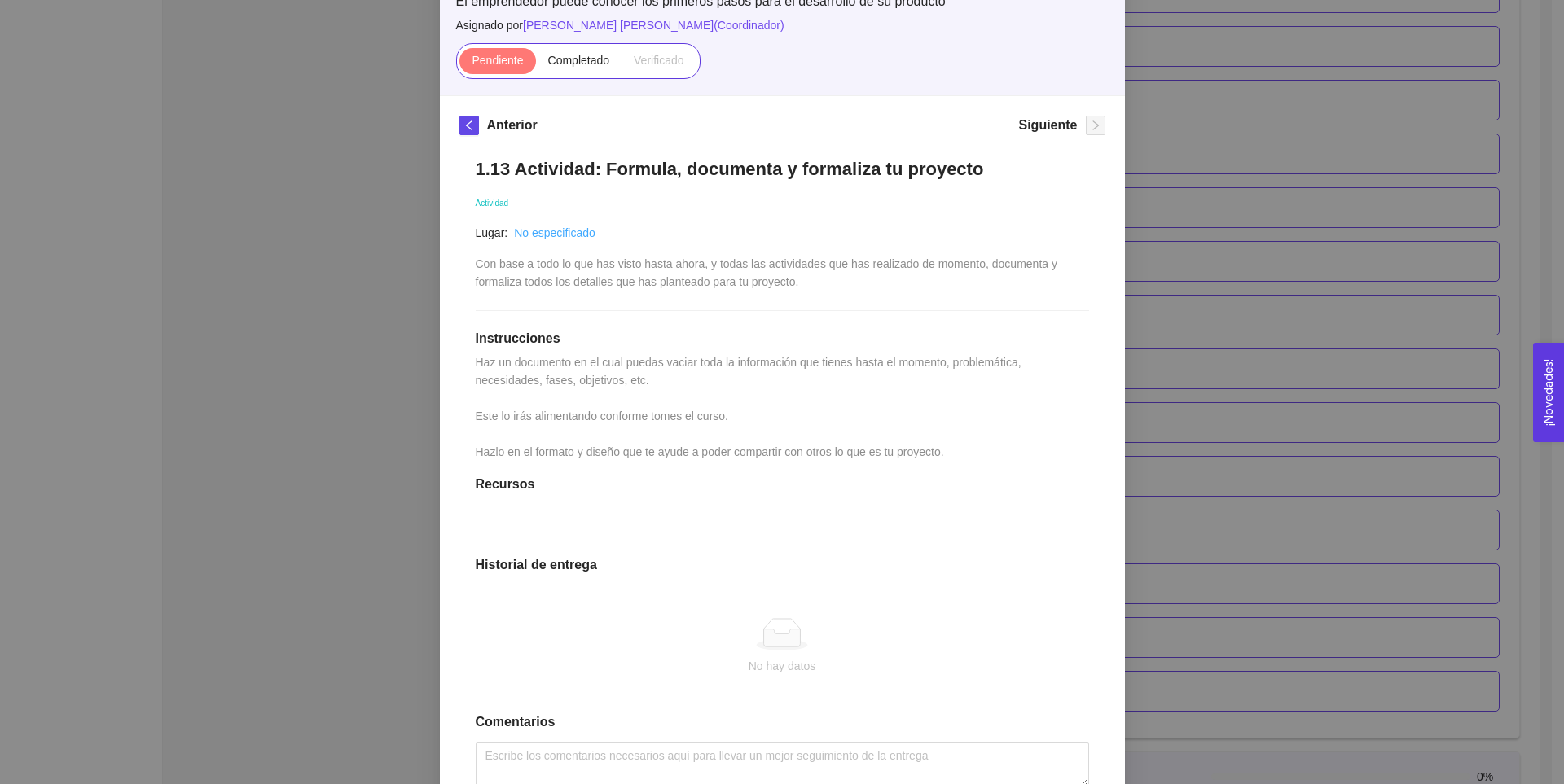
scroll to position [26, 0]
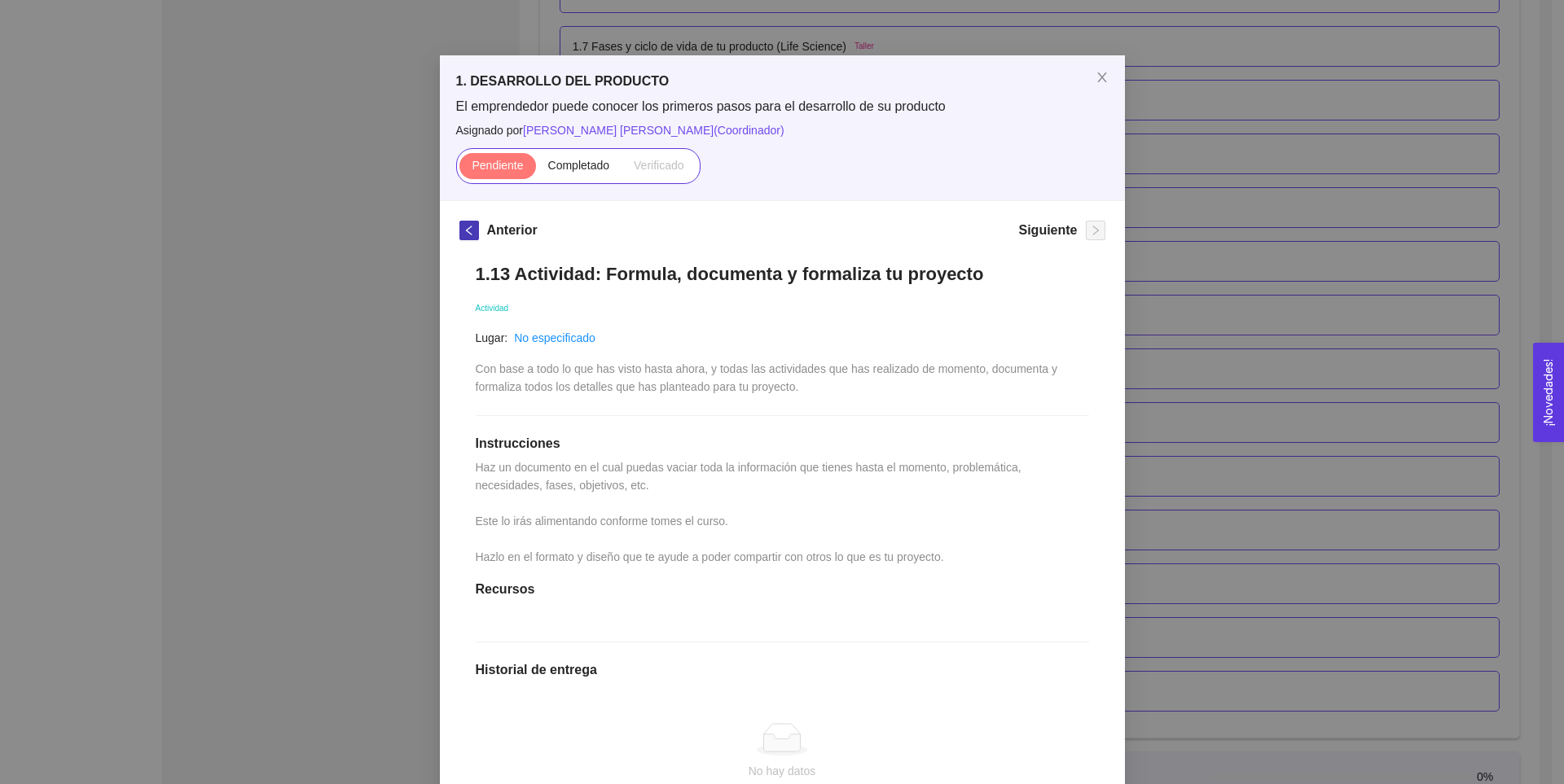
click at [464, 230] on icon "left" at bounding box center [469, 230] width 11 height 11
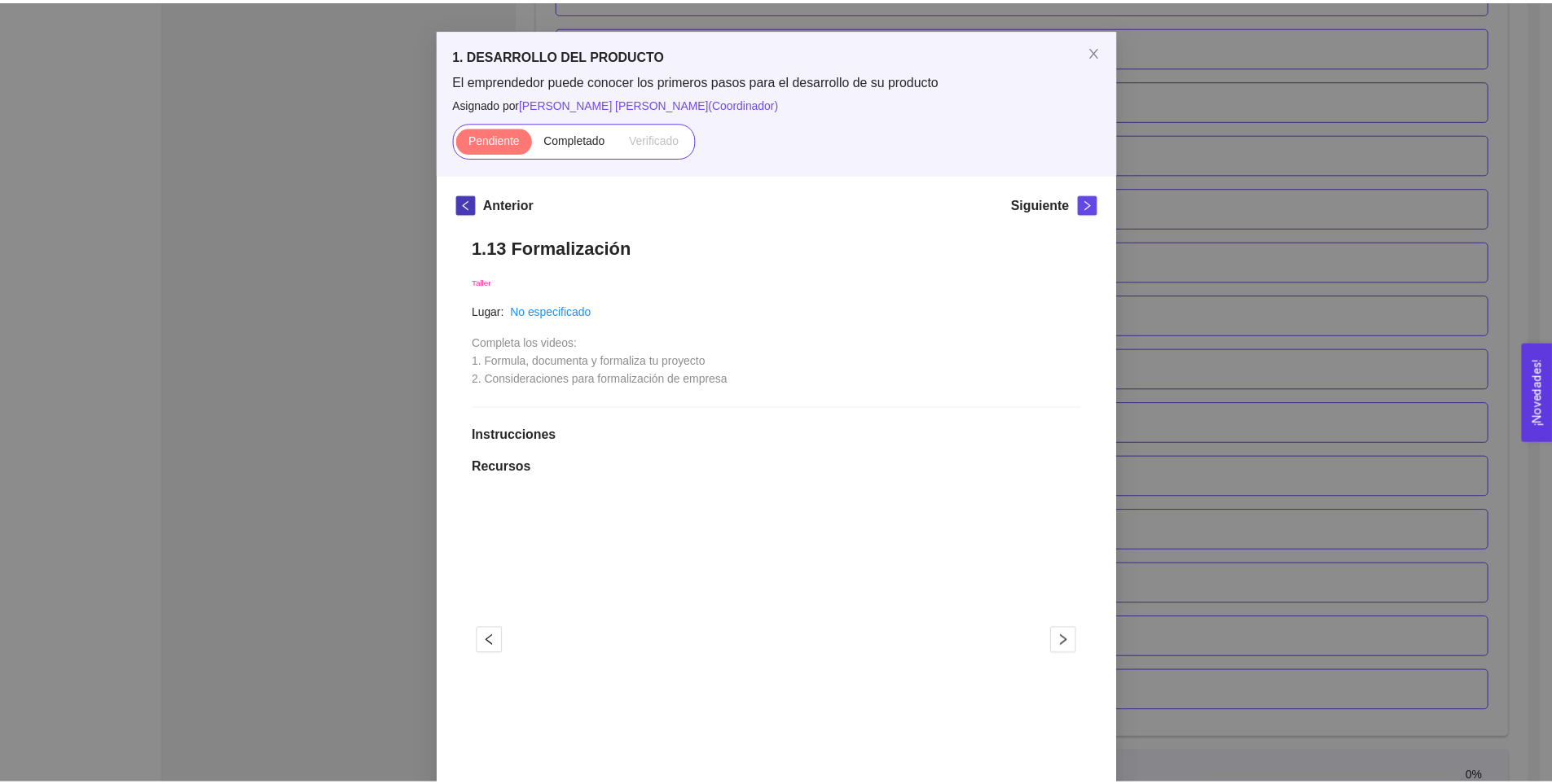
scroll to position [0, 0]
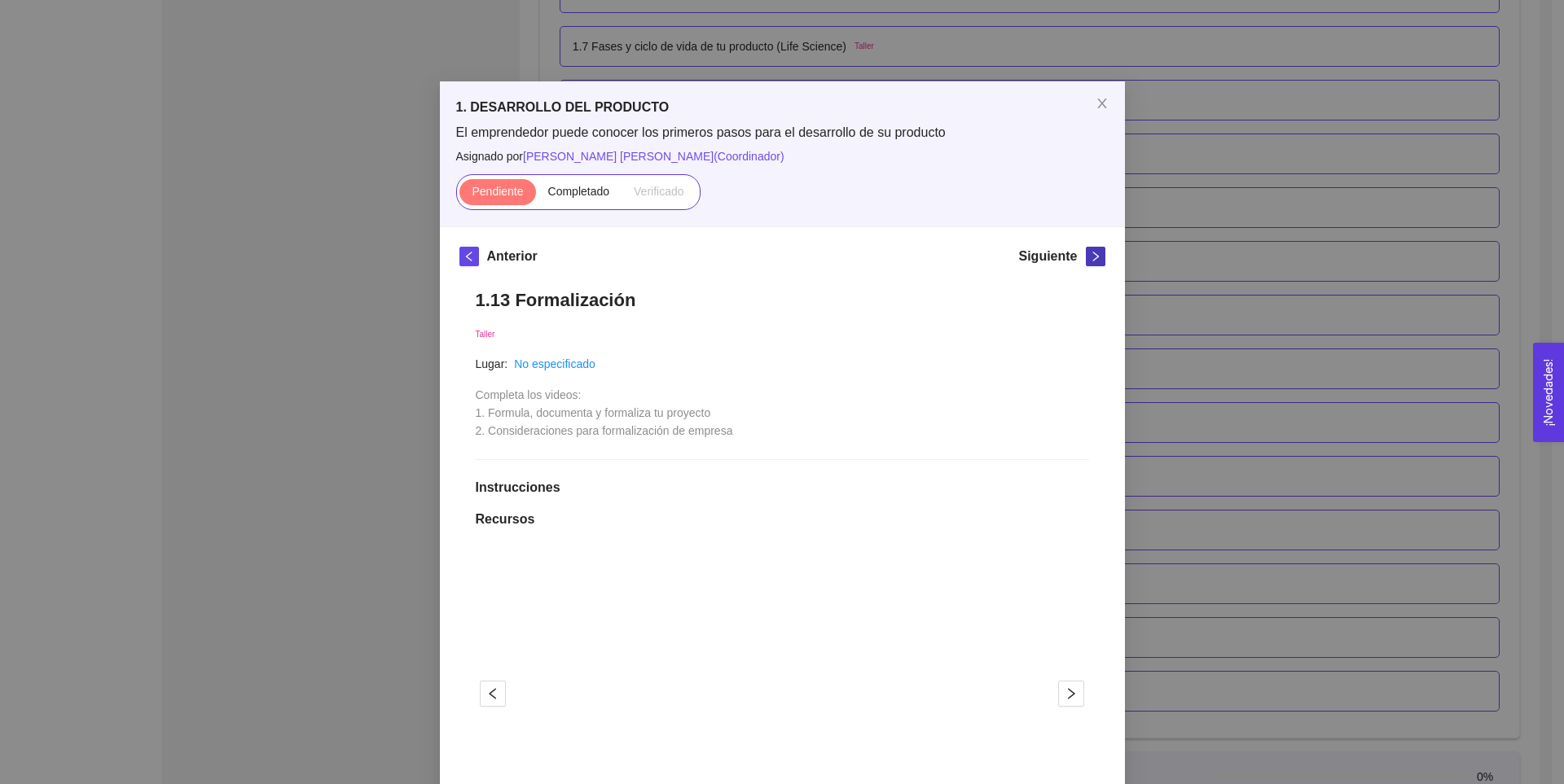
click at [1090, 257] on icon "right" at bounding box center [1095, 256] width 11 height 11
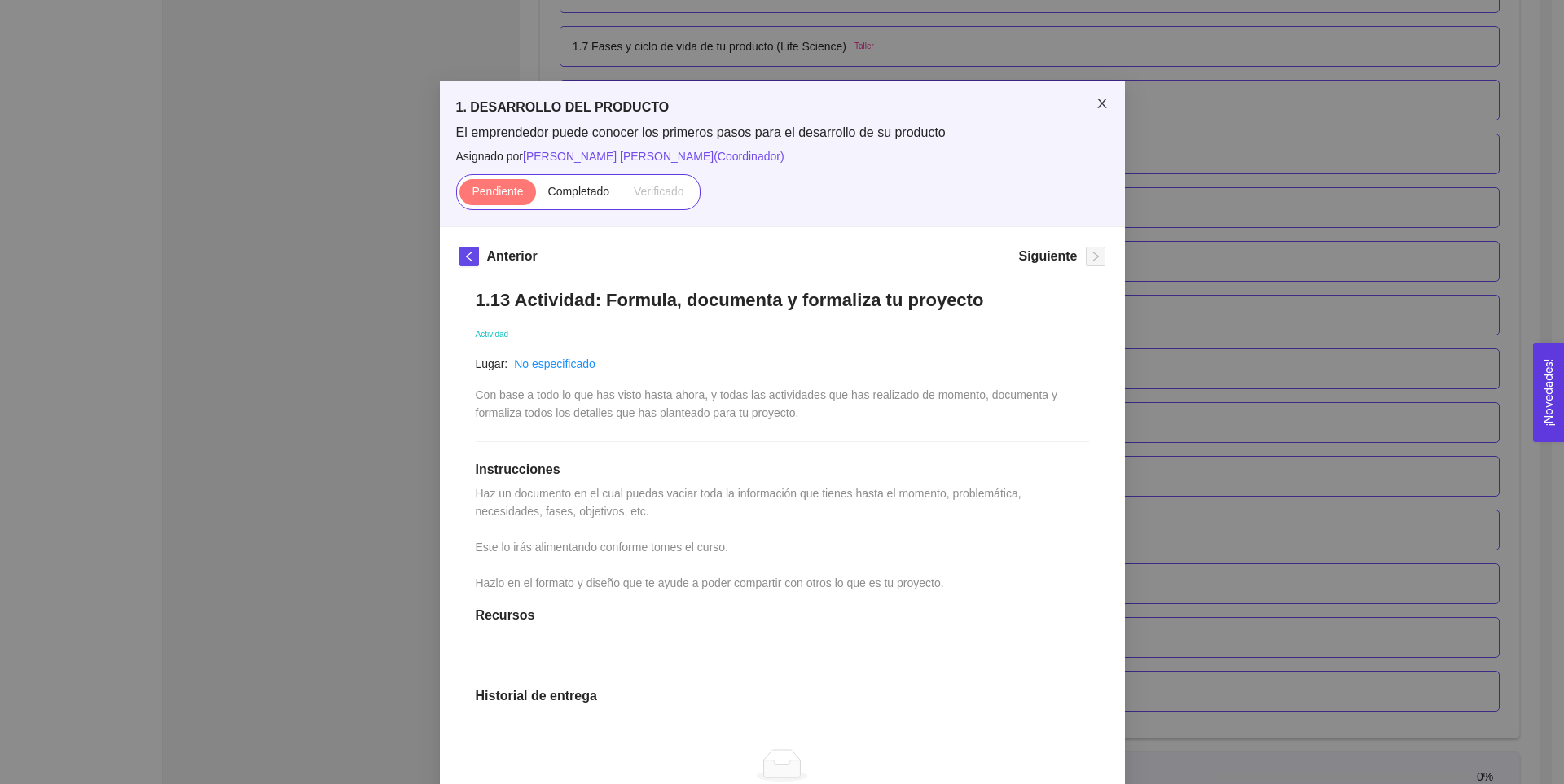
click at [1093, 112] on span "Close" at bounding box center [1102, 103] width 46 height 46
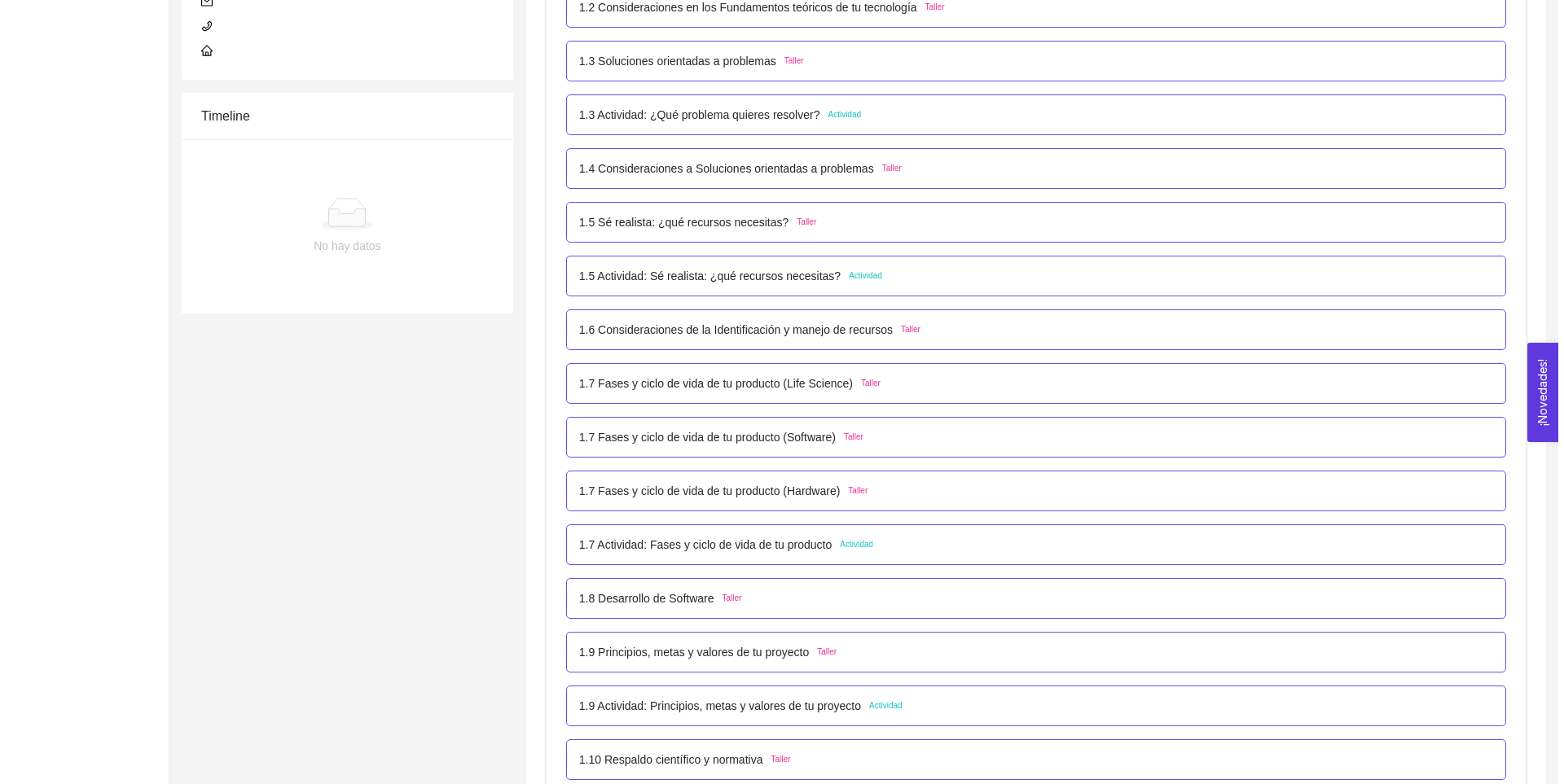
scroll to position [468, 0]
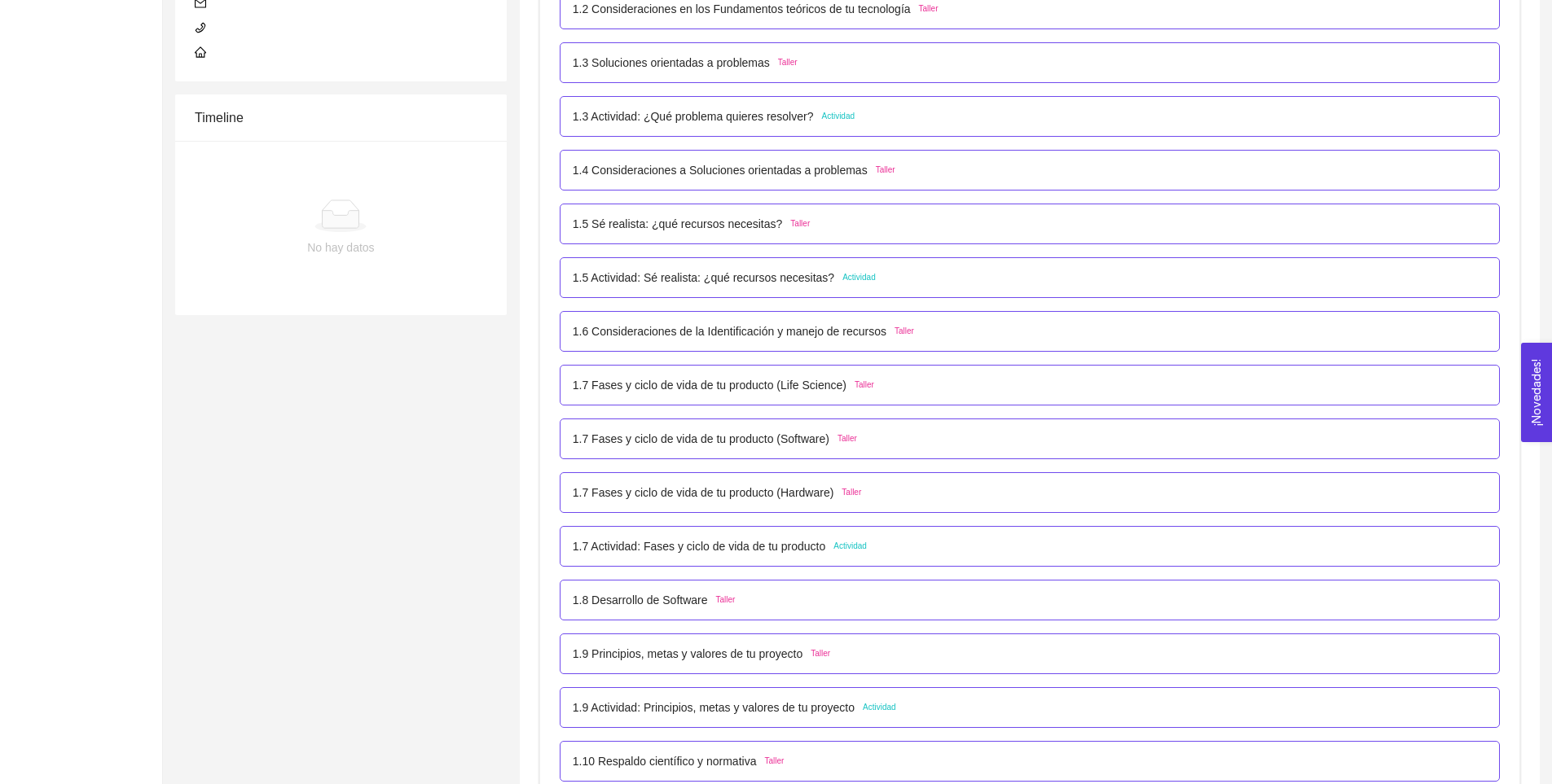
click at [623, 326] on p "1.6 Consideraciones de la Identificación y manejo de recursos" at bounding box center [729, 331] width 314 height 18
click at [733, 330] on p "1.6 Consideraciones de la Identificación y manejo de recursos" at bounding box center [729, 331] width 314 height 18
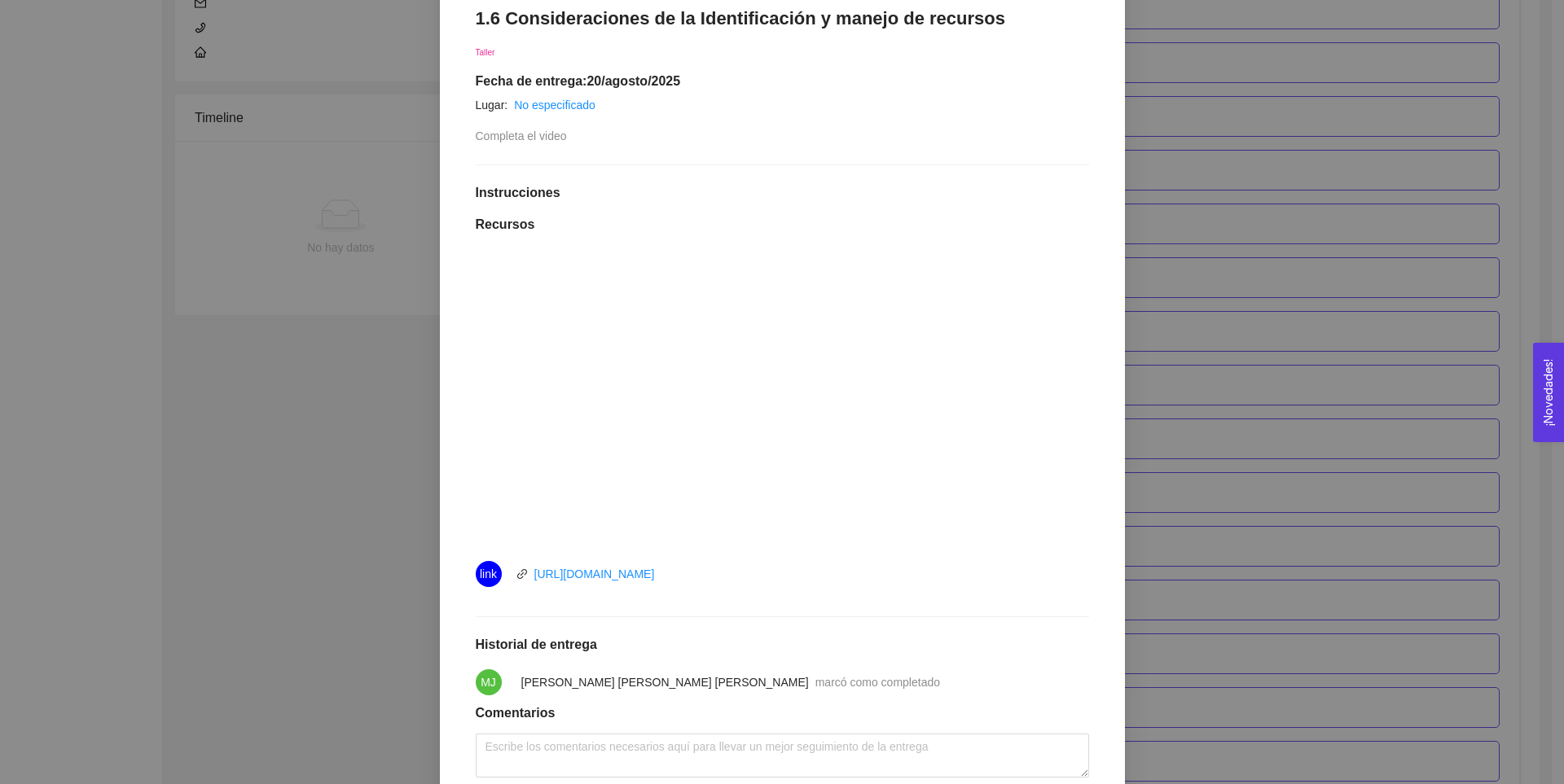
scroll to position [286, 0]
